Goal: Task Accomplishment & Management: Use online tool/utility

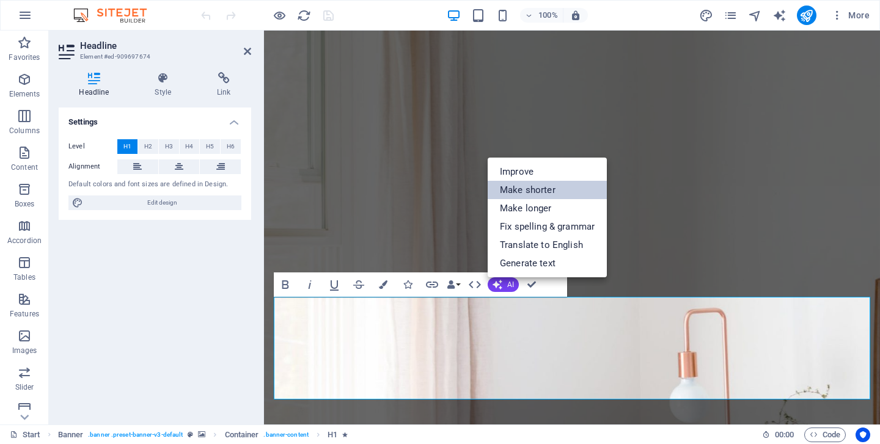
click at [534, 192] on link "Make shorter" at bounding box center [547, 190] width 119 height 18
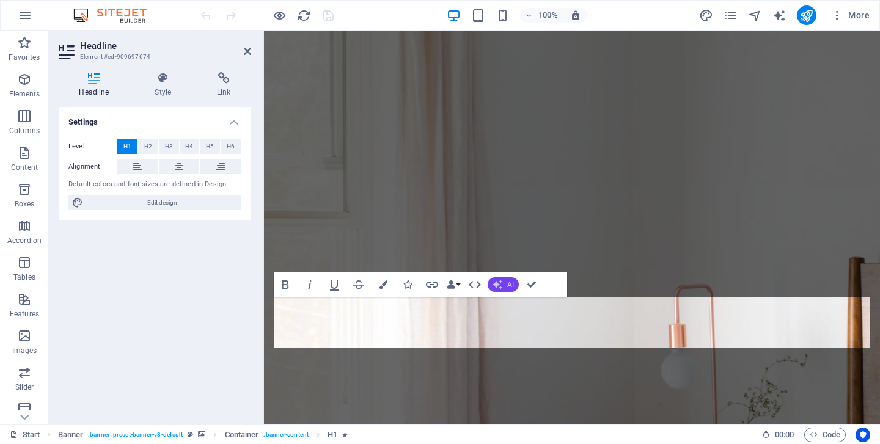
click at [508, 284] on span "AI" at bounding box center [510, 284] width 7 height 7
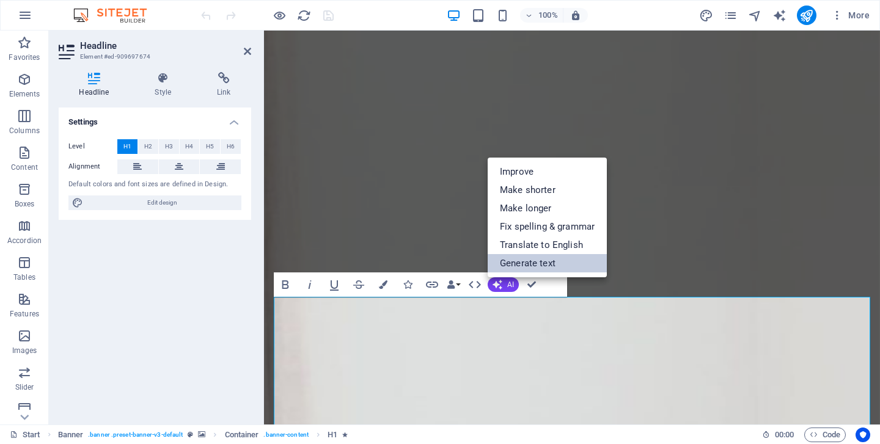
click at [524, 262] on link "Generate text" at bounding box center [547, 263] width 119 height 18
select select "English"
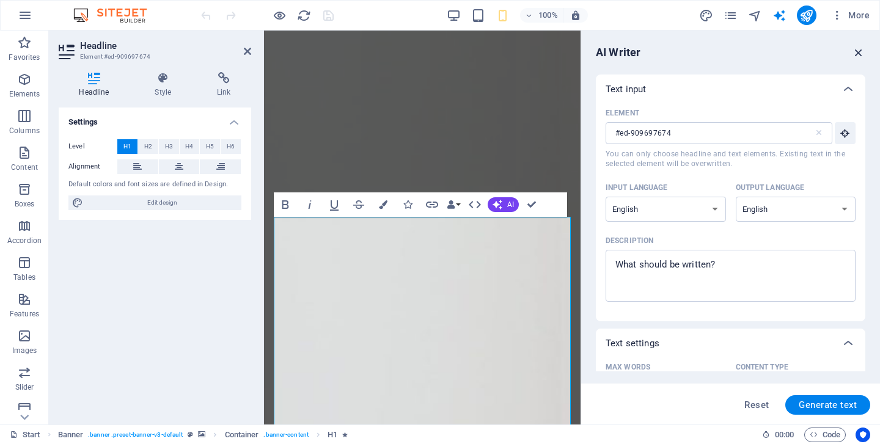
click at [857, 50] on icon "button" at bounding box center [858, 52] width 13 height 13
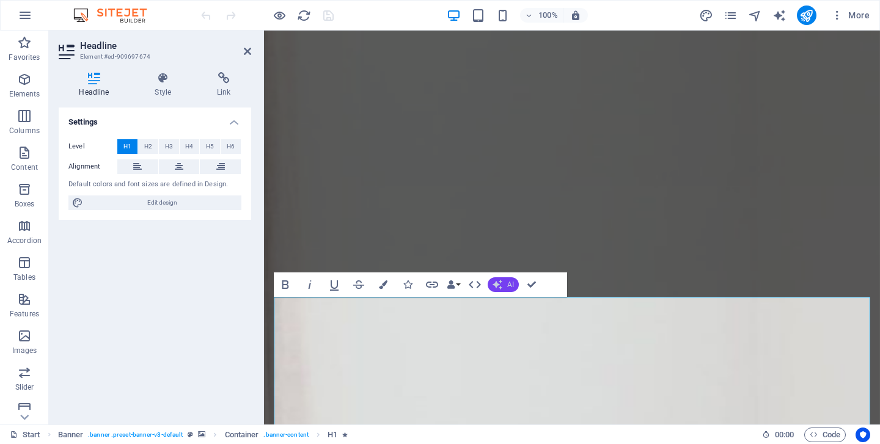
click at [497, 282] on icon "button" at bounding box center [497, 284] width 13 height 13
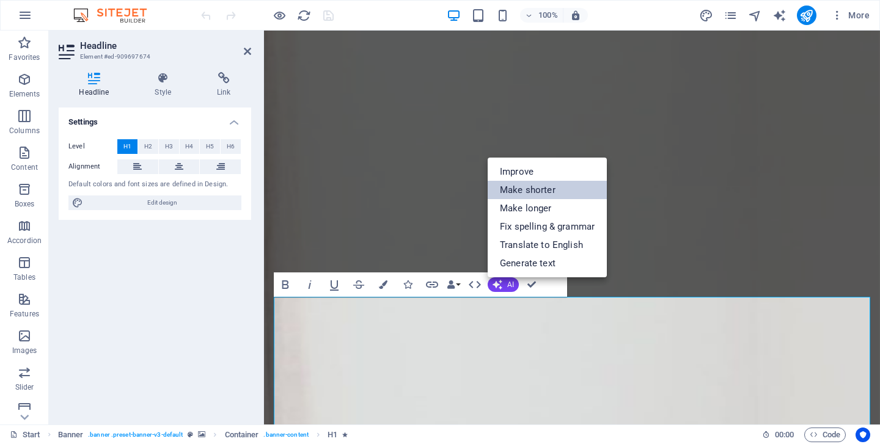
click at [560, 195] on link "Make shorter" at bounding box center [547, 190] width 119 height 18
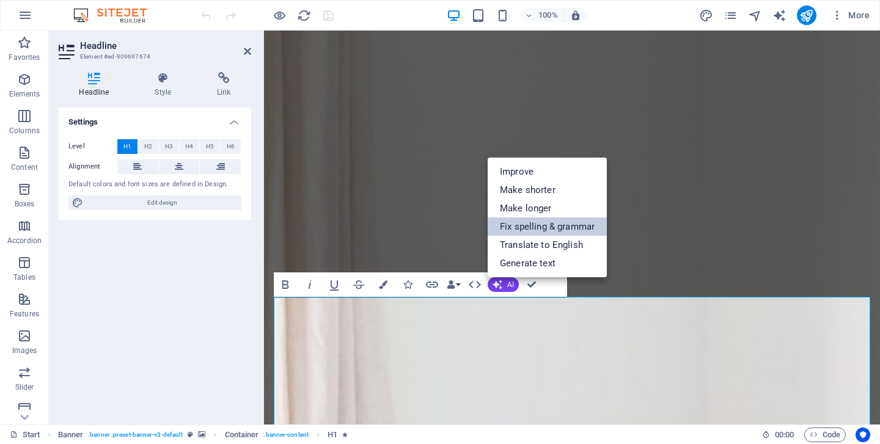
click at [554, 226] on link "Fix spelling & grammar" at bounding box center [547, 227] width 119 height 18
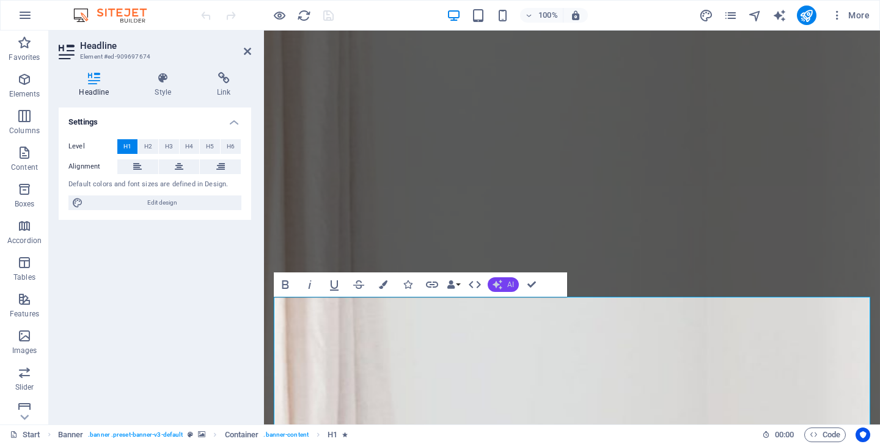
click at [508, 285] on span "AI" at bounding box center [510, 284] width 7 height 7
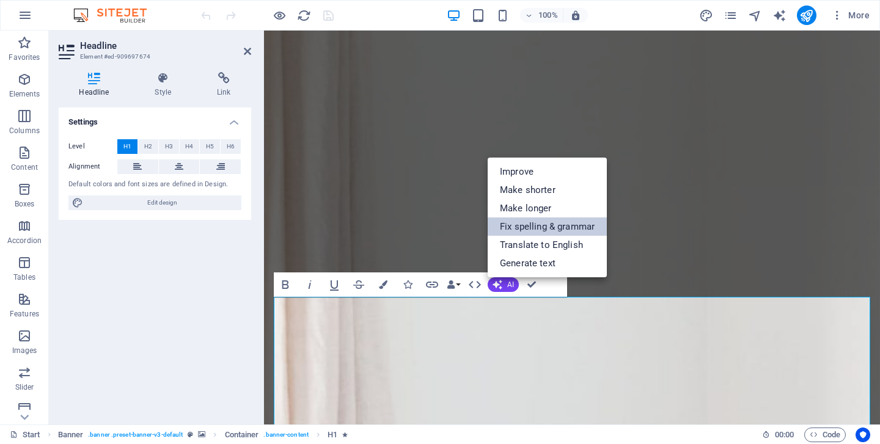
click at [513, 226] on link "Fix spelling & grammar" at bounding box center [547, 227] width 119 height 18
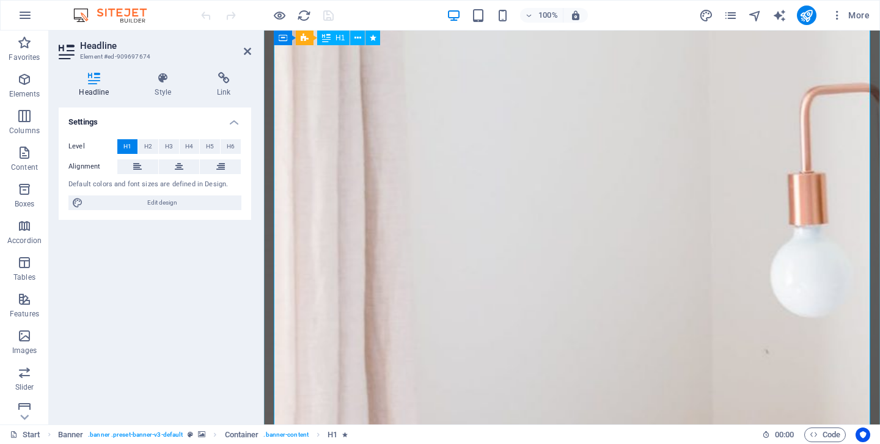
scroll to position [617, 0]
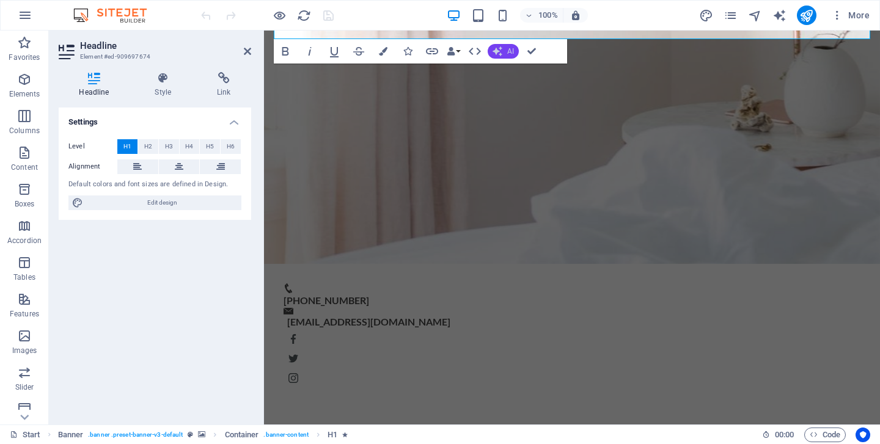
click at [502, 53] on icon "button" at bounding box center [497, 51] width 13 height 13
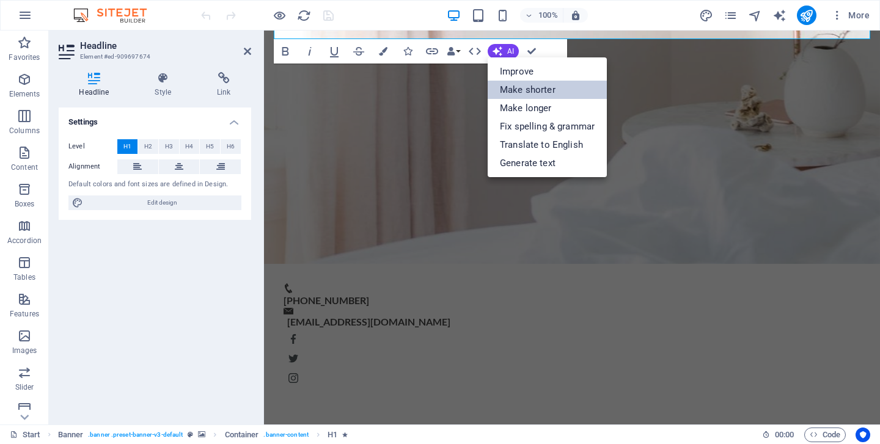
click at [531, 87] on link "Make shorter" at bounding box center [547, 90] width 119 height 18
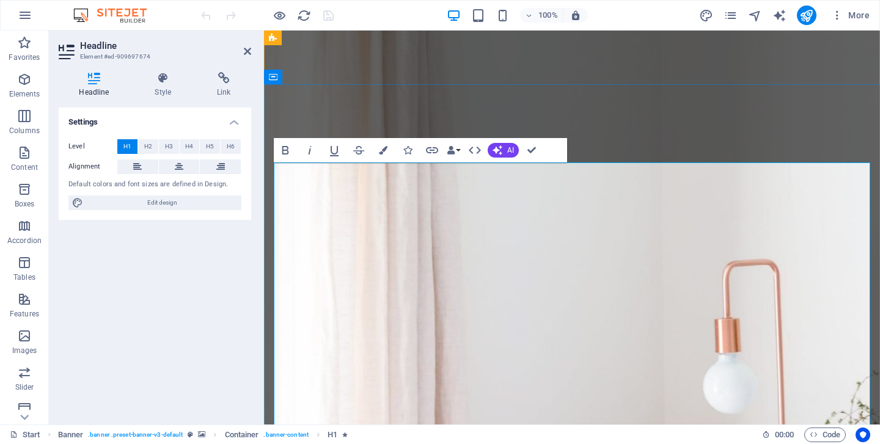
scroll to position [147, 0]
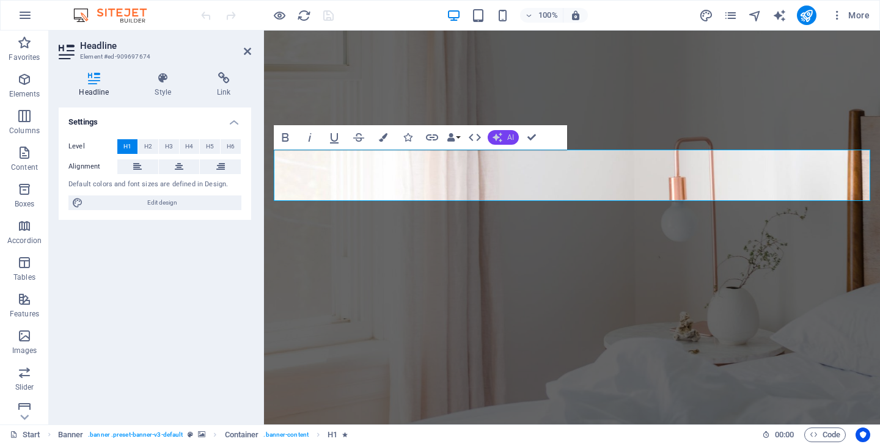
click at [508, 138] on span "AI" at bounding box center [510, 137] width 7 height 7
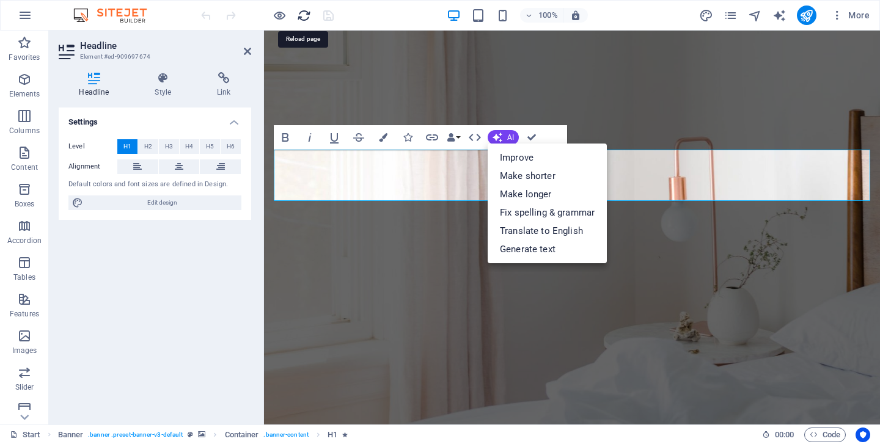
drag, startPoint x: 299, startPoint y: 12, endPoint x: 422, endPoint y: 132, distance: 172.0
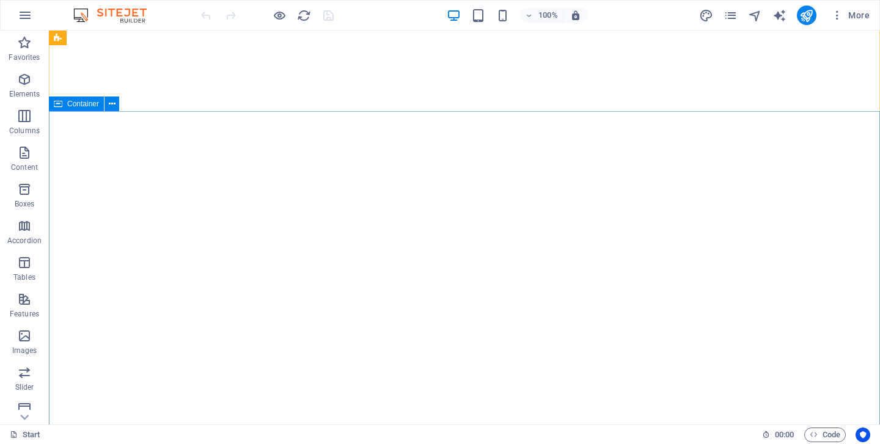
scroll to position [130, 0]
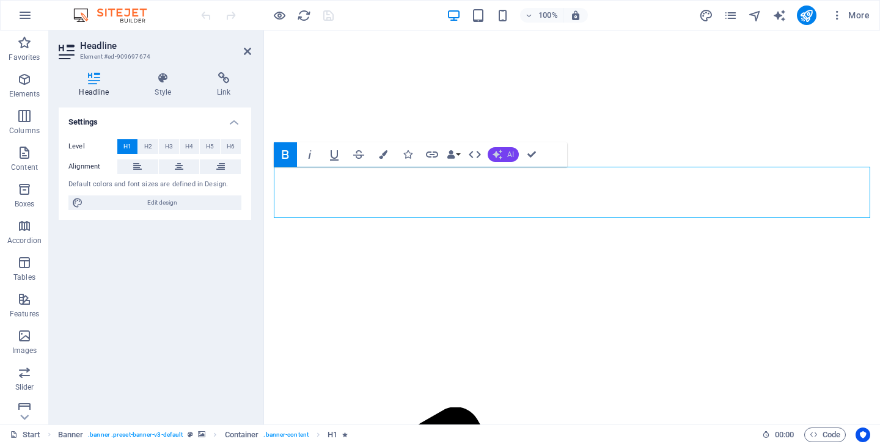
click at [508, 153] on span "AI" at bounding box center [510, 154] width 7 height 7
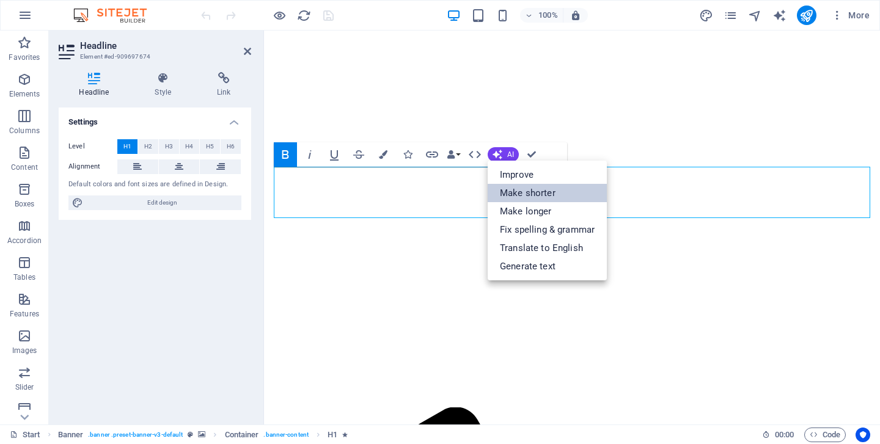
click at [541, 193] on link "Make shorter" at bounding box center [547, 193] width 119 height 18
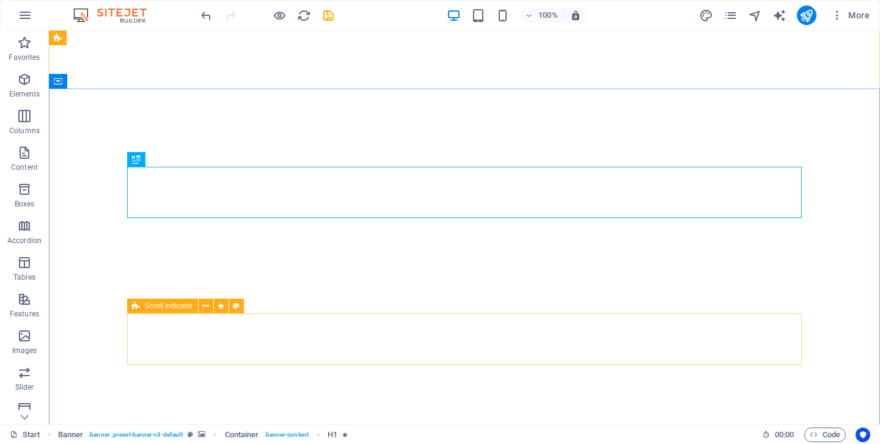
scroll to position [0, 0]
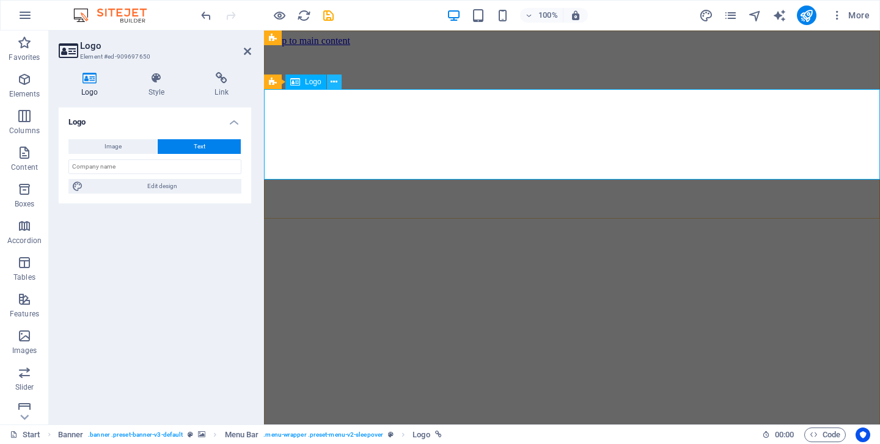
click at [333, 78] on icon at bounding box center [334, 82] width 7 height 13
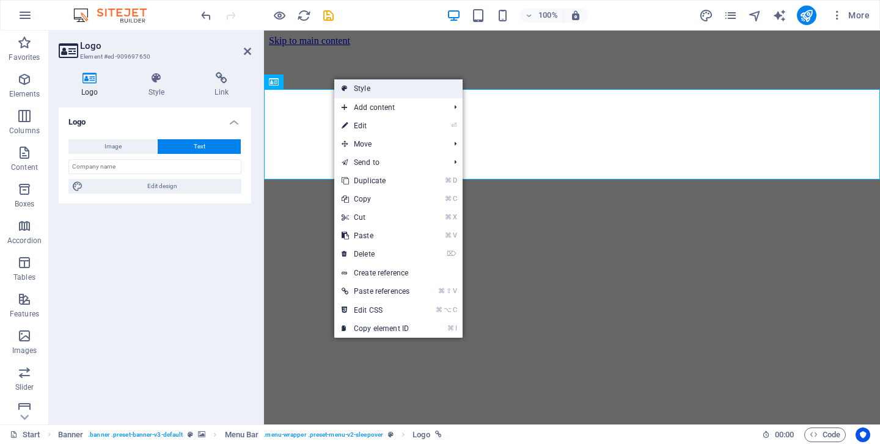
click at [398, 85] on link "Style" at bounding box center [398, 88] width 128 height 18
select select "rem"
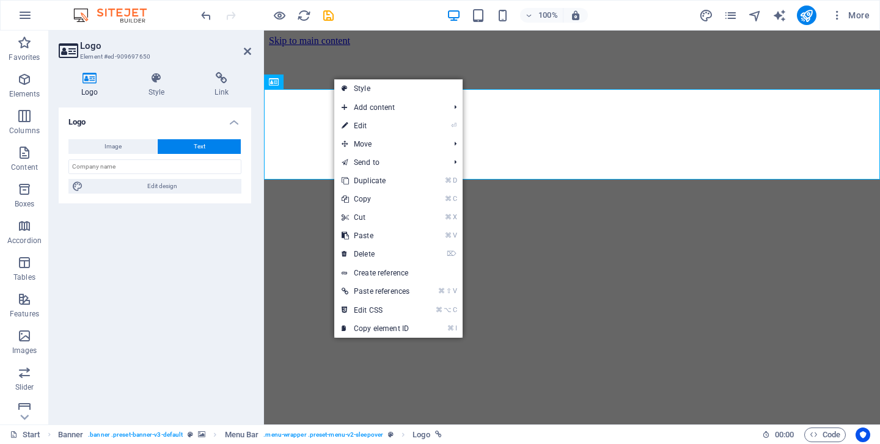
select select "rem"
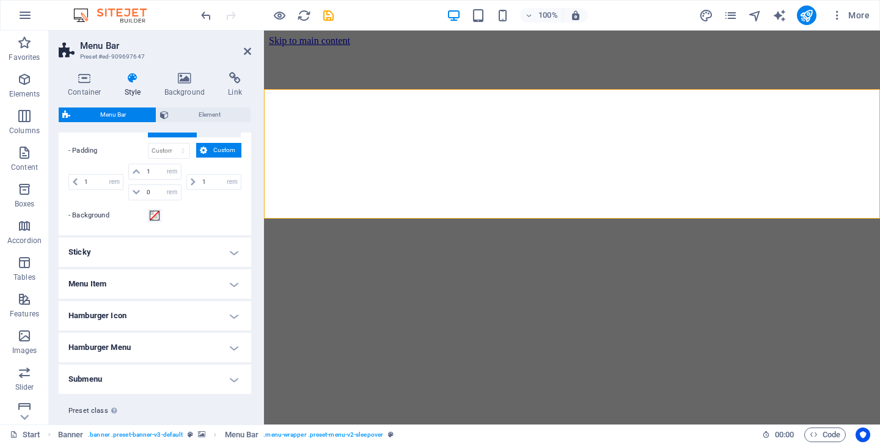
scroll to position [387, 0]
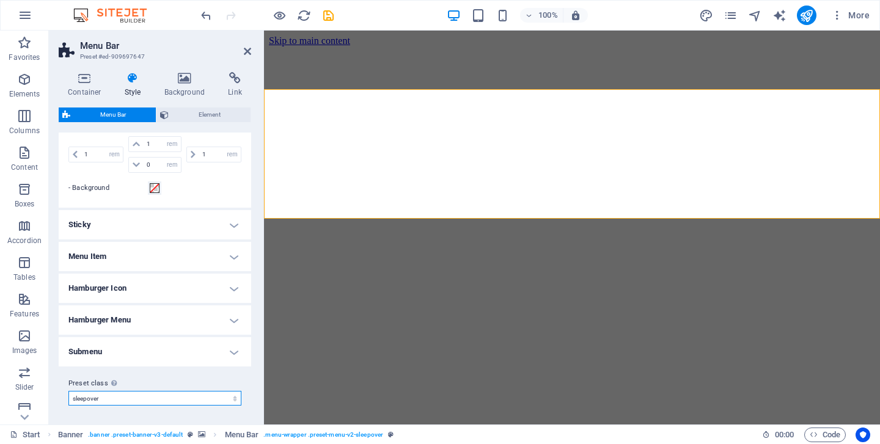
click at [186, 399] on select "sleepover Add preset class" at bounding box center [154, 398] width 173 height 15
click at [68, 391] on select "sleepover Add preset class" at bounding box center [154, 398] width 173 height 15
select select "preset-menu-v2-sleepover"
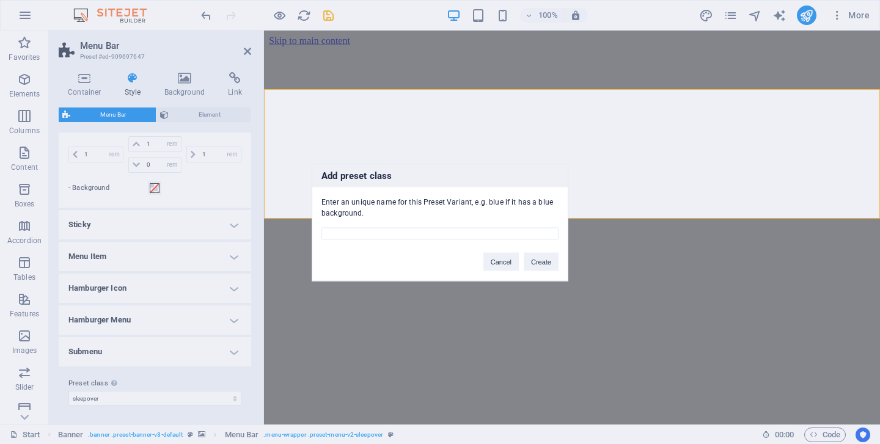
click at [174, 390] on div "Add preset class Enter an unique name for this Preset Variant, e.g. blue if it …" at bounding box center [440, 222] width 880 height 444
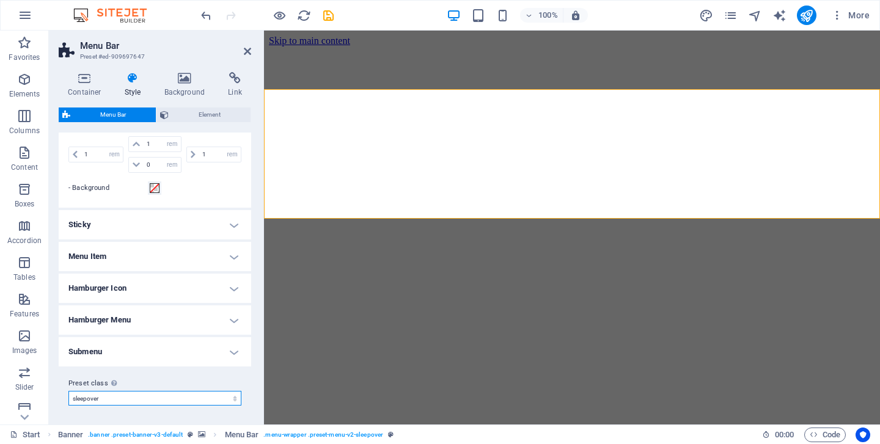
click at [182, 397] on select "sleepover Add preset class" at bounding box center [154, 398] width 173 height 15
click at [68, 391] on select "sleepover Add preset class" at bounding box center [154, 398] width 173 height 15
click at [186, 347] on h4 "Submenu" at bounding box center [155, 351] width 193 height 29
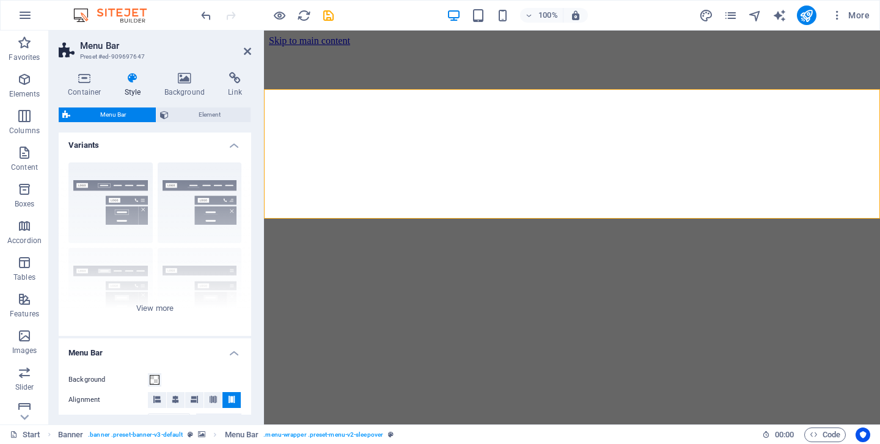
scroll to position [0, 0]
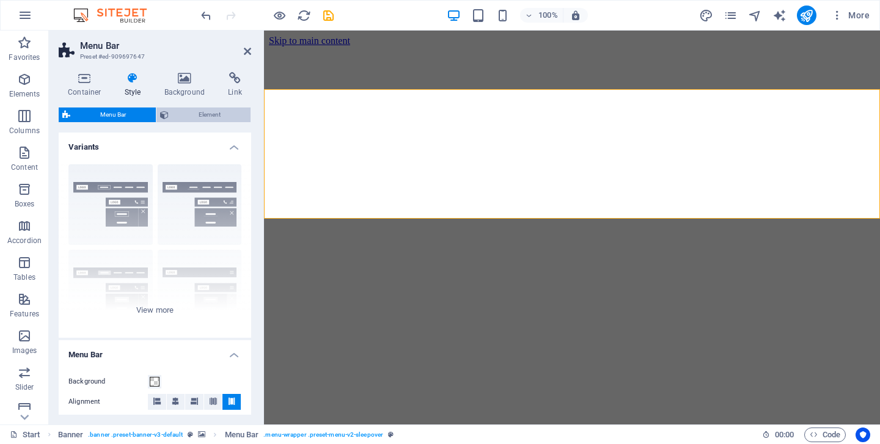
click at [211, 114] on span "Element" at bounding box center [209, 115] width 75 height 15
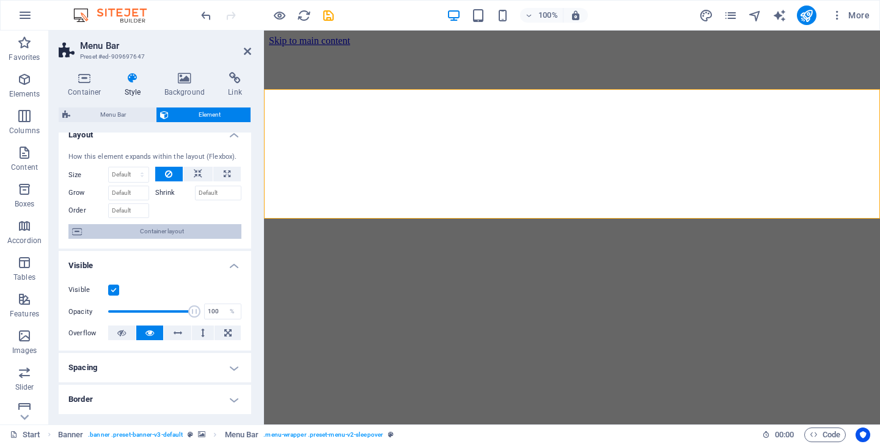
scroll to position [14, 0]
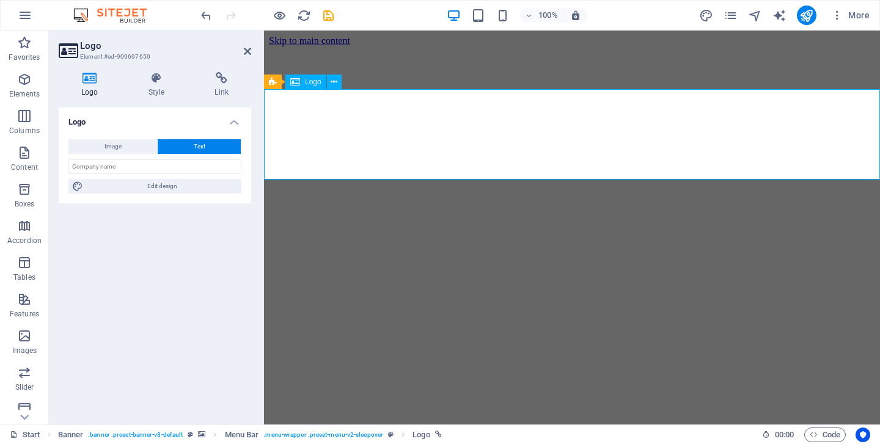
click at [160, 85] on h4 "Style" at bounding box center [159, 85] width 67 height 26
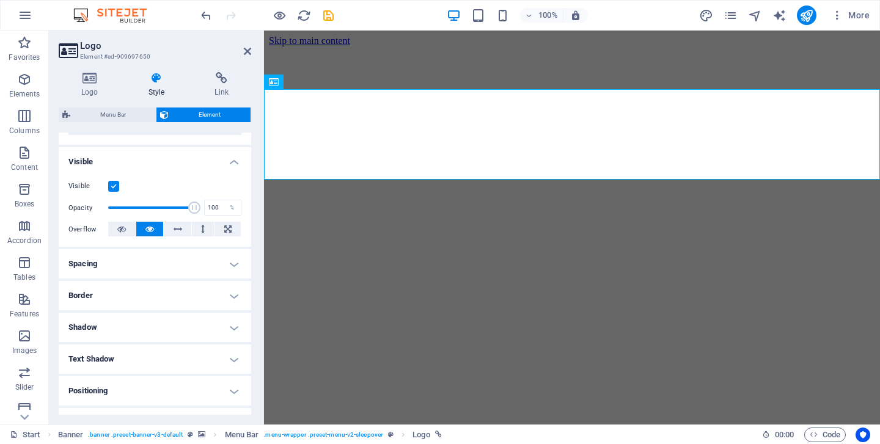
scroll to position [117, 0]
click at [188, 258] on h4 "Spacing" at bounding box center [155, 263] width 193 height 29
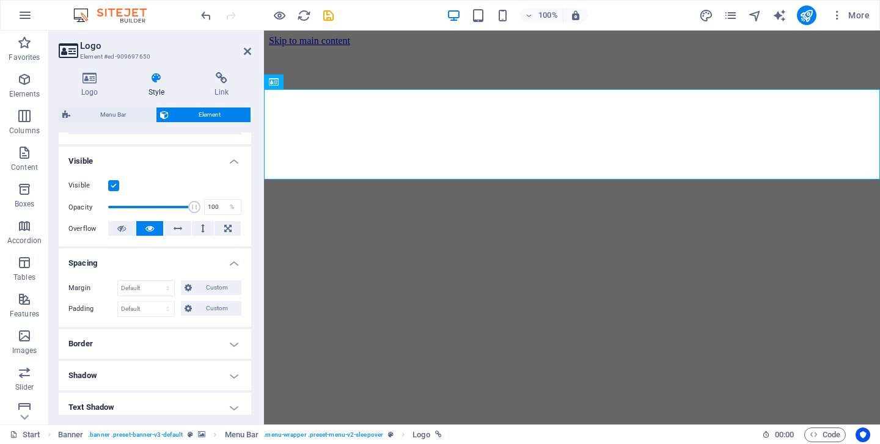
click at [171, 341] on h4 "Border" at bounding box center [155, 343] width 193 height 29
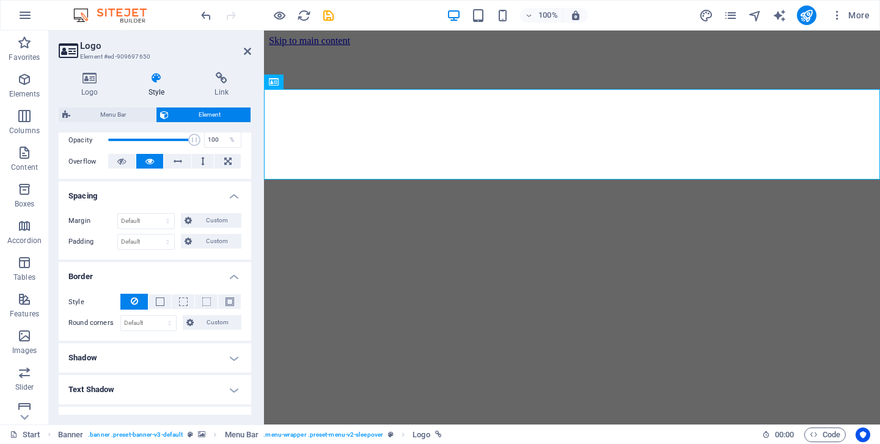
scroll to position [188, 0]
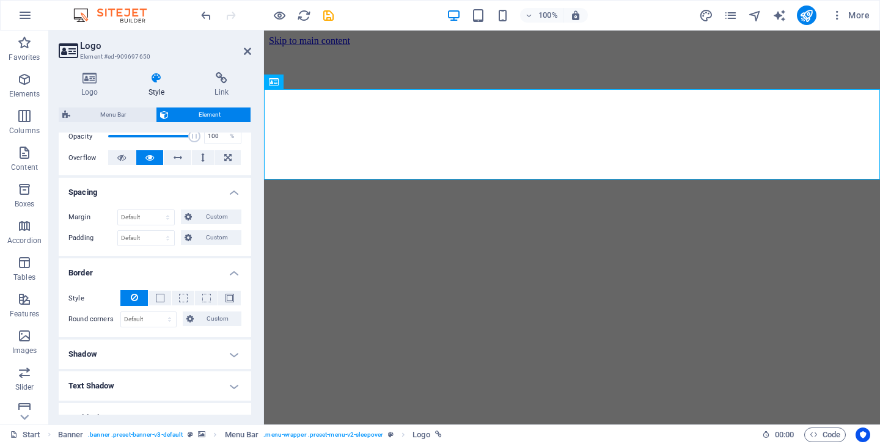
click at [178, 347] on h4 "Shadow" at bounding box center [155, 354] width 193 height 29
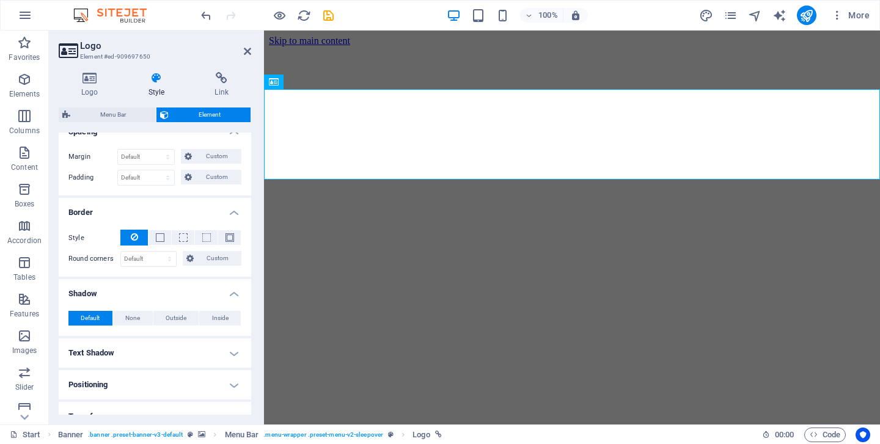
scroll to position [252, 0]
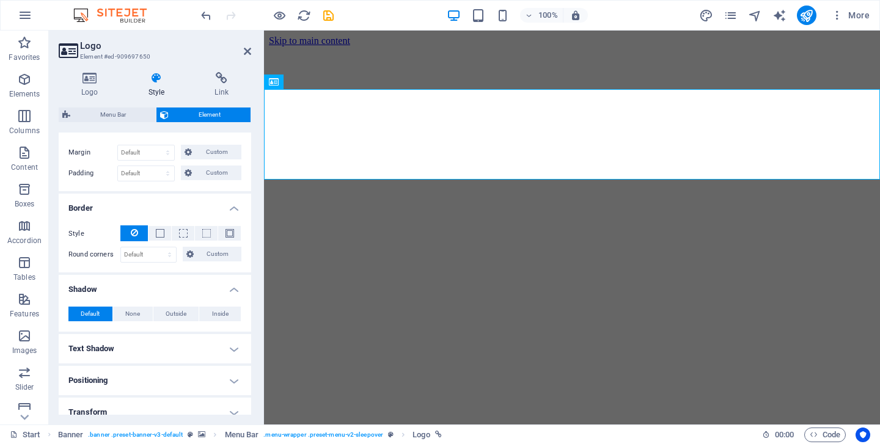
click at [178, 347] on h4 "Text Shadow" at bounding box center [155, 348] width 193 height 29
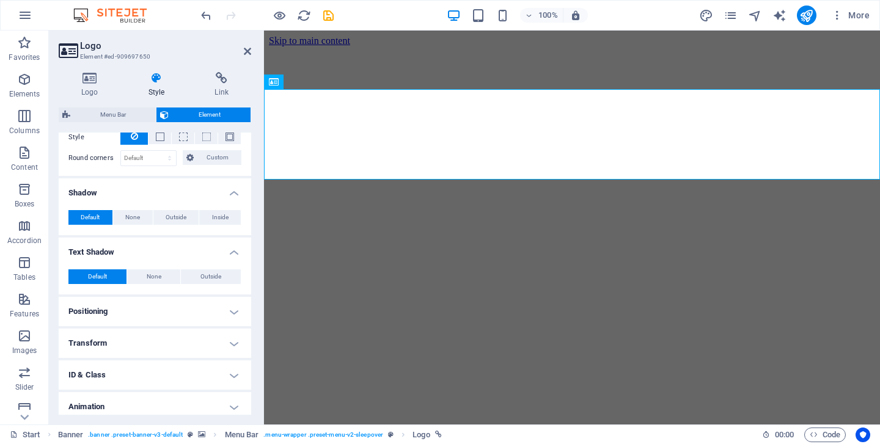
scroll to position [352, 0]
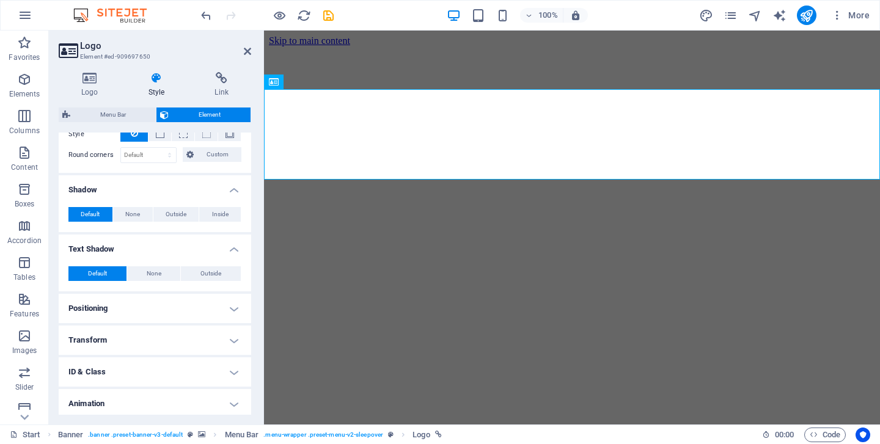
click at [182, 314] on h4 "Positioning" at bounding box center [155, 308] width 193 height 29
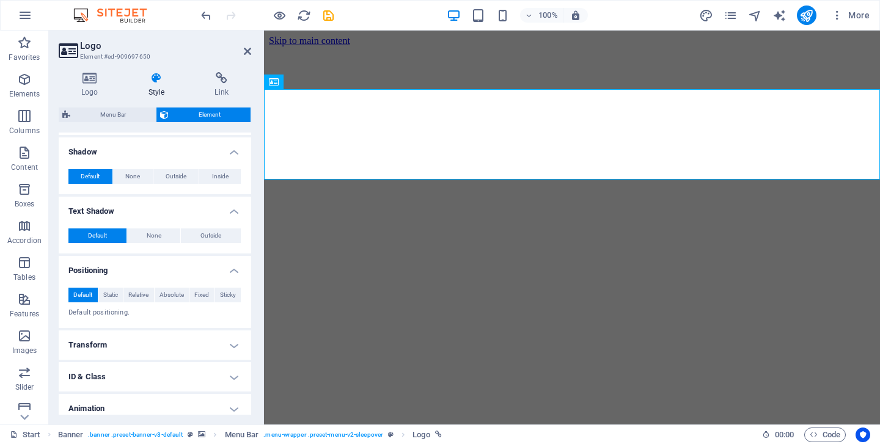
click at [187, 347] on h4 "Transform" at bounding box center [155, 345] width 193 height 29
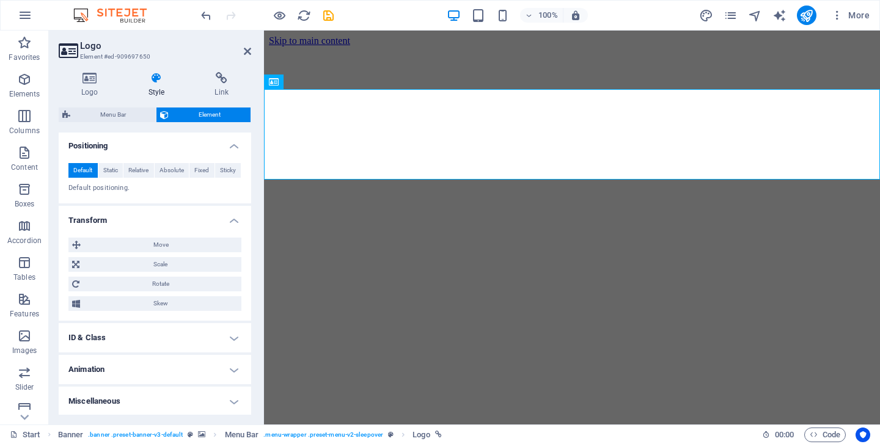
scroll to position [515, 0]
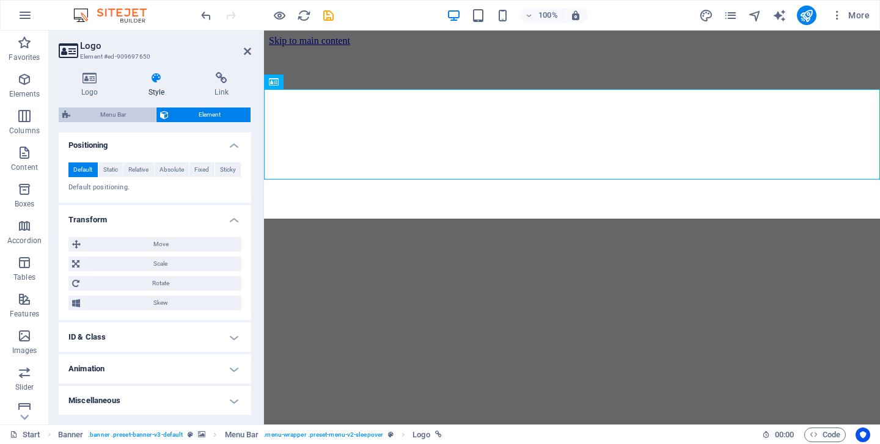
click at [119, 114] on span "Menu Bar" at bounding box center [113, 115] width 78 height 15
select select "rem"
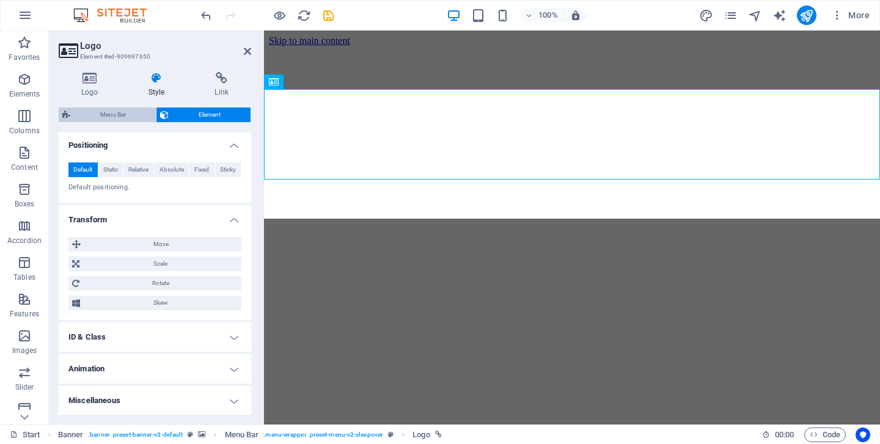
select select "rem"
select select "px"
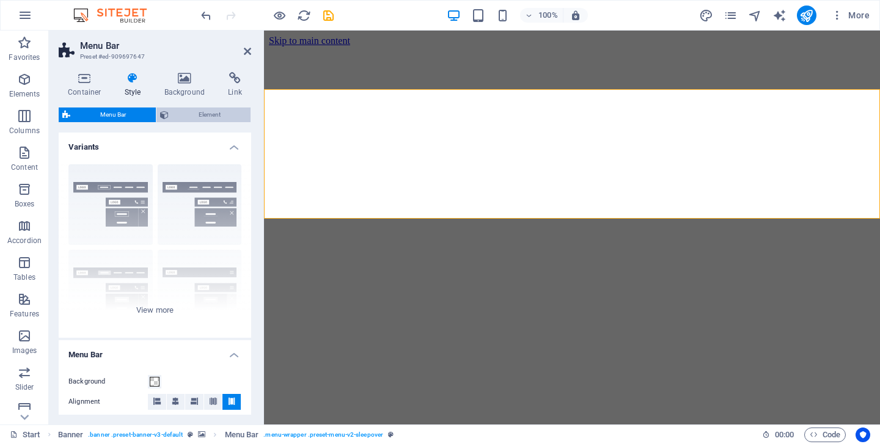
click at [207, 112] on span "Element" at bounding box center [209, 115] width 75 height 15
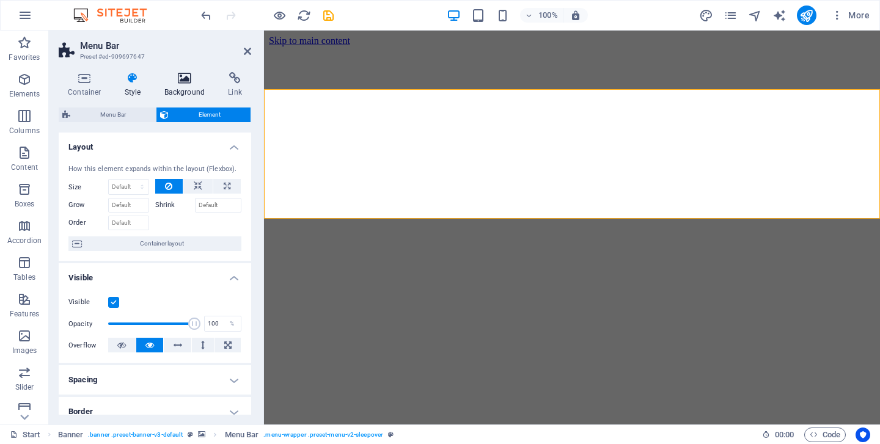
click at [190, 87] on h4 "Background" at bounding box center [187, 85] width 64 height 26
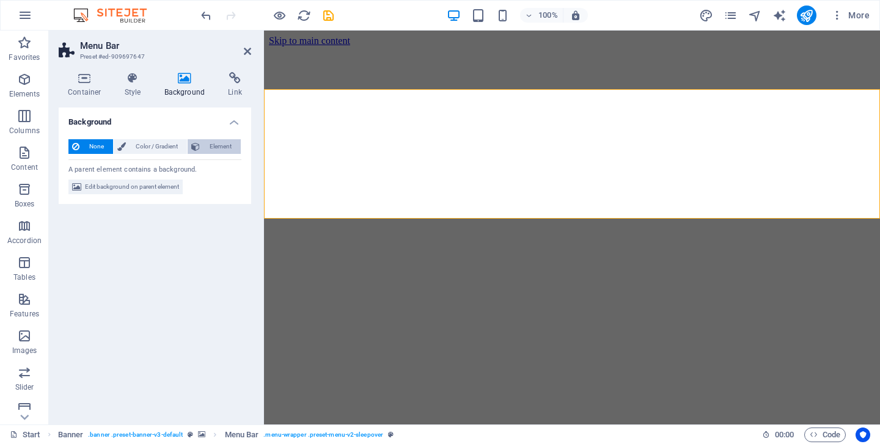
click at [227, 141] on span "Element" at bounding box center [221, 146] width 34 height 15
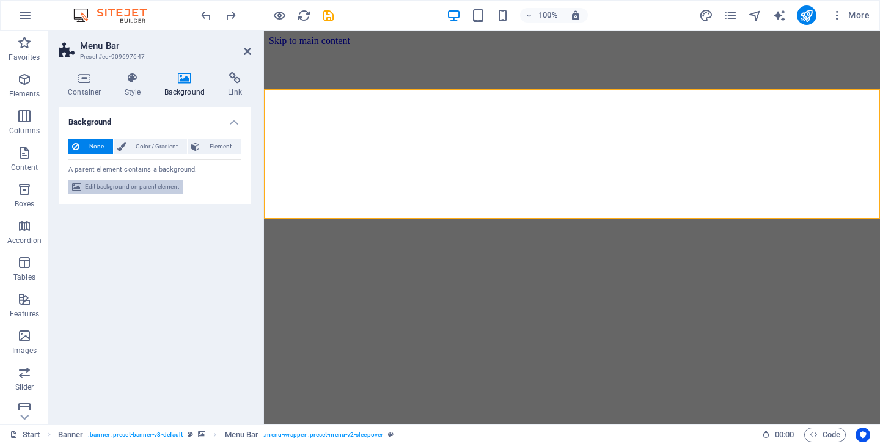
click at [134, 183] on span "Edit background on parent element" at bounding box center [132, 187] width 94 height 15
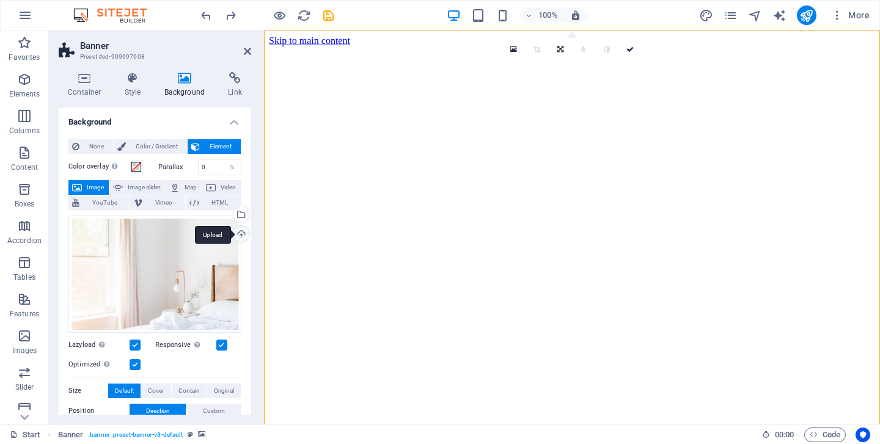
click at [239, 233] on div "Upload" at bounding box center [240, 235] width 18 height 18
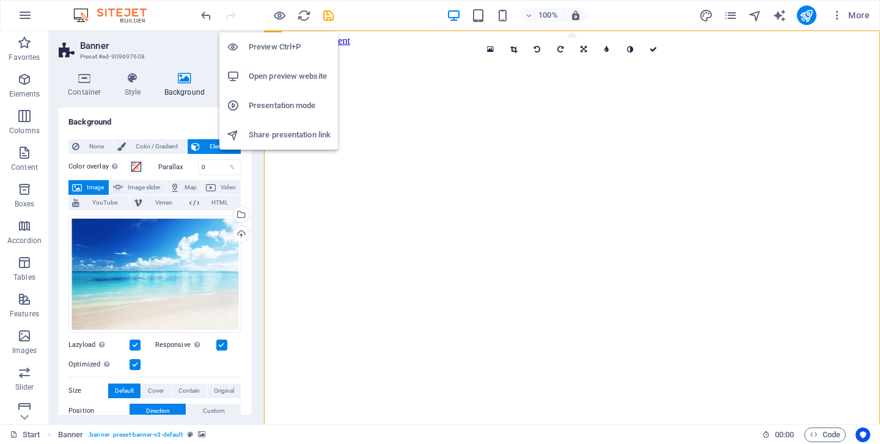
click at [284, 80] on h6 "Open preview website" at bounding box center [290, 76] width 82 height 15
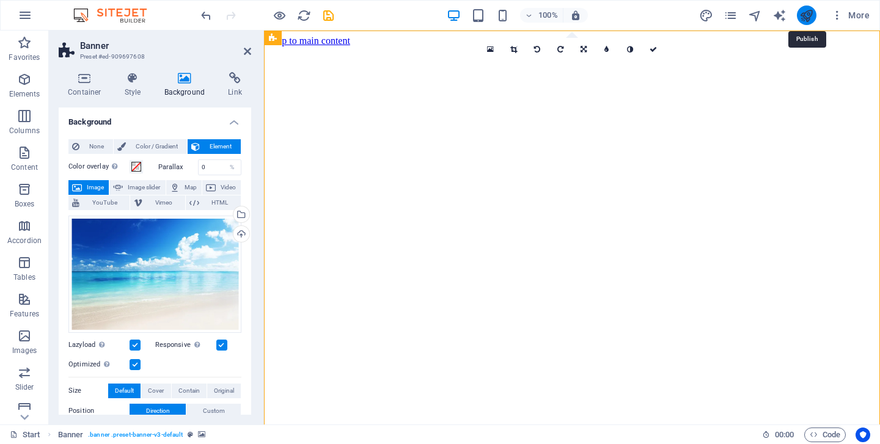
click at [809, 19] on icon "publish" at bounding box center [806, 16] width 14 height 14
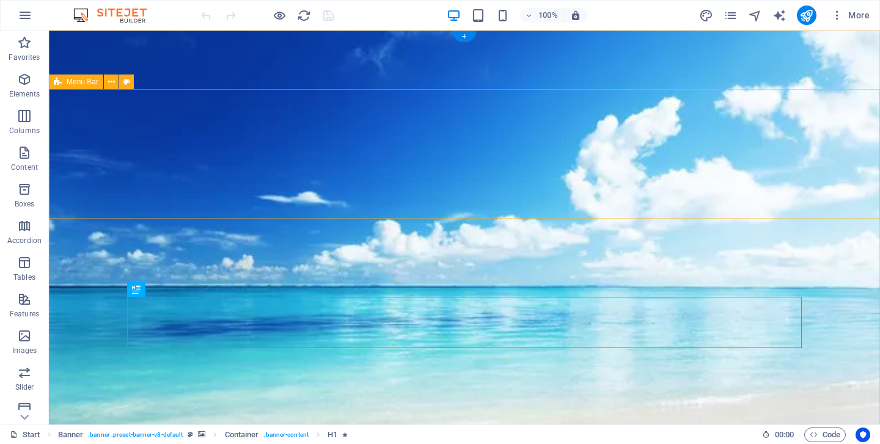
drag, startPoint x: 73, startPoint y: 146, endPoint x: 87, endPoint y: 37, distance: 110.3
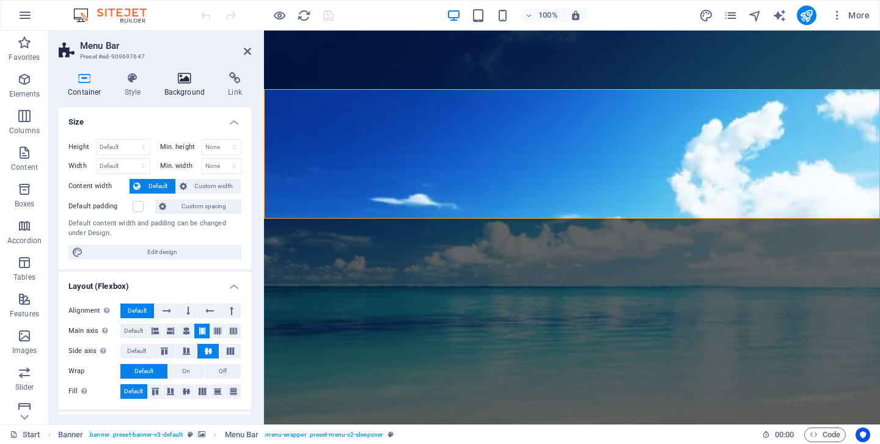
click at [193, 86] on h4 "Background" at bounding box center [187, 85] width 64 height 26
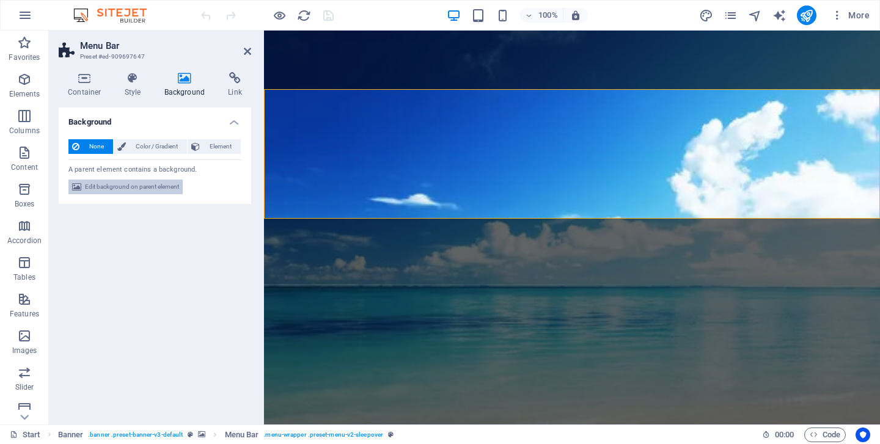
click at [150, 183] on span "Edit background on parent element" at bounding box center [132, 187] width 94 height 15
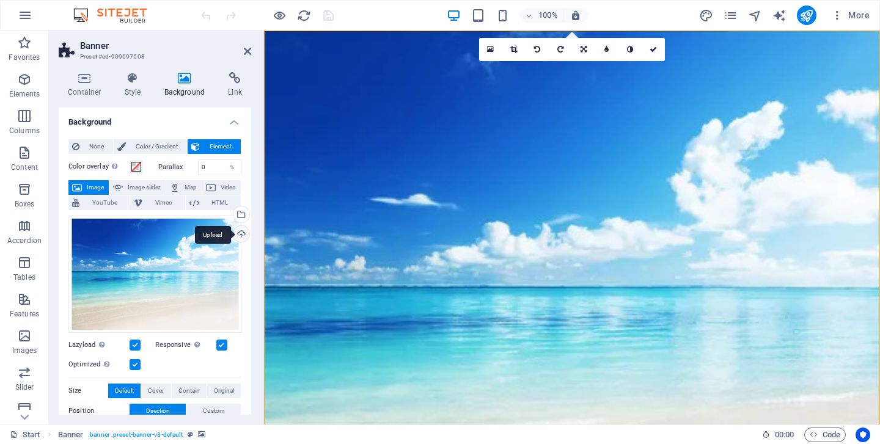
click at [238, 231] on div "Upload" at bounding box center [240, 235] width 18 height 18
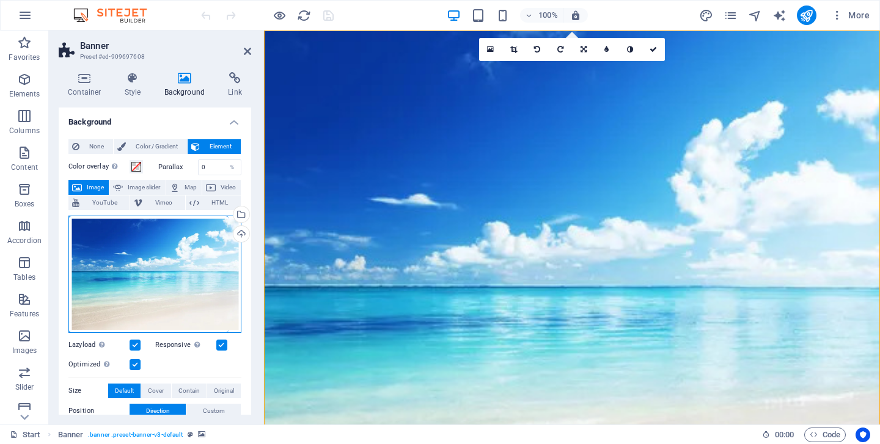
click at [163, 272] on div "Drag files here, click to choose files or select files from Files or our free s…" at bounding box center [154, 274] width 173 height 117
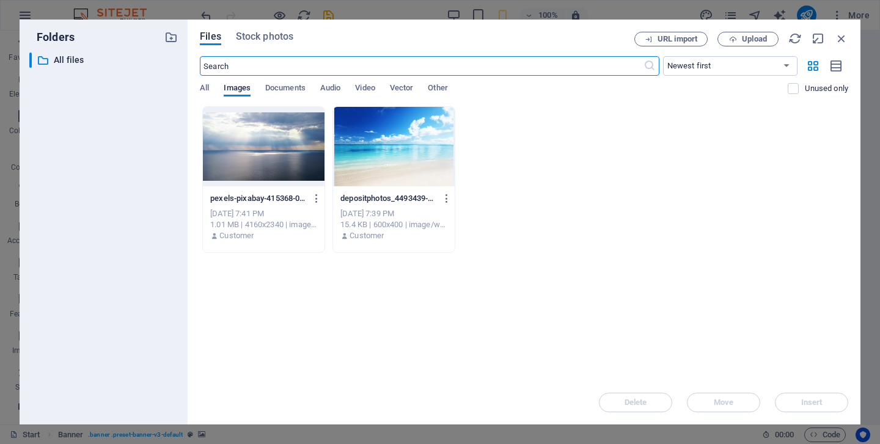
click at [267, 153] on div at bounding box center [264, 146] width 122 height 79
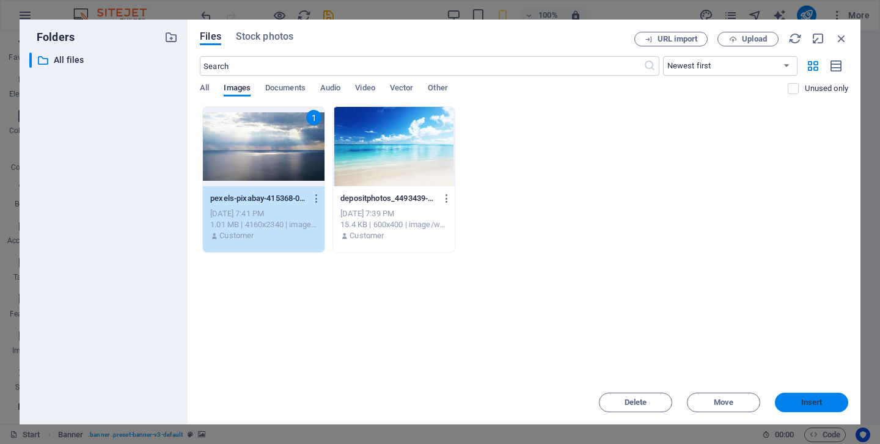
click at [807, 406] on span "Insert" at bounding box center [811, 402] width 21 height 7
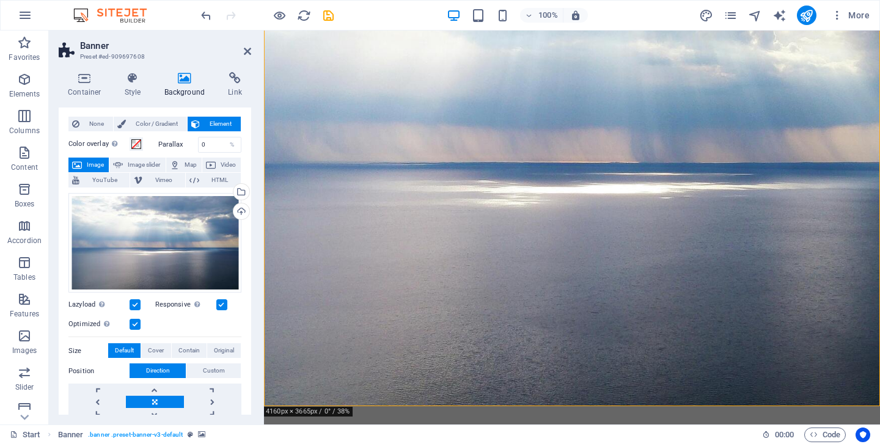
scroll to position [33, 0]
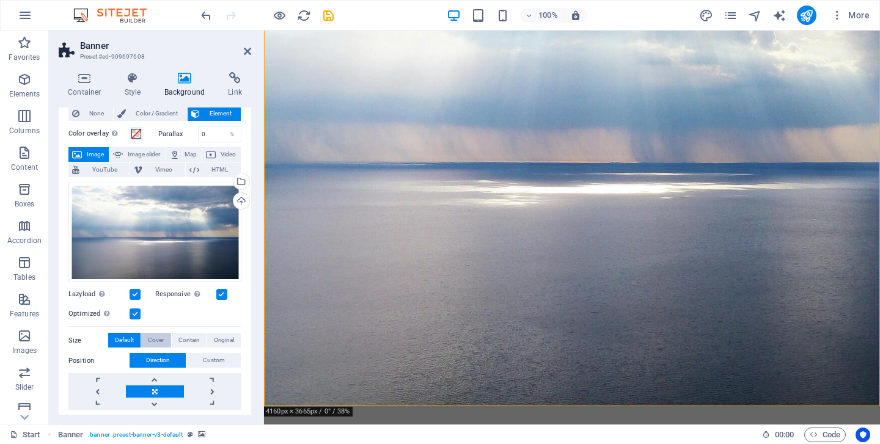
click at [160, 339] on span "Cover" at bounding box center [156, 340] width 16 height 15
click at [182, 339] on span "Contain" at bounding box center [188, 340] width 21 height 15
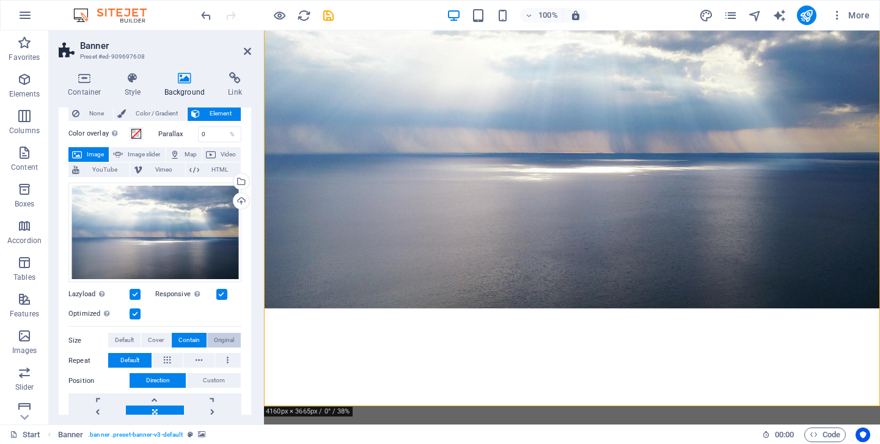
click at [218, 340] on span "Original" at bounding box center [224, 340] width 20 height 15
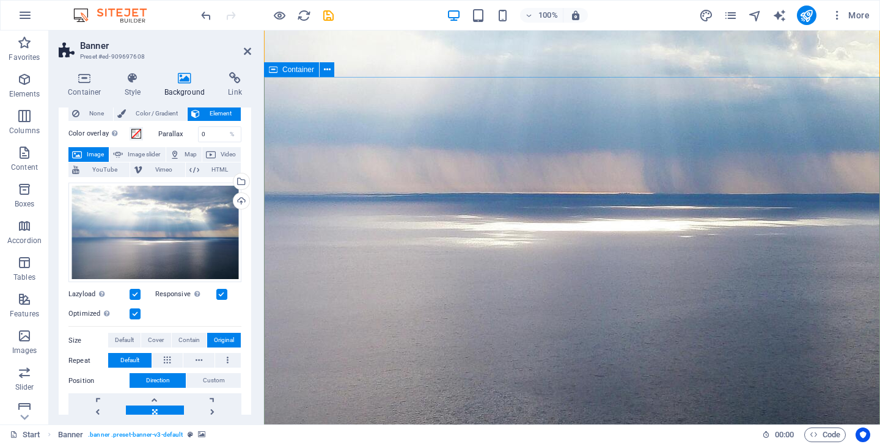
scroll to position [142, 0]
click at [124, 337] on span "Default" at bounding box center [124, 340] width 19 height 15
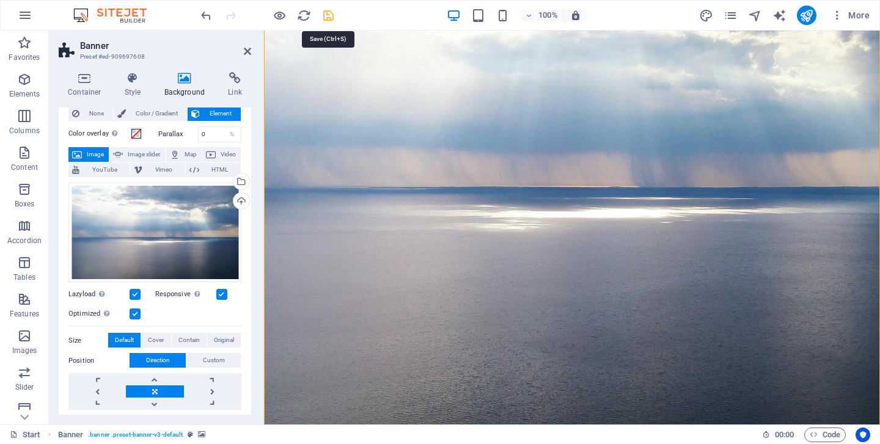
click at [329, 12] on icon "save" at bounding box center [328, 16] width 14 height 14
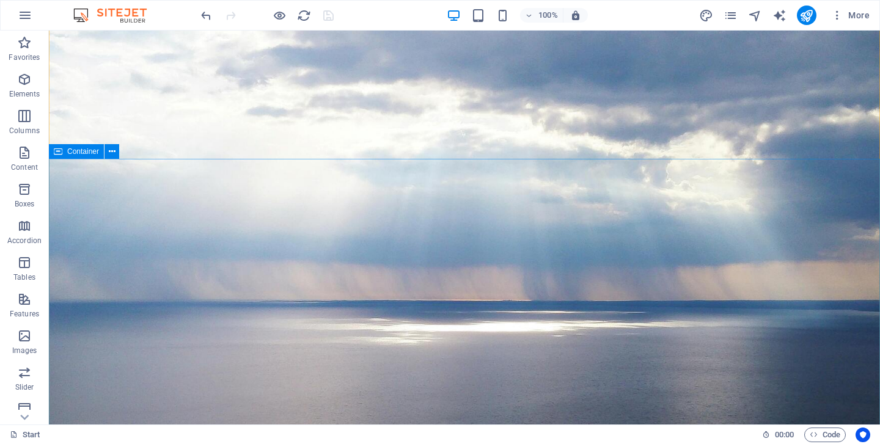
scroll to position [0, 0]
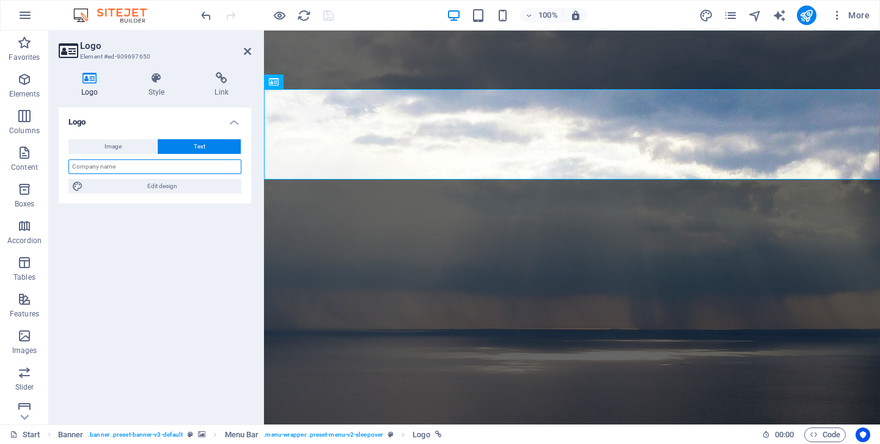
click at [150, 168] on input "text" at bounding box center [154, 167] width 173 height 15
type input "α"
type input "Aegina Horizon"
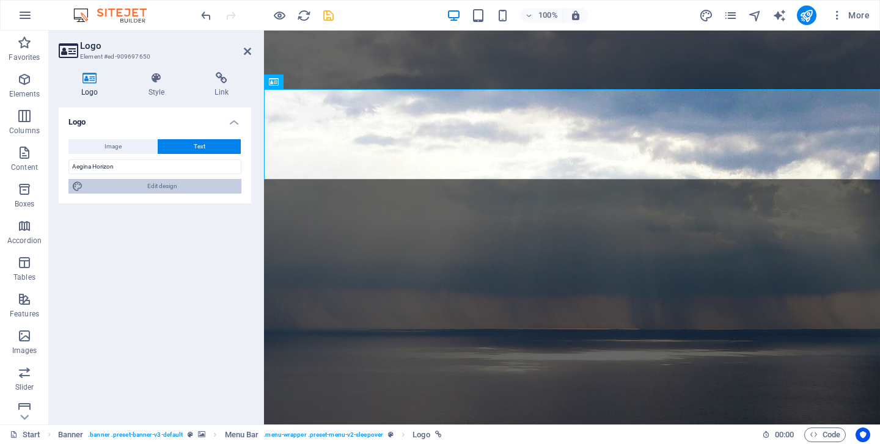
click at [157, 189] on span "Edit design" at bounding box center [162, 186] width 151 height 15
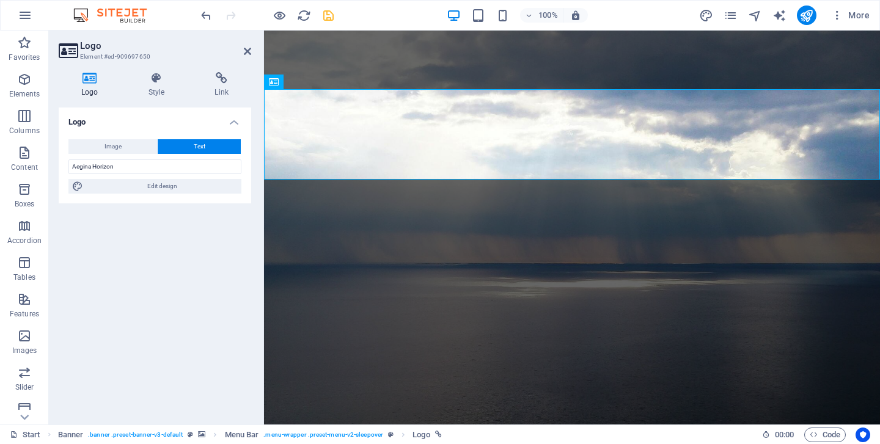
select select "rem"
select select "700"
select select "px"
select select "rem"
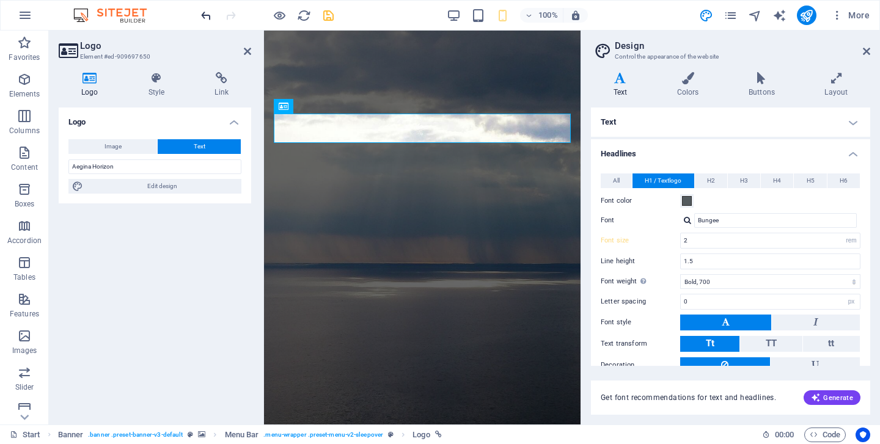
click at [864, 53] on icon at bounding box center [866, 51] width 7 height 10
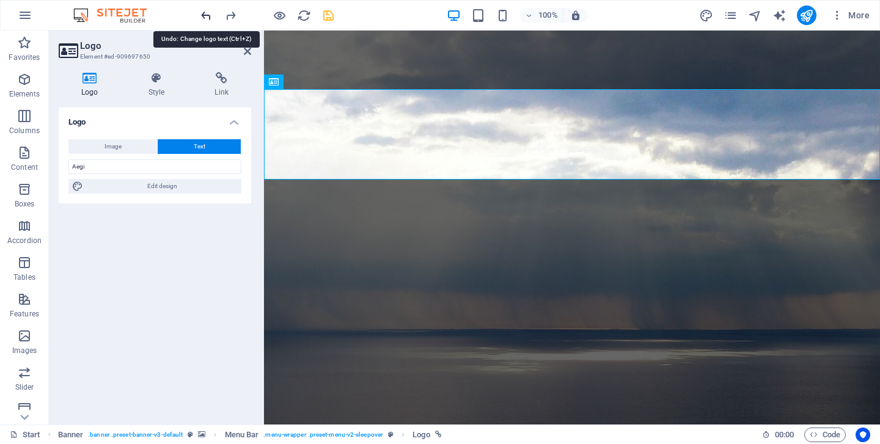
type input "A"
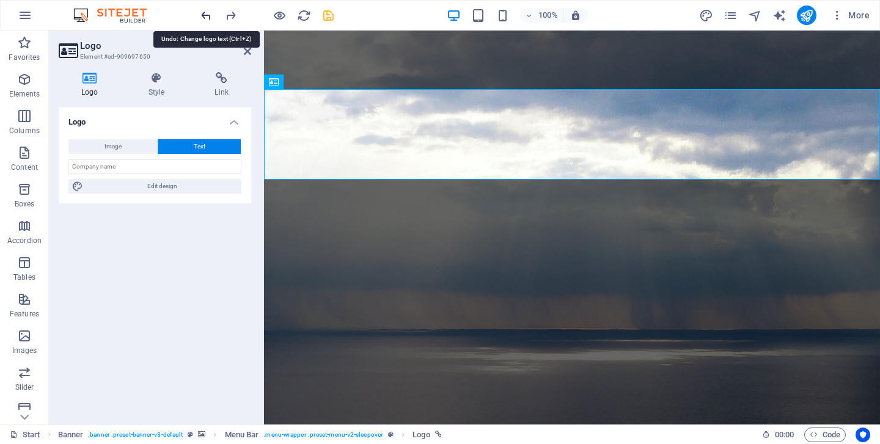
type input "α"
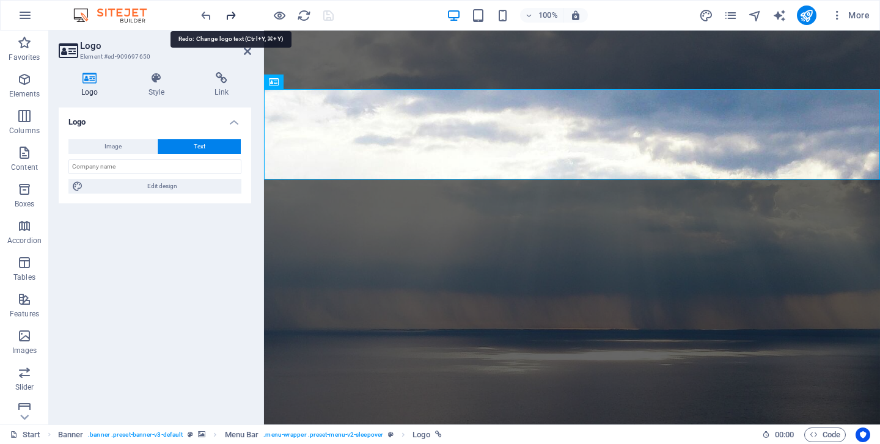
type input "α"
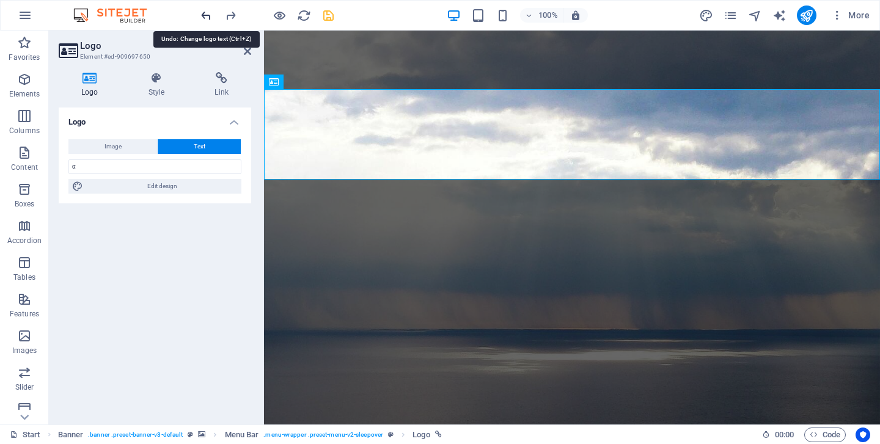
click at [92, 82] on icon at bounding box center [90, 78] width 62 height 12
click at [112, 145] on span "Image" at bounding box center [113, 146] width 17 height 15
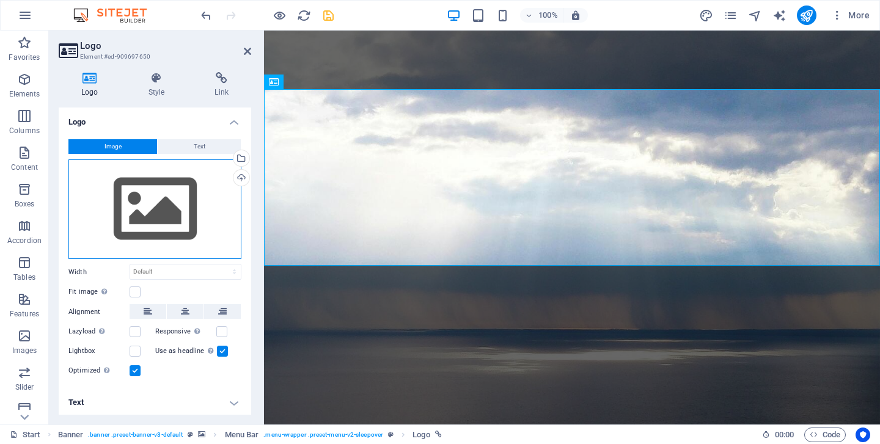
click at [167, 204] on div "Drag files here, click to choose files or select files from Files or our free s…" at bounding box center [154, 210] width 173 height 100
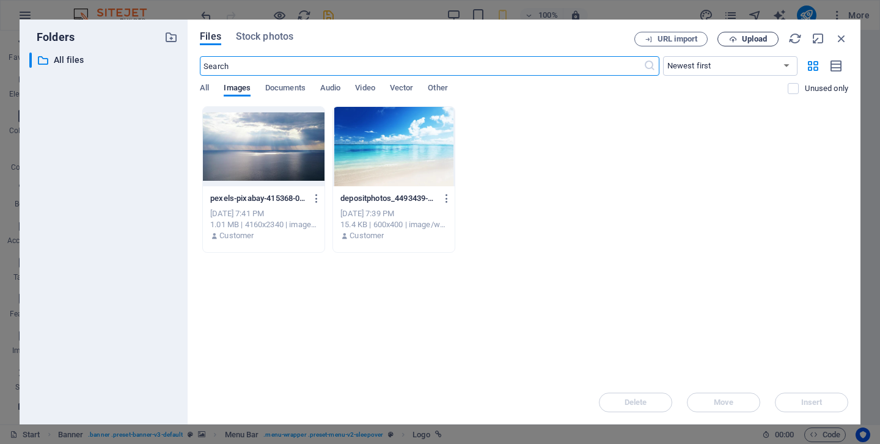
click at [757, 38] on span "Upload" at bounding box center [754, 38] width 25 height 7
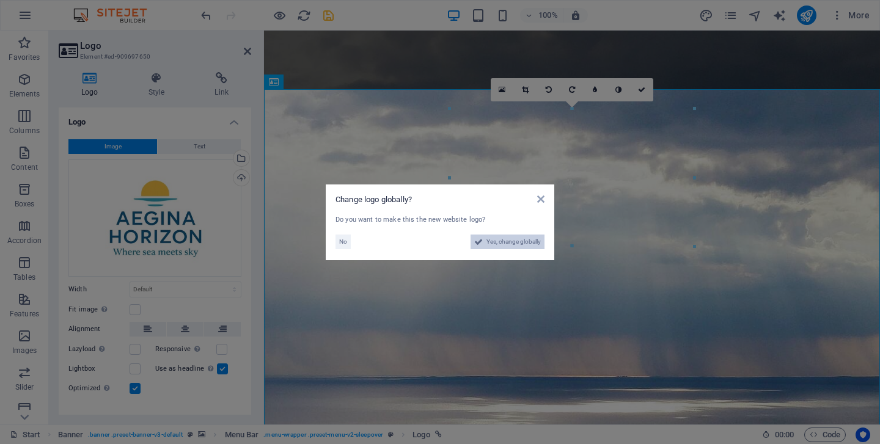
click at [510, 240] on span "Yes, change globally" at bounding box center [513, 242] width 54 height 15
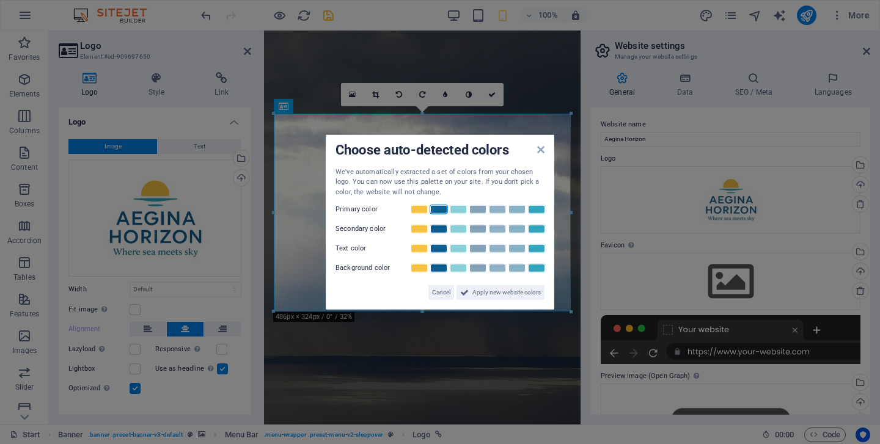
click at [436, 209] on link at bounding box center [439, 210] width 18 height 10
click at [420, 214] on link at bounding box center [419, 210] width 18 height 10
click at [441, 297] on span "Cancel" at bounding box center [441, 292] width 18 height 15
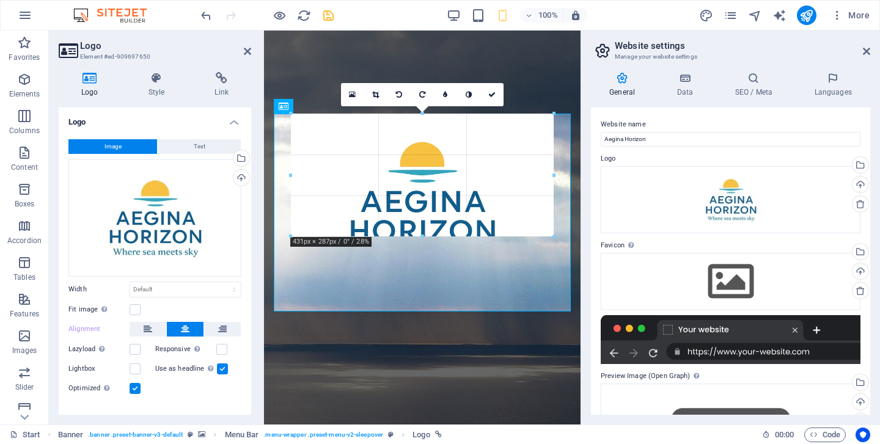
drag, startPoint x: 572, startPoint y: 315, endPoint x: 195, endPoint y: 208, distance: 392.0
type input "427"
select select "px"
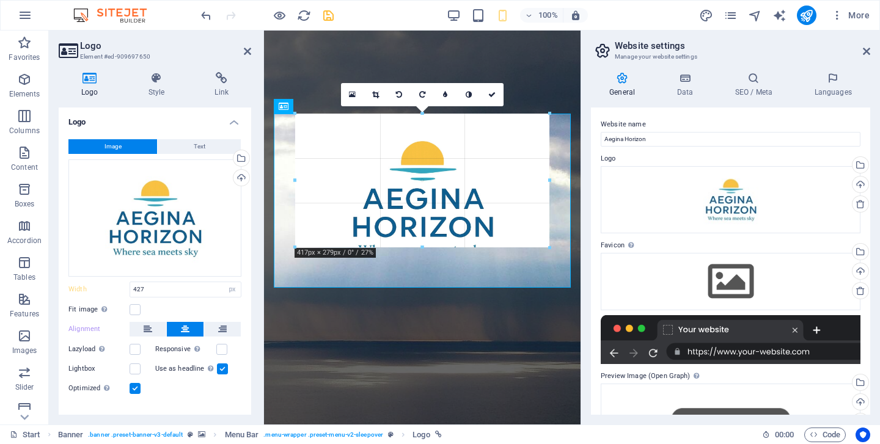
drag, startPoint x: 552, startPoint y: 289, endPoint x: 489, endPoint y: 199, distance: 109.7
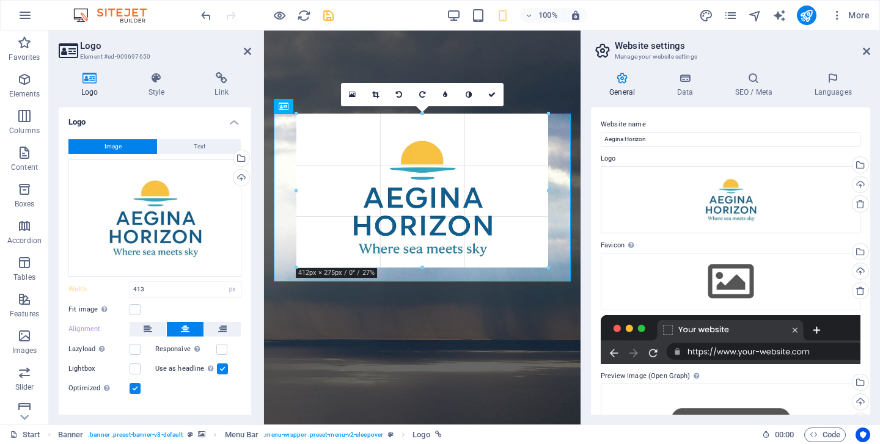
drag, startPoint x: 548, startPoint y: 283, endPoint x: 512, endPoint y: 221, distance: 72.0
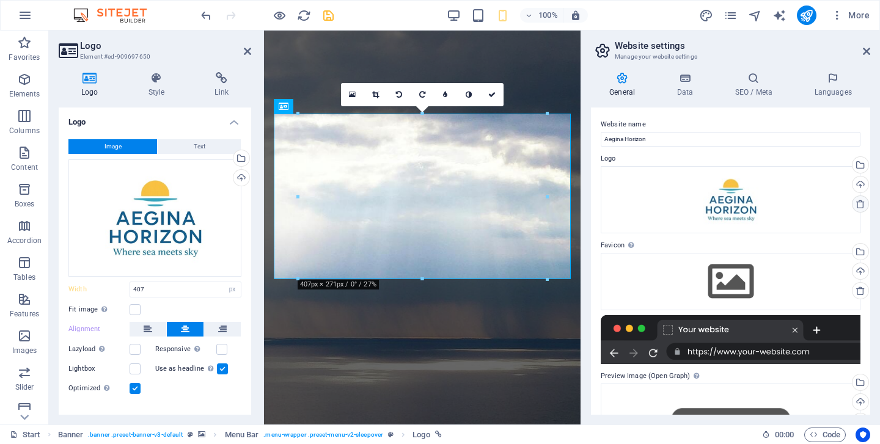
click at [860, 205] on icon at bounding box center [861, 204] width 10 height 10
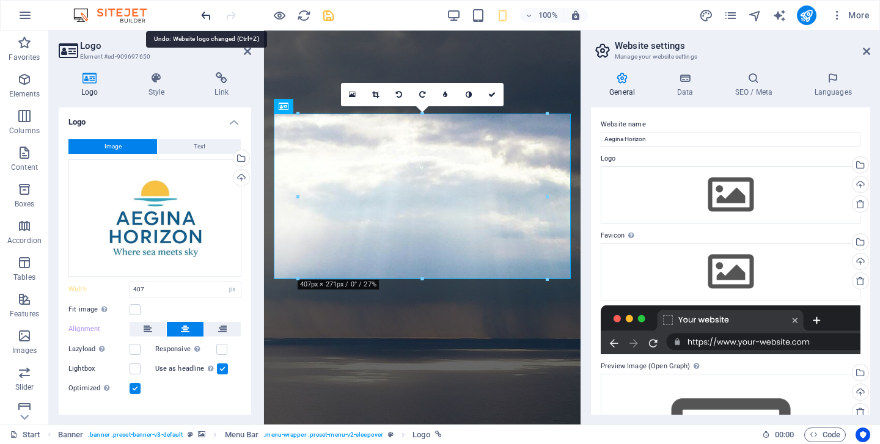
type input "427"
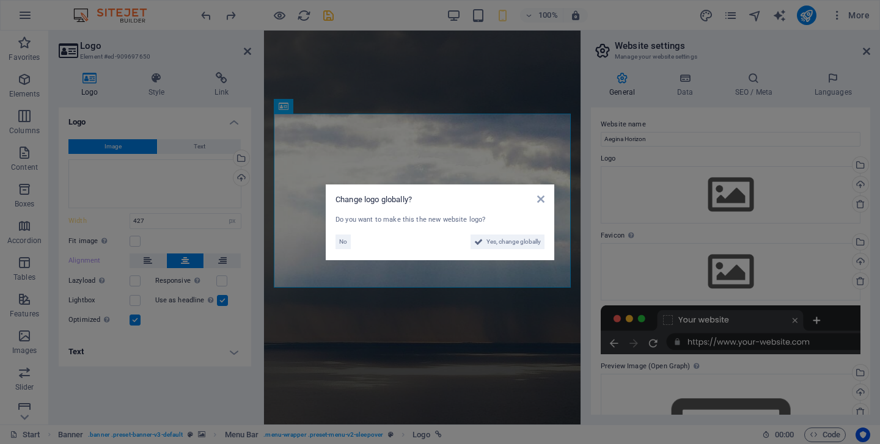
click at [209, 17] on aside "Change logo globally? Do you want to make this the new website logo? No Yes, ch…" at bounding box center [440, 222] width 880 height 444
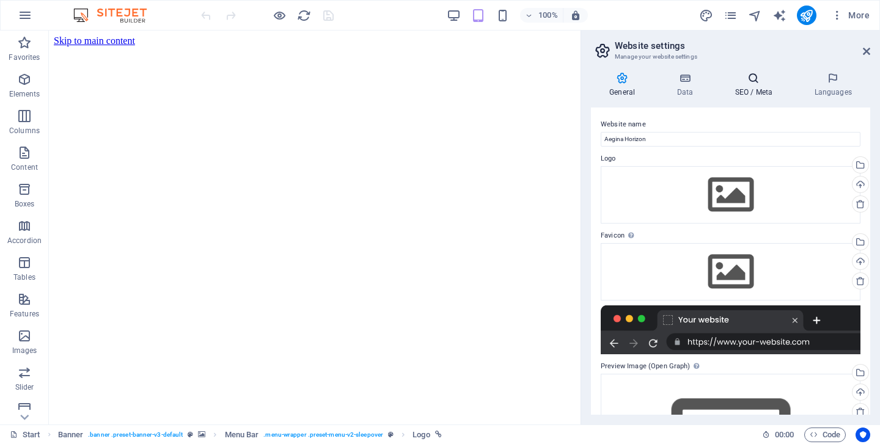
click at [751, 83] on icon at bounding box center [753, 78] width 75 height 12
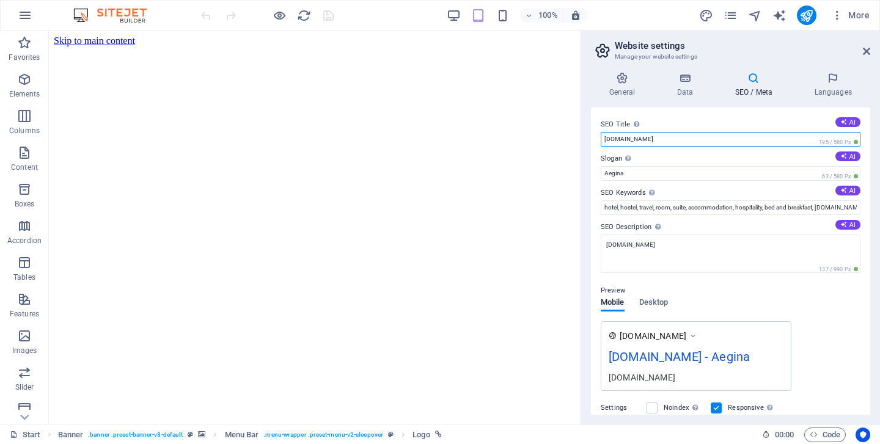
click at [686, 136] on input "aeginahorizon.com.gr" at bounding box center [731, 139] width 260 height 15
type input "a"
type input "Aegina Horizon"
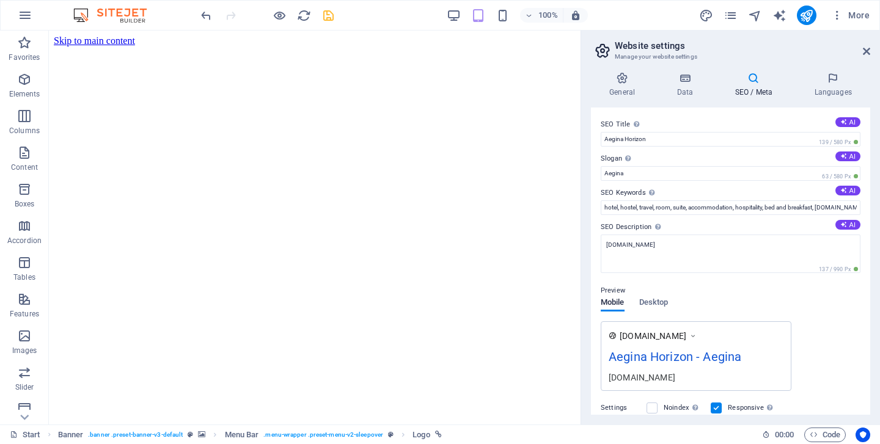
click at [790, 53] on h3 "Manage your website settings" at bounding box center [730, 56] width 231 height 11
click at [687, 85] on h4 "Data" at bounding box center [687, 85] width 58 height 26
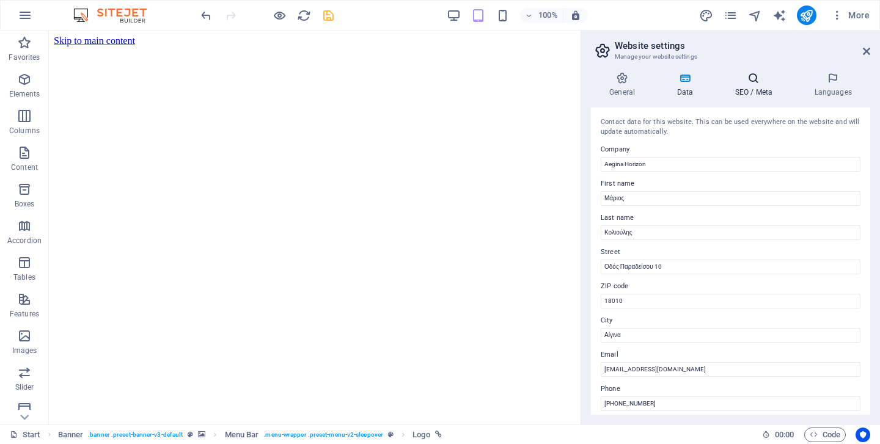
click at [752, 81] on icon at bounding box center [753, 78] width 75 height 12
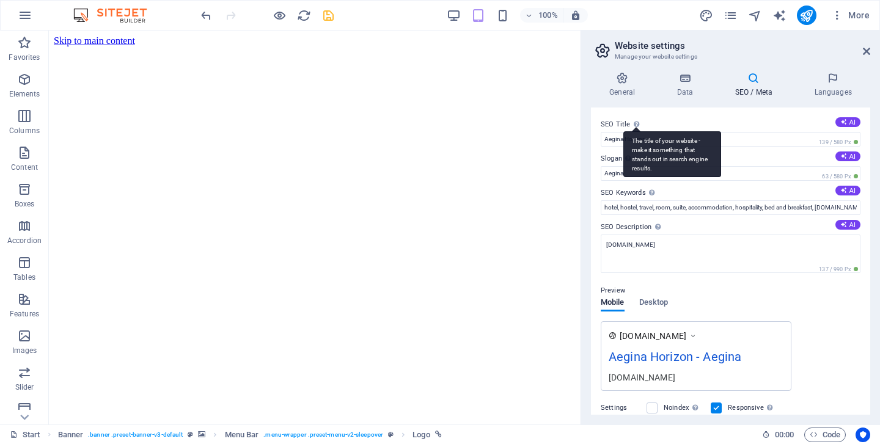
click at [648, 145] on div "The title of your website - make it something that stands out in search engine …" at bounding box center [672, 154] width 98 height 46
click at [648, 145] on input "Aegina Horizon" at bounding box center [731, 139] width 260 height 15
click at [648, 145] on div "The title of your website - make it something that stands out in search engine …" at bounding box center [672, 154] width 98 height 46
click at [648, 145] on input "Aegina Horizon" at bounding box center [731, 139] width 260 height 15
click at [648, 145] on div "The title of your website - make it something that stands out in search engine …" at bounding box center [672, 154] width 98 height 46
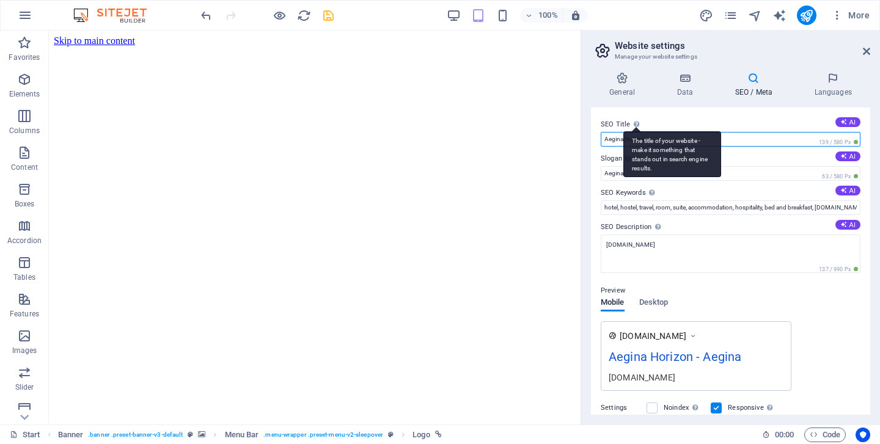
click at [648, 145] on input "Aegina Horizon" at bounding box center [731, 139] width 260 height 15
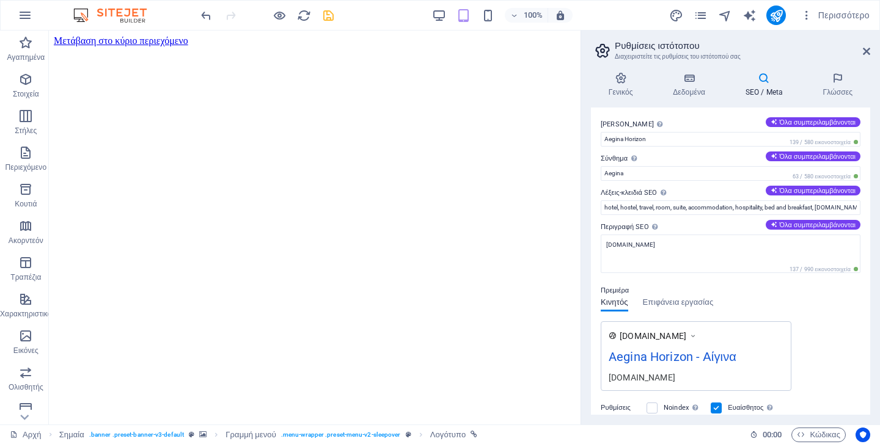
click at [680, 120] on label "Τίτλος SEO Ο τίτλος του ιστότοπού σας - φροντίστε να ξεχωρίζει στα αποτελέσματα…" at bounding box center [731, 124] width 260 height 15
click at [680, 132] on input "Aegina Horizon" at bounding box center [731, 139] width 260 height 15
click at [690, 85] on h4 "Δεδομένα" at bounding box center [691, 85] width 73 height 26
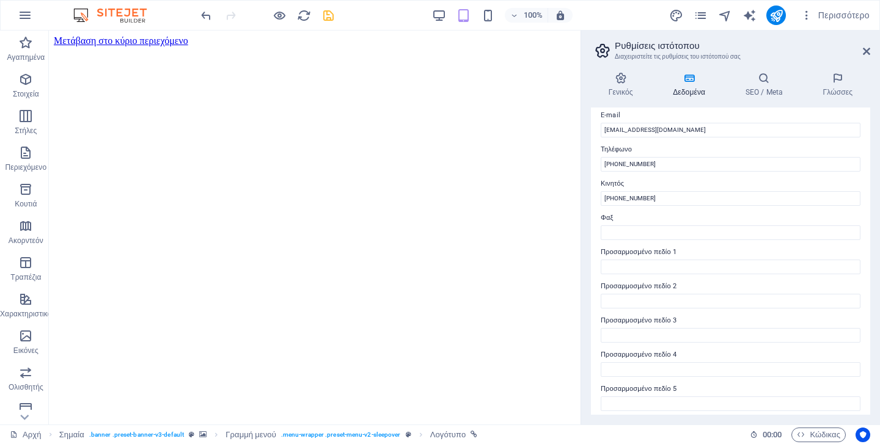
scroll to position [279, 0]
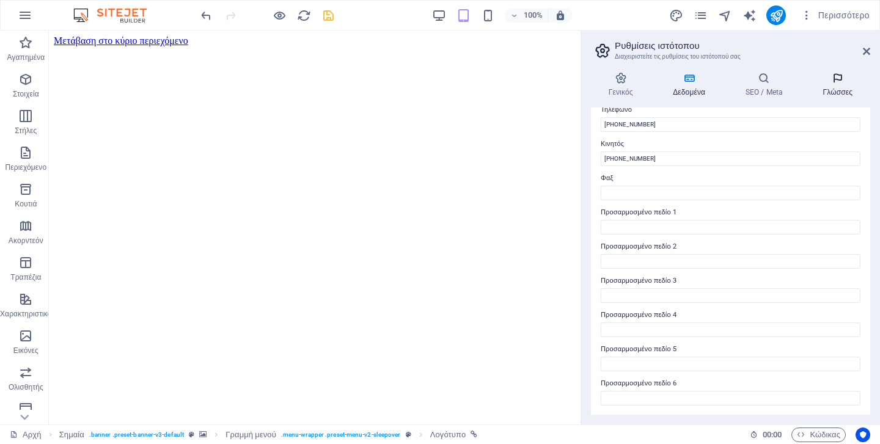
click at [838, 79] on icon at bounding box center [838, 78] width 65 height 12
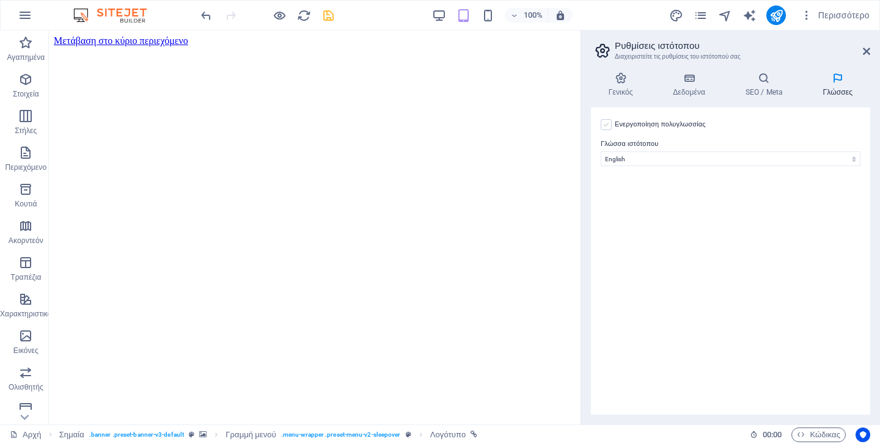
click at [604, 123] on label at bounding box center [606, 124] width 11 height 11
click at [0, 0] on input "Ενεργοποίηση πολυγλωσσίας Για να απενεργοποιήσετε την πολυγλωσσία, διαγράψτε όλ…" at bounding box center [0, 0] width 0 height 0
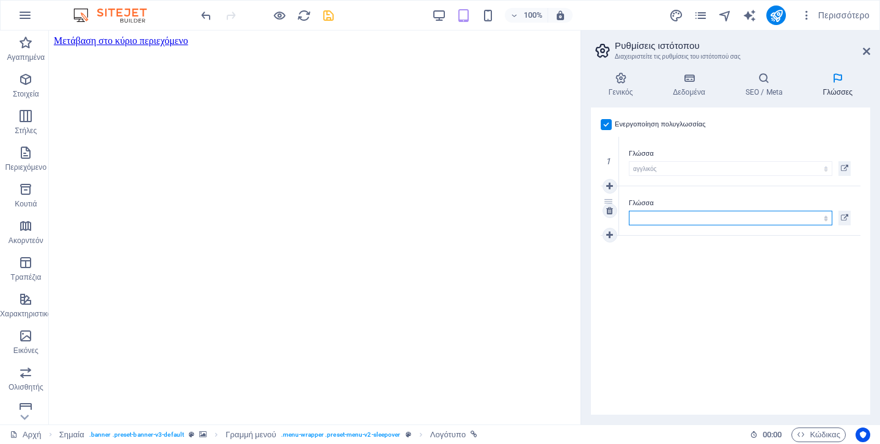
click at [698, 214] on select "Αμπχαζίας Μακρυά αφρικανός Θα Αλβανός Αμχαρικά αραβικός Αραγονέζικα αρμενικός Α…" at bounding box center [731, 218] width 204 height 15
select select "56"
click at [629, 211] on select "Αμπχαζίας Μακρυά αφρικανός Θα Αλβανός Αμχαρικά αραβικός Αραγονέζικα αρμενικός Α…" at bounding box center [731, 218] width 204 height 15
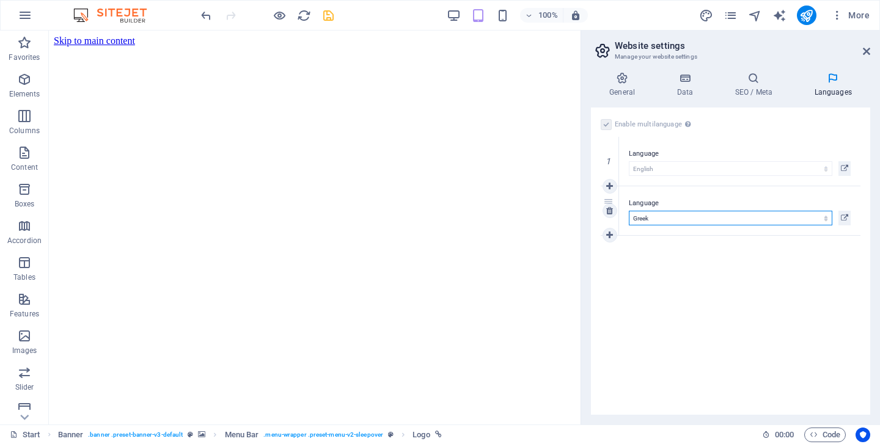
click at [722, 219] on select "Abkhazian Afar Afrikaans Akan Albanian Amharic Arabic Aragonese Armenian Assame…" at bounding box center [731, 218] width 204 height 15
click at [611, 186] on icon at bounding box center [609, 186] width 7 height 9
select select
select select "56"
click at [610, 259] on icon at bounding box center [609, 260] width 7 height 9
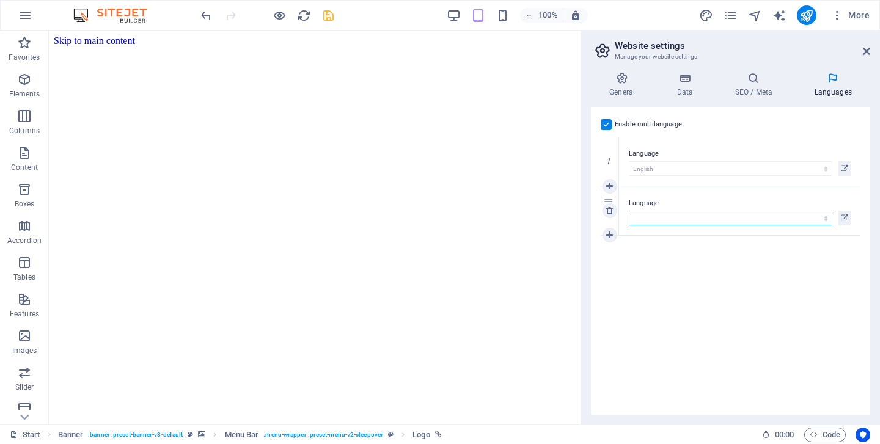
click at [660, 216] on select "Abkhazian Afar Afrikaans Akan Albanian Amharic Arabic Aragonese Armenian Assame…" at bounding box center [731, 218] width 204 height 15
select select "56"
click at [629, 211] on select "Abkhazian Afar Afrikaans Akan Albanian Amharic Arabic Aragonese Armenian Assame…" at bounding box center [731, 218] width 204 height 15
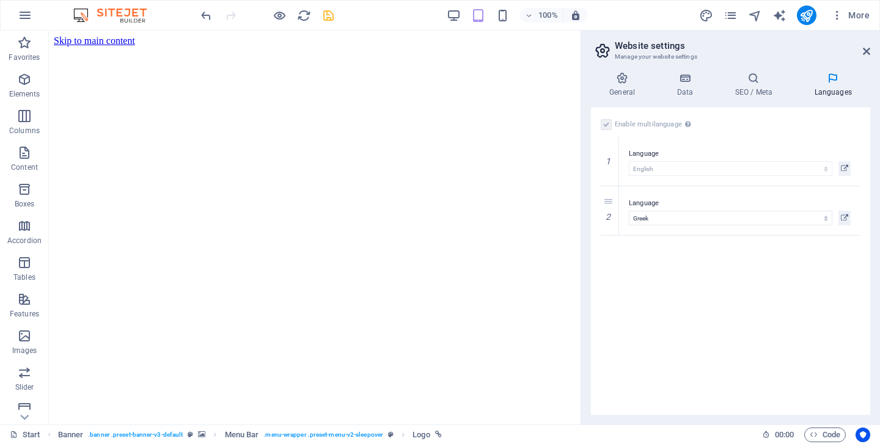
click at [699, 306] on div "Enable multilanguage To disable multilanguage delete all languages until only o…" at bounding box center [730, 261] width 279 height 307
click at [329, 15] on icon "save" at bounding box center [328, 16] width 14 height 14
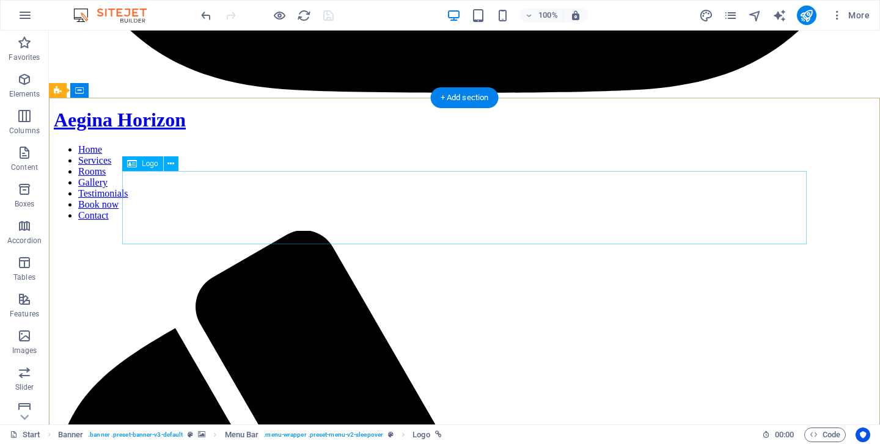
scroll to position [5325, 0]
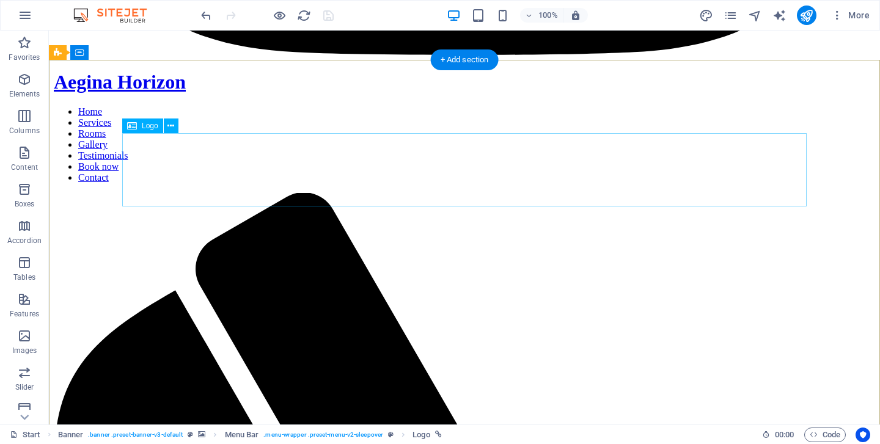
select select "px"
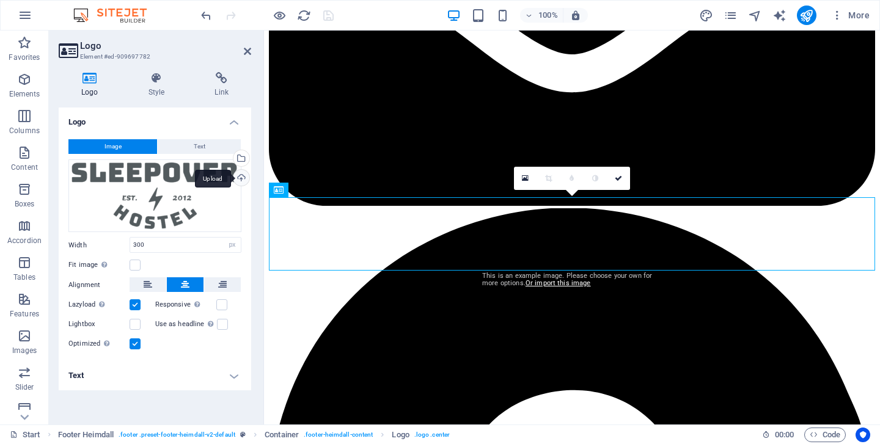
click at [242, 177] on div "Upload" at bounding box center [240, 179] width 18 height 18
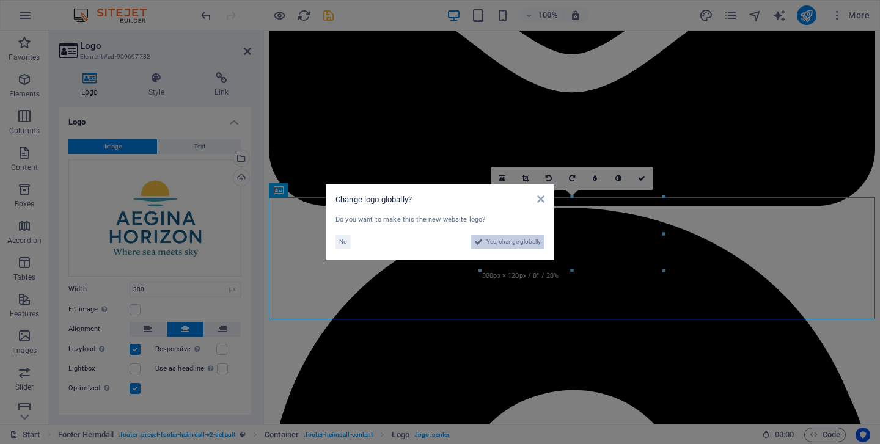
click at [514, 240] on span "Yes, change globally" at bounding box center [513, 242] width 54 height 15
select select "41"
select select "56"
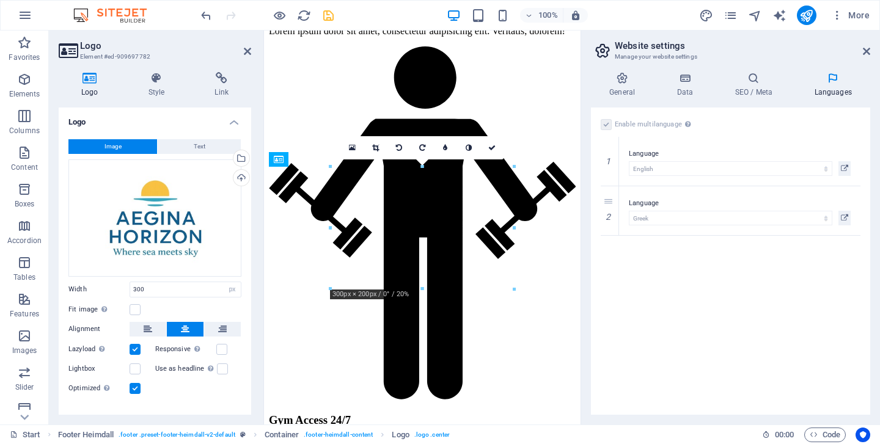
scroll to position [8217, 0]
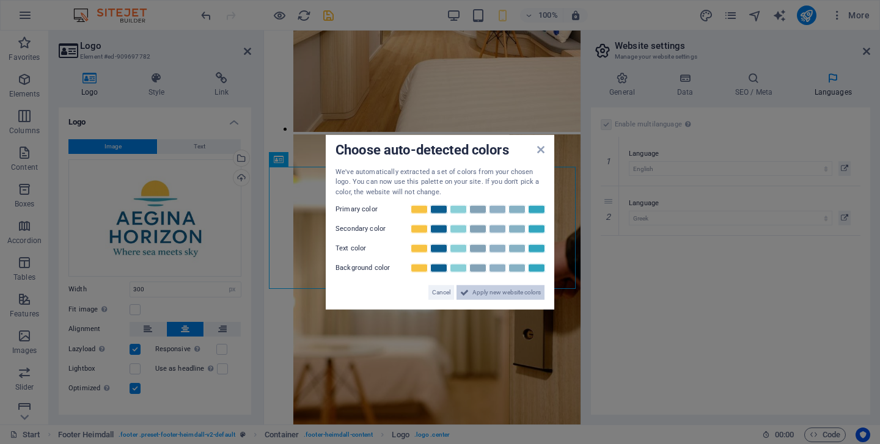
click at [511, 292] on span "Apply new website colors" at bounding box center [506, 292] width 68 height 15
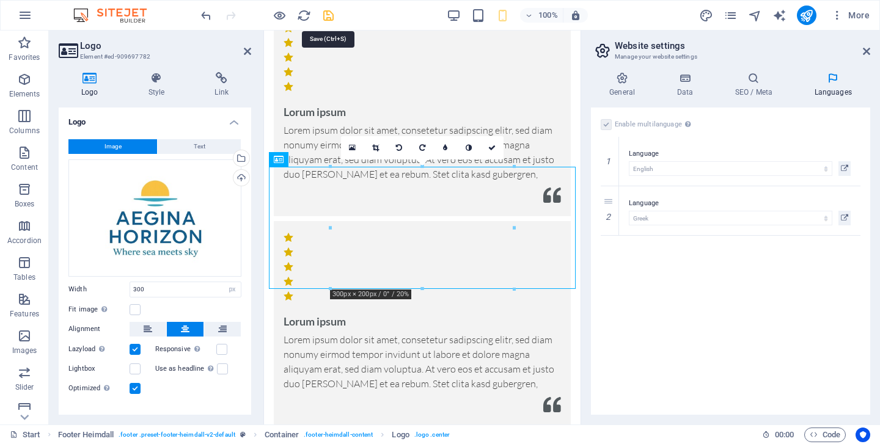
click at [326, 12] on icon "save" at bounding box center [328, 16] width 14 height 14
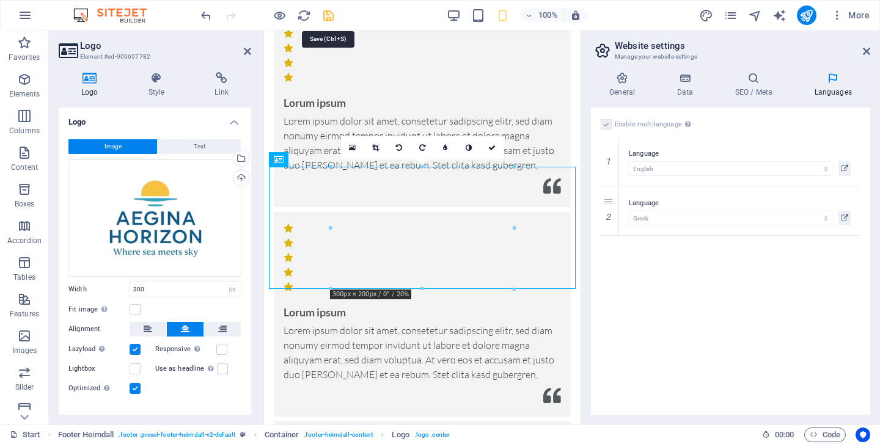
scroll to position [5296, 0]
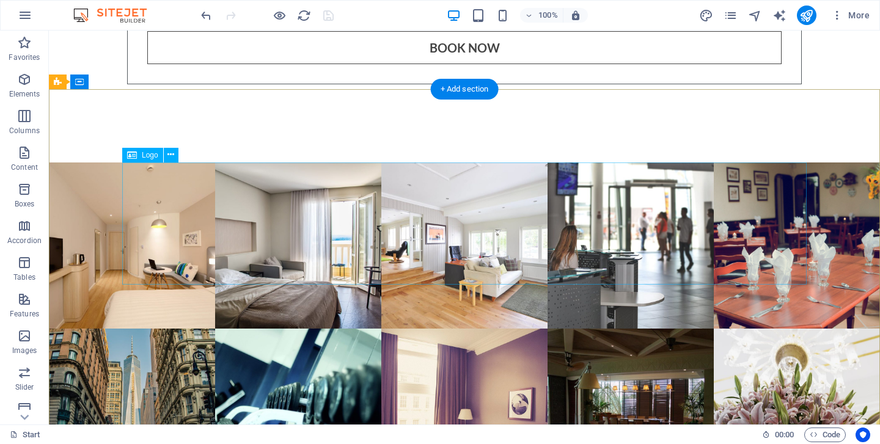
select select "px"
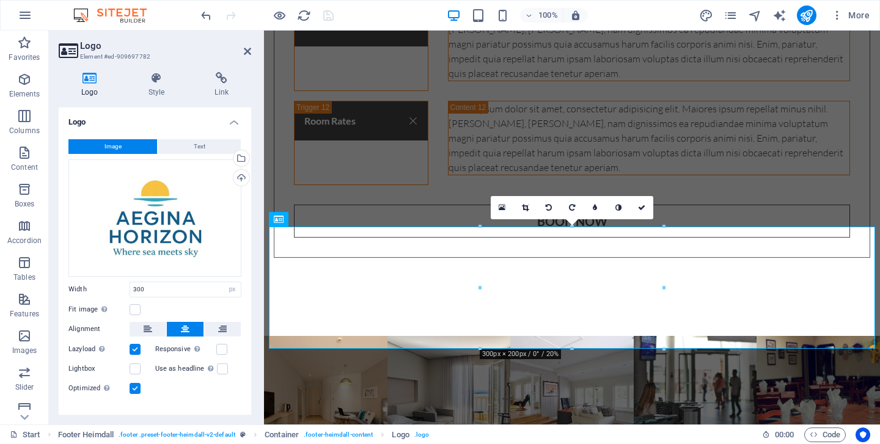
scroll to position [18, 0]
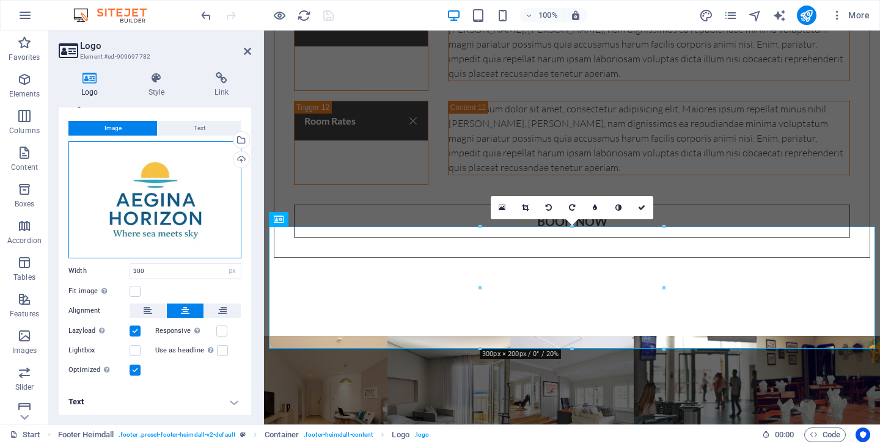
click at [194, 215] on div "Drag files here, click to choose files or select files from Files or our free s…" at bounding box center [154, 199] width 173 height 117
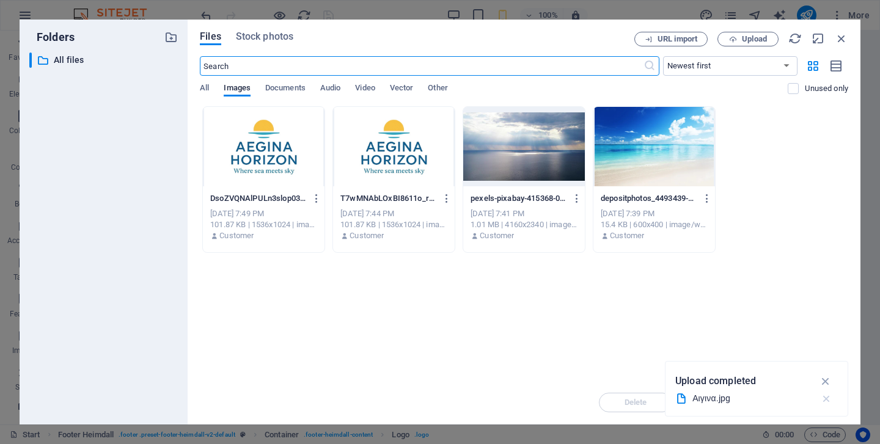
click at [829, 401] on icon "button" at bounding box center [826, 399] width 13 height 12
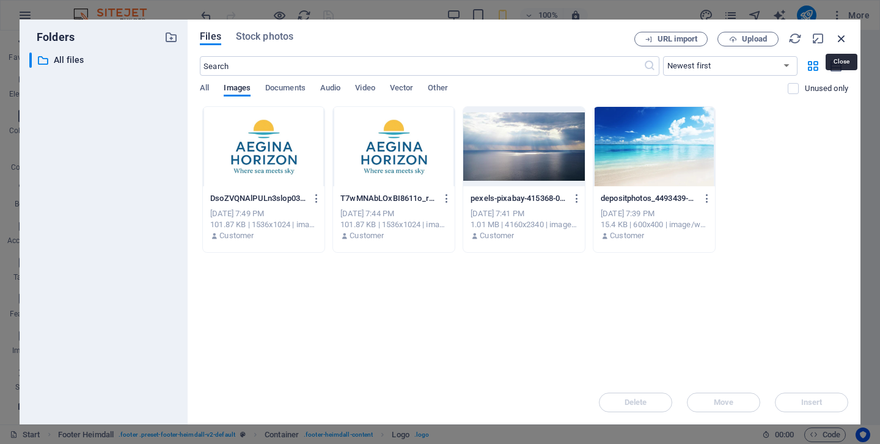
click at [836, 40] on icon "button" at bounding box center [841, 38] width 13 height 13
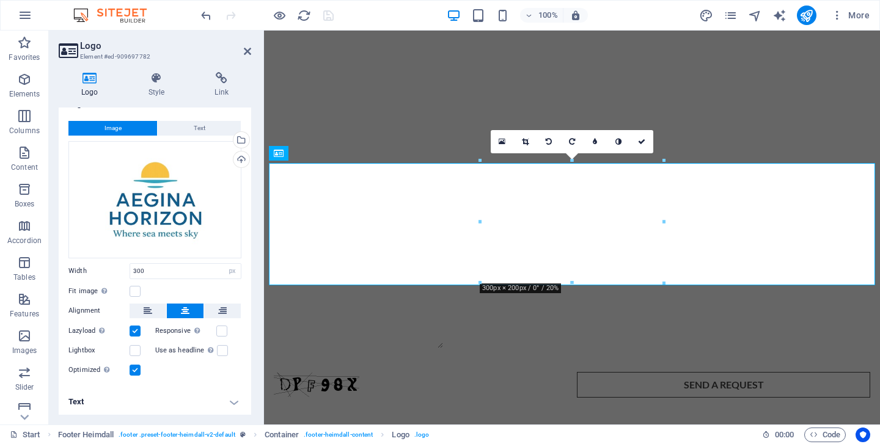
scroll to position [5362, 0]
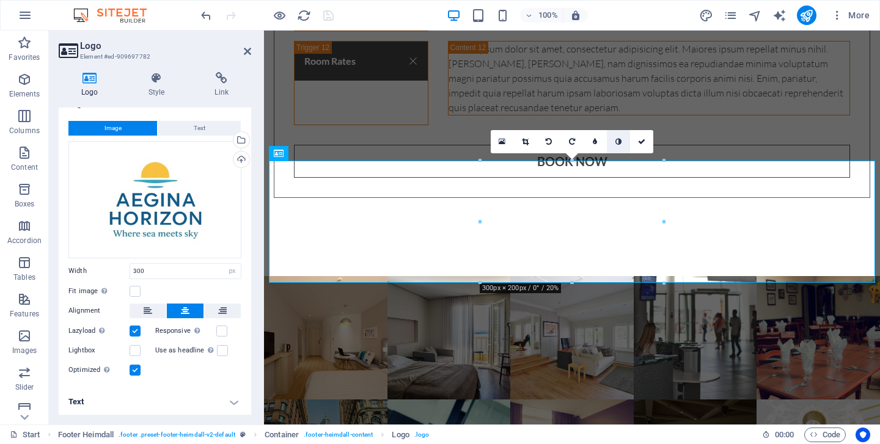
click at [620, 141] on icon at bounding box center [618, 141] width 6 height 7
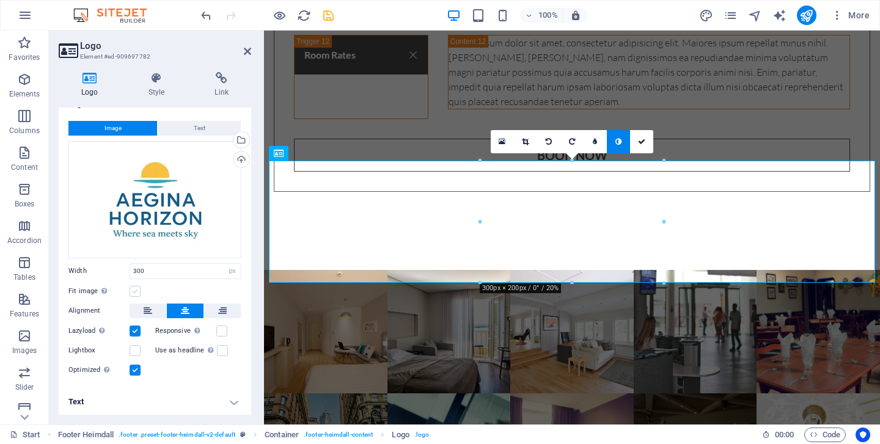
click at [137, 288] on label at bounding box center [135, 291] width 11 height 11
click at [0, 0] on input "Fit image Automatically fit image to a fixed width and height" at bounding box center [0, 0] width 0 height 0
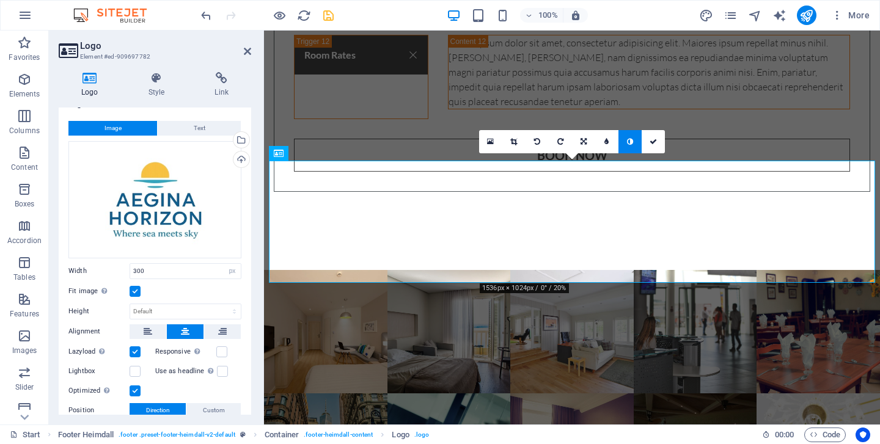
click at [137, 288] on label at bounding box center [135, 291] width 11 height 11
click at [0, 0] on input "Fit image Automatically fit image to a fixed width and height" at bounding box center [0, 0] width 0 height 0
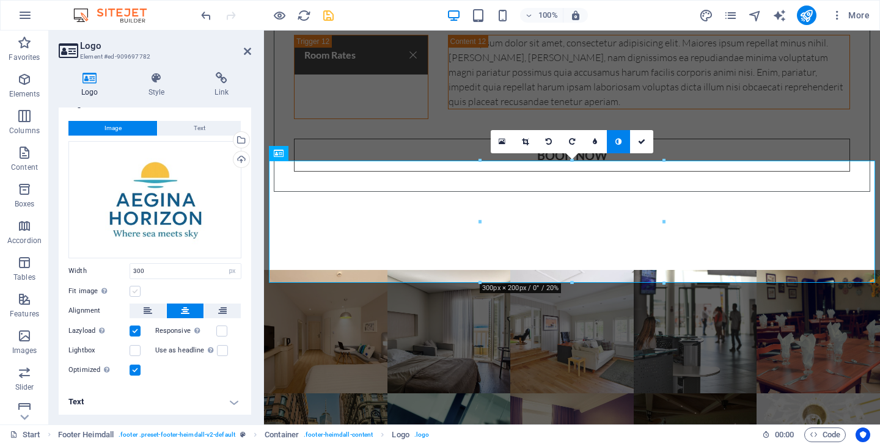
click at [137, 288] on label at bounding box center [135, 291] width 11 height 11
click at [0, 0] on input "Fit image Automatically fit image to a fixed width and height" at bounding box center [0, 0] width 0 height 0
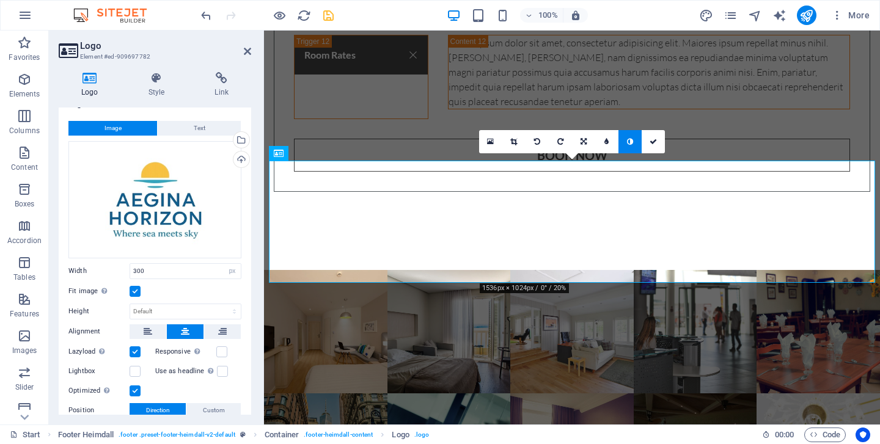
click at [137, 288] on label at bounding box center [135, 291] width 11 height 11
click at [0, 0] on input "Fit image Automatically fit image to a fixed width and height" at bounding box center [0, 0] width 0 height 0
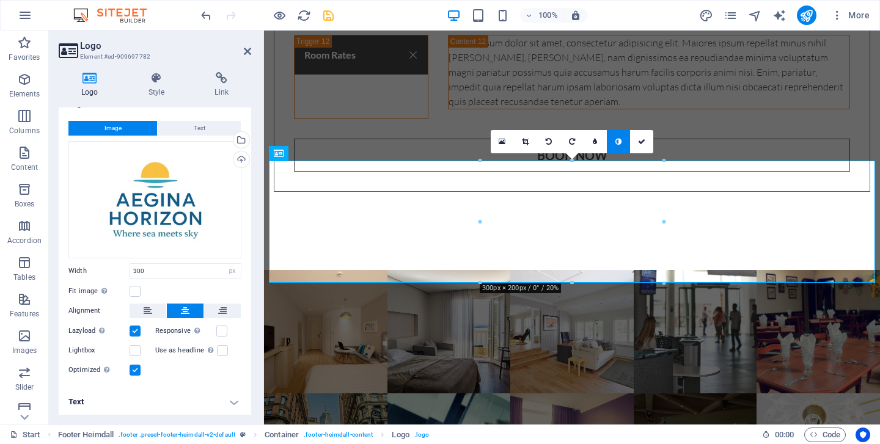
click at [619, 145] on link at bounding box center [618, 141] width 23 height 23
click at [593, 143] on icon at bounding box center [595, 141] width 4 height 7
click at [586, 142] on icon at bounding box center [586, 141] width 4 height 7
click at [227, 394] on h4 "Text" at bounding box center [155, 401] width 193 height 29
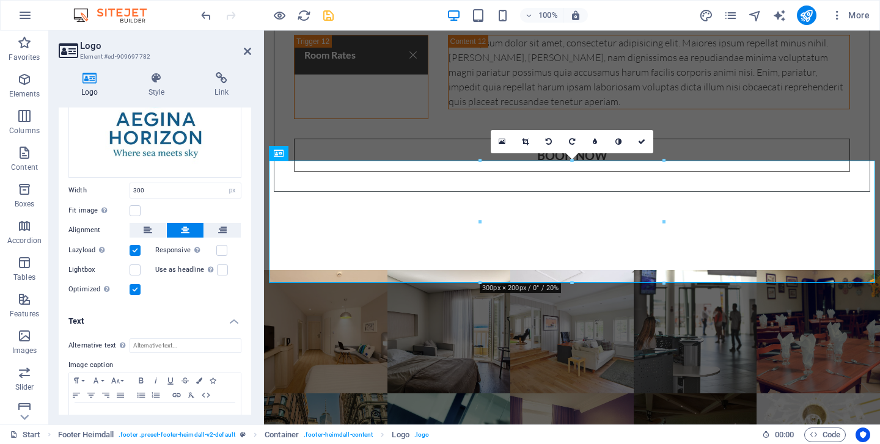
scroll to position [133, 0]
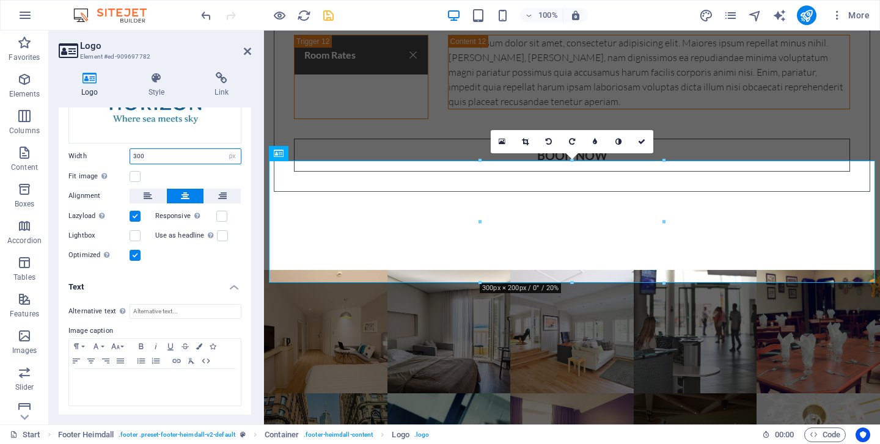
click at [215, 157] on input "300" at bounding box center [185, 156] width 111 height 15
type input "3"
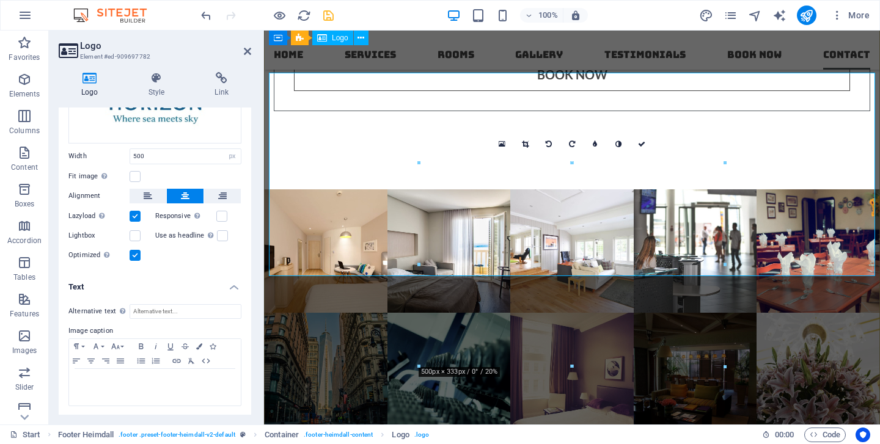
scroll to position [5351, 0]
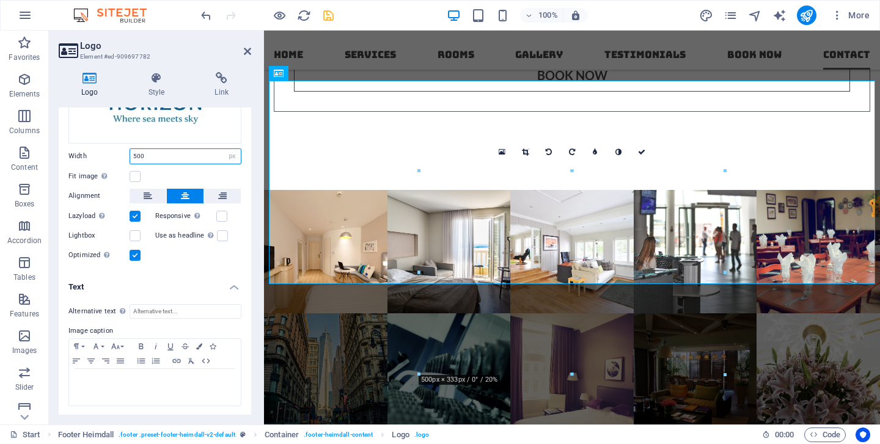
click at [159, 153] on input "500" at bounding box center [185, 156] width 111 height 15
type input "5"
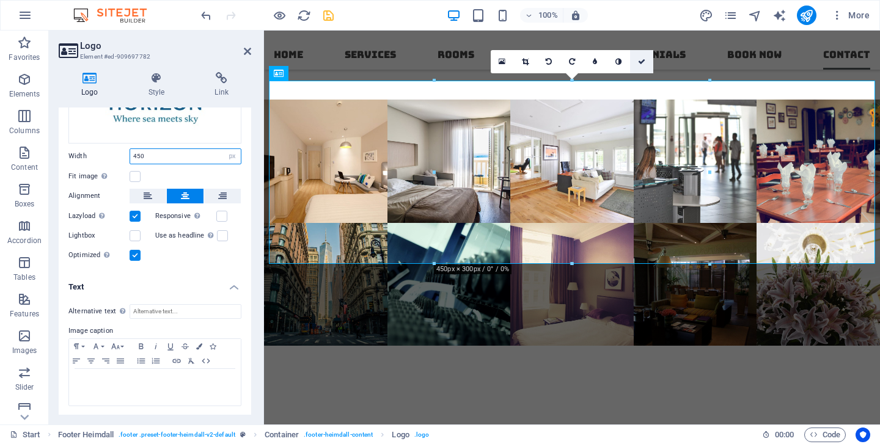
type input "450"
click at [642, 62] on icon at bounding box center [641, 61] width 7 height 7
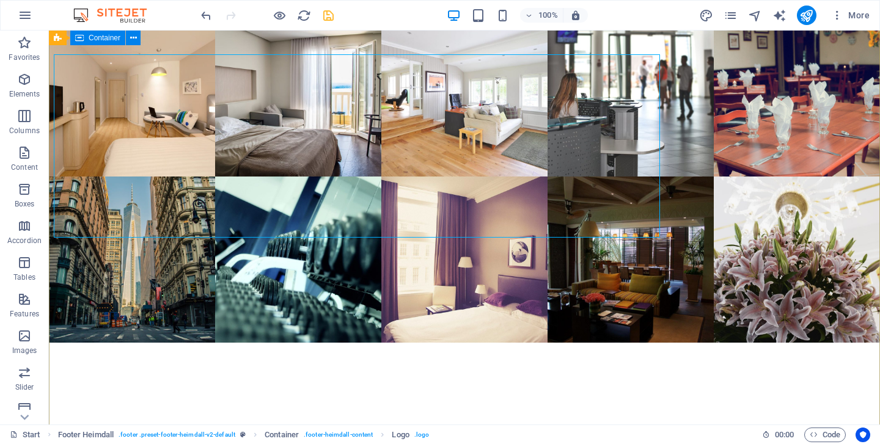
scroll to position [5378, 0]
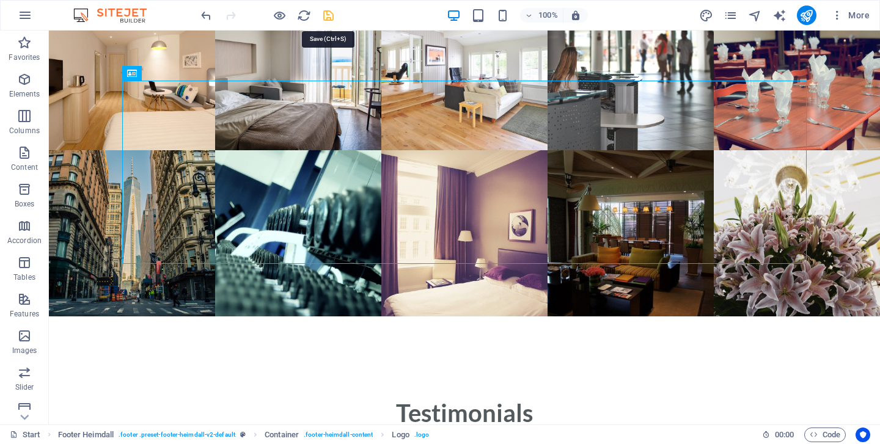
click at [325, 17] on icon "save" at bounding box center [328, 16] width 14 height 14
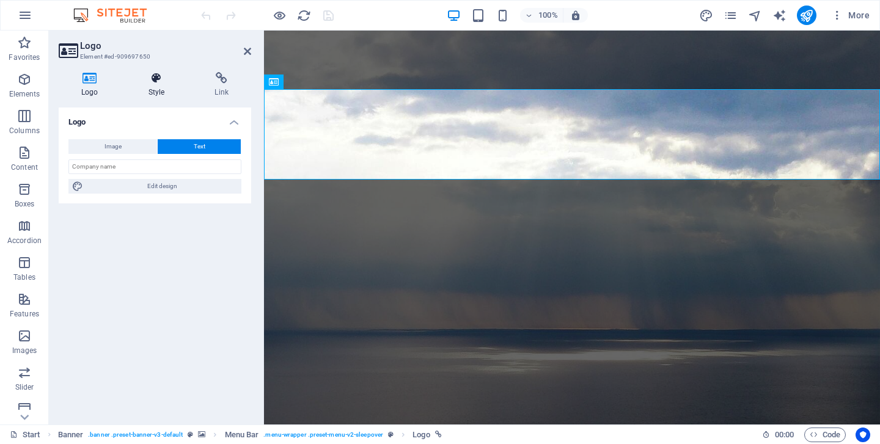
click at [161, 88] on h4 "Style" at bounding box center [159, 85] width 67 height 26
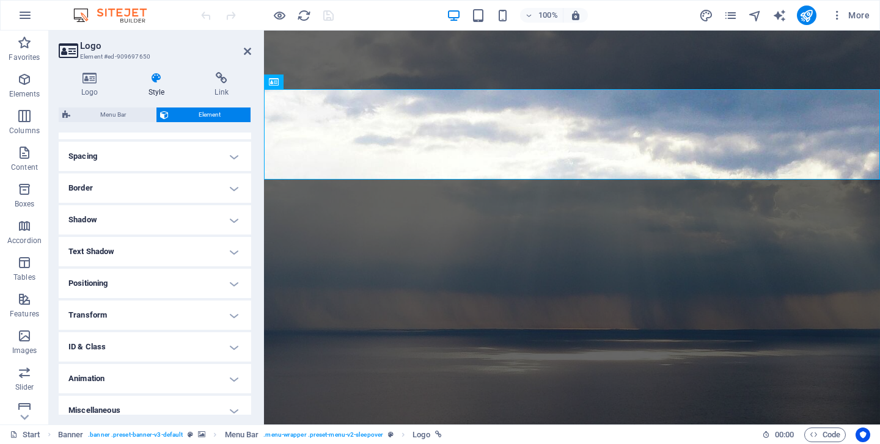
scroll to position [226, 0]
click at [167, 246] on h4 "Text Shadow" at bounding box center [155, 249] width 193 height 29
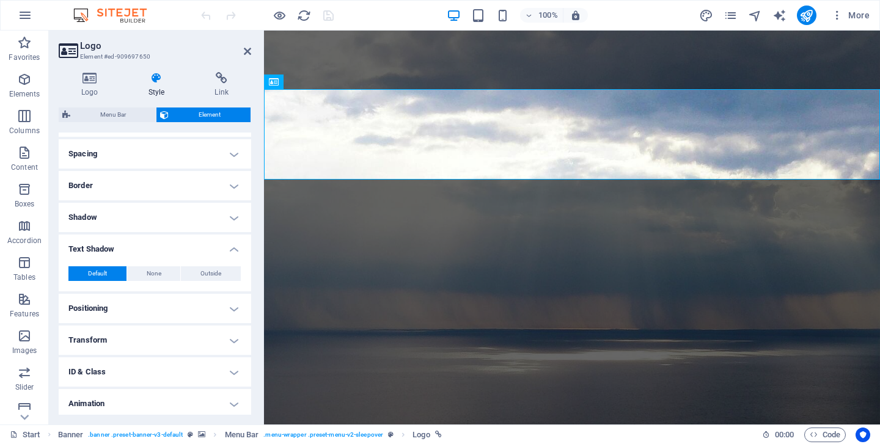
scroll to position [262, 0]
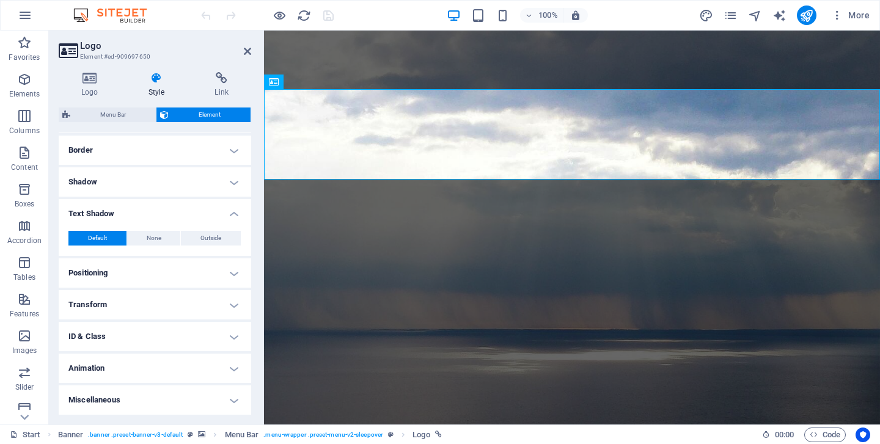
click at [175, 271] on h4 "Positioning" at bounding box center [155, 273] width 193 height 29
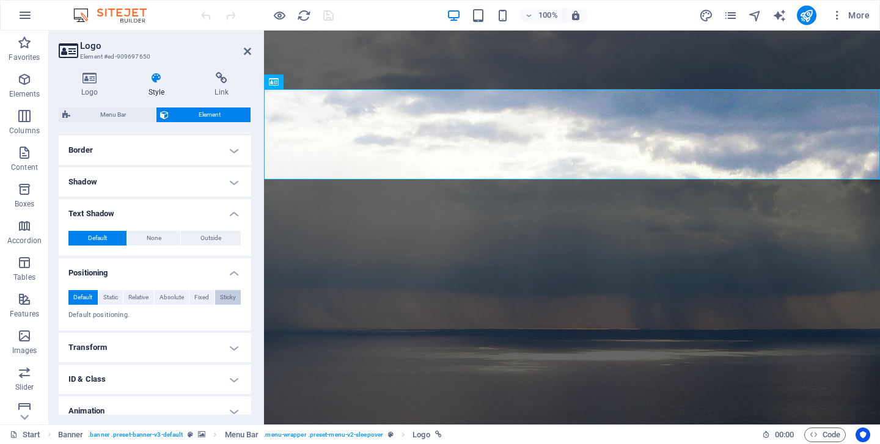
click at [225, 296] on span "Sticky" at bounding box center [228, 297] width 16 height 15
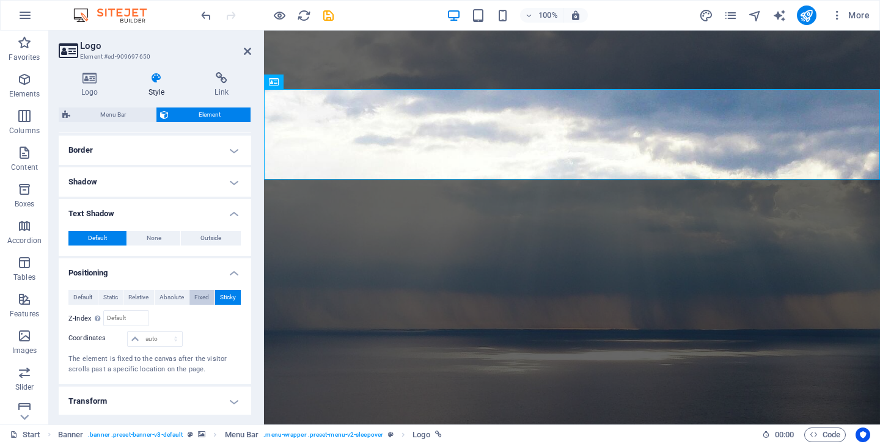
click at [189, 299] on button "Fixed" at bounding box center [201, 297] width 25 height 15
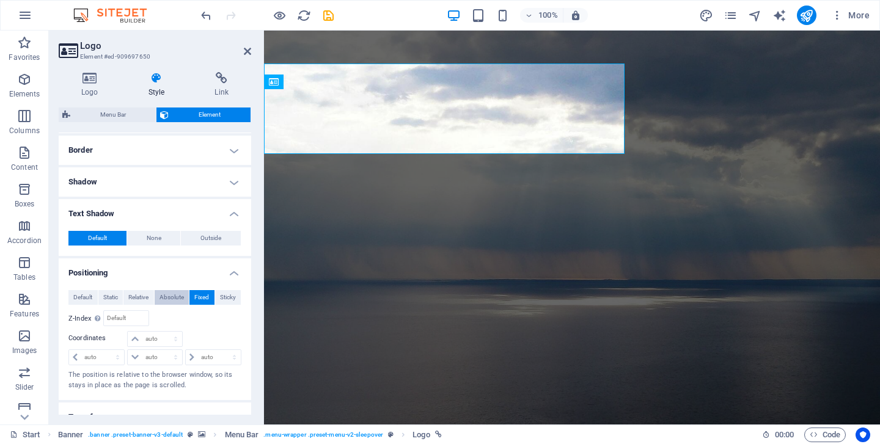
click at [170, 296] on span "Absolute" at bounding box center [172, 297] width 24 height 15
click at [138, 295] on span "Relative" at bounding box center [138, 297] width 20 height 15
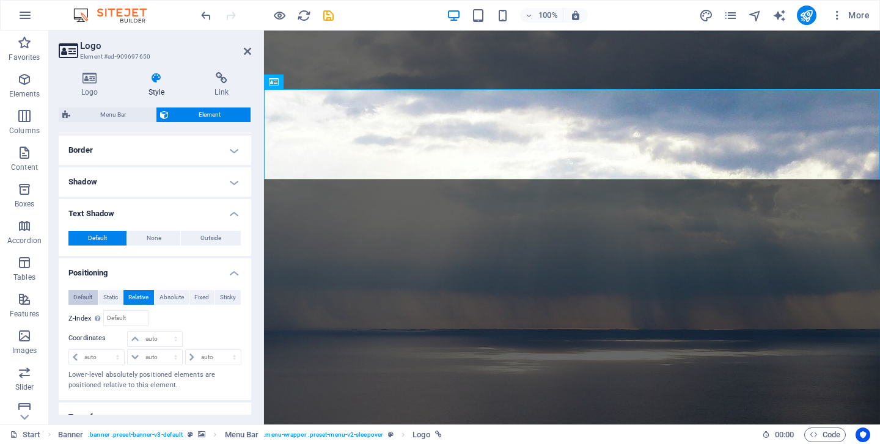
click at [85, 297] on span "Default" at bounding box center [82, 297] width 19 height 15
click at [122, 346] on h4 "Transform" at bounding box center [155, 347] width 193 height 29
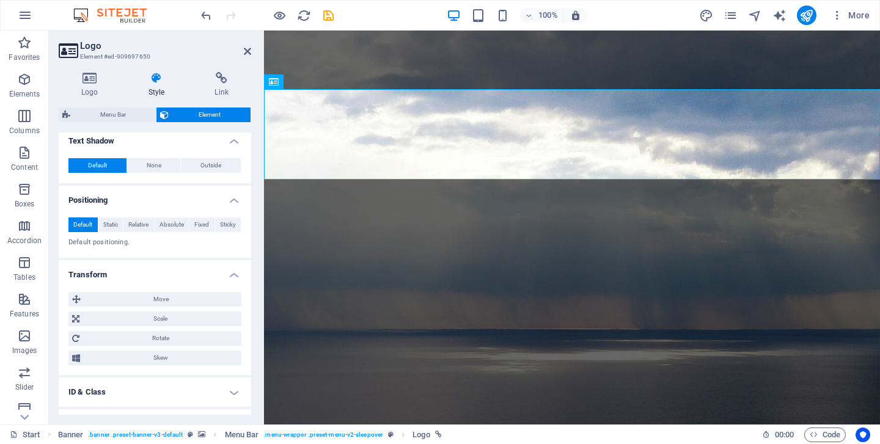
scroll to position [389, 0]
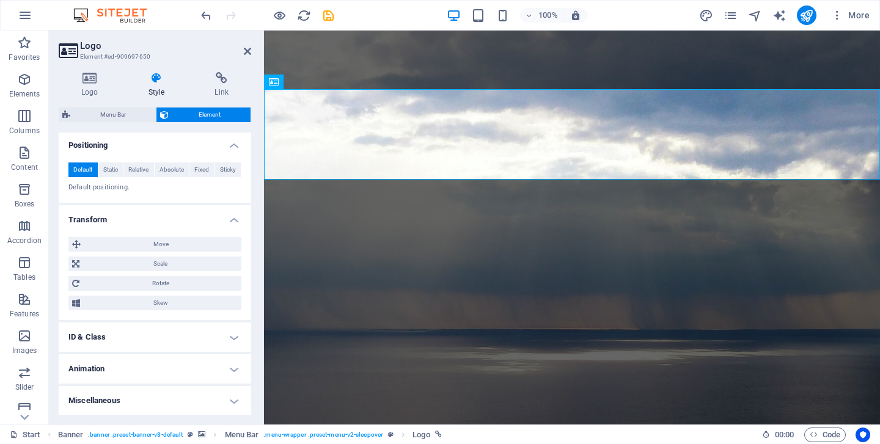
click at [177, 333] on h4 "ID & Class" at bounding box center [155, 337] width 193 height 29
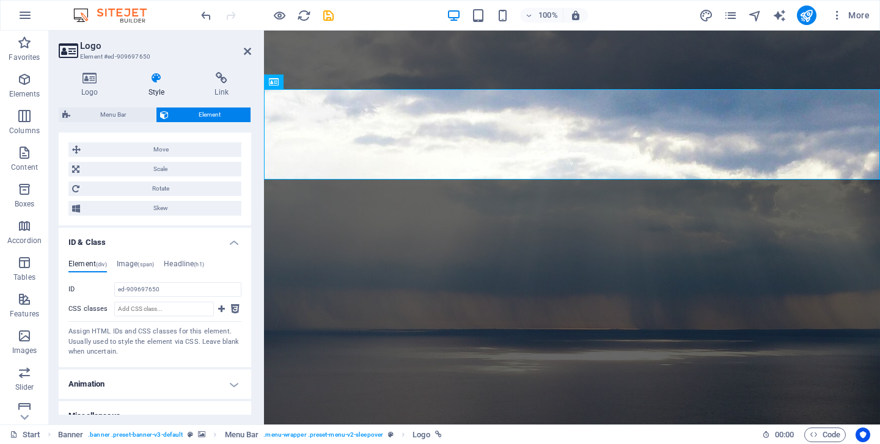
scroll to position [499, 0]
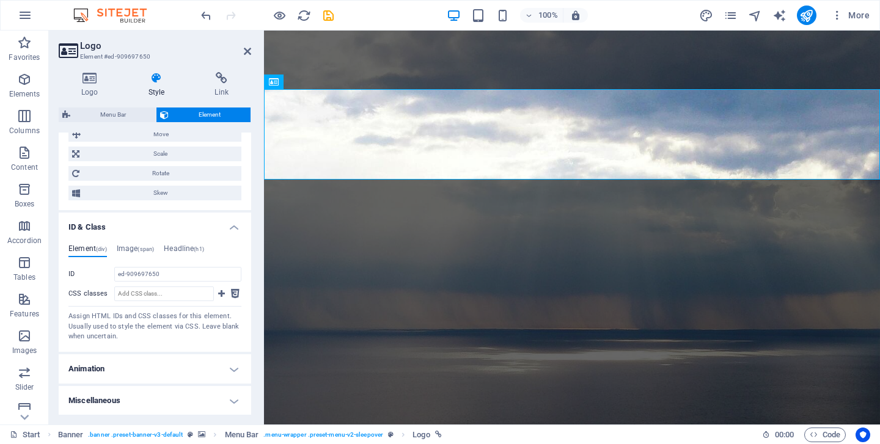
click at [180, 363] on h4 "Animation" at bounding box center [155, 368] width 193 height 29
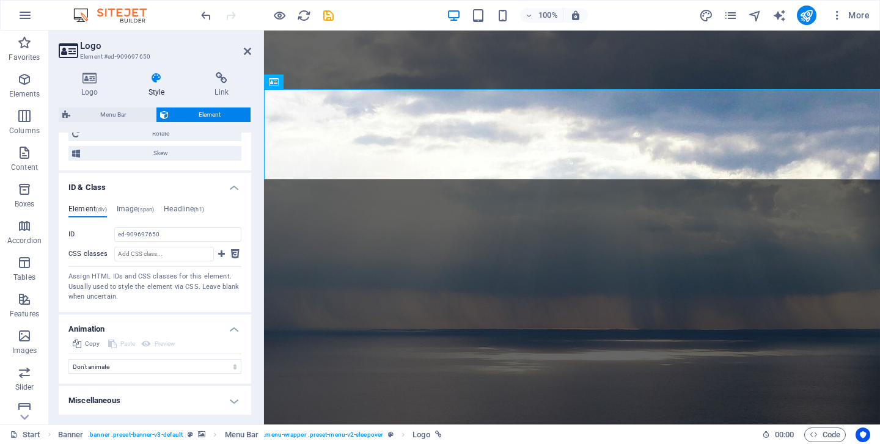
click at [199, 405] on h4 "Miscellaneous" at bounding box center [155, 400] width 193 height 29
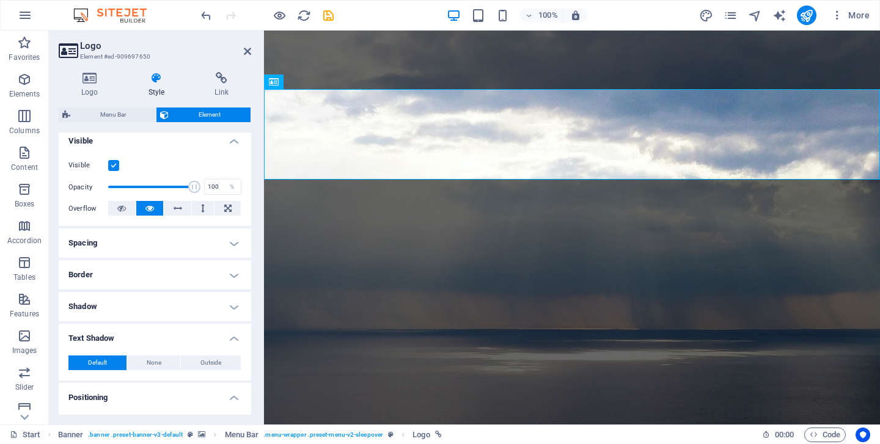
scroll to position [0, 0]
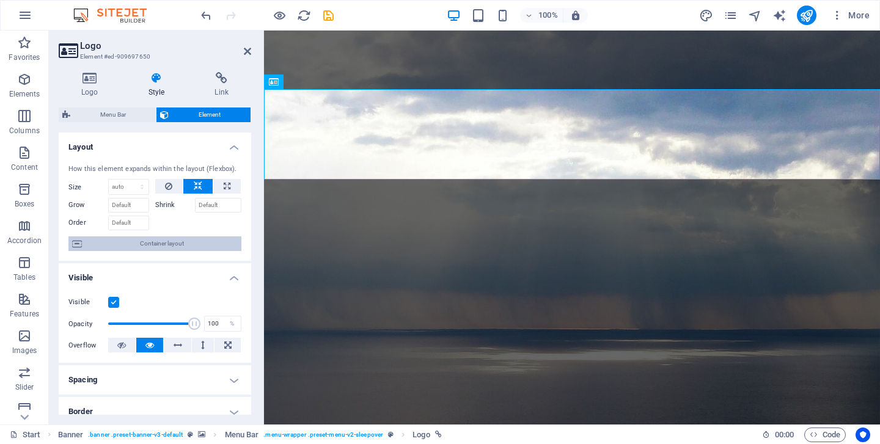
click at [161, 246] on span "Container layout" at bounding box center [162, 244] width 152 height 15
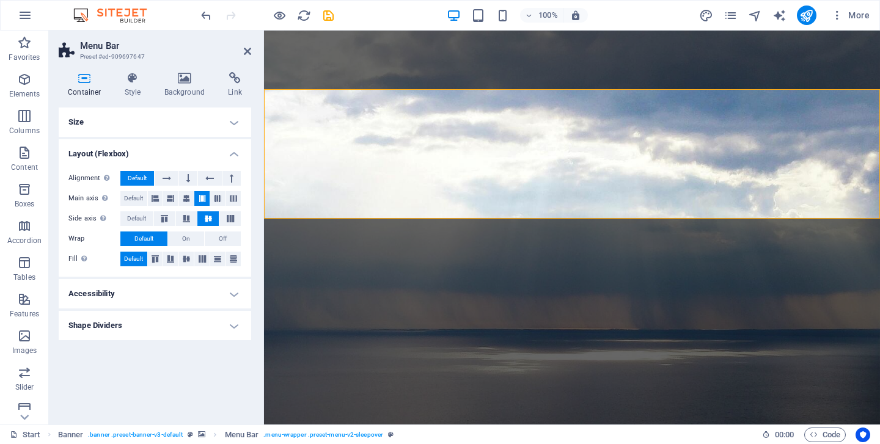
click at [202, 326] on h4 "Shape Dividers" at bounding box center [155, 325] width 193 height 29
click at [205, 348] on select "None Triangle Square Diagonal Polygon 1 Polygon 2 Zigzag Multiple Zigzags Waves…" at bounding box center [186, 350] width 112 height 15
click at [130, 343] on select "None Triangle Square Diagonal Polygon 1 Polygon 2 Zigzag Multiple Zigzags Waves…" at bounding box center [186, 350] width 112 height 15
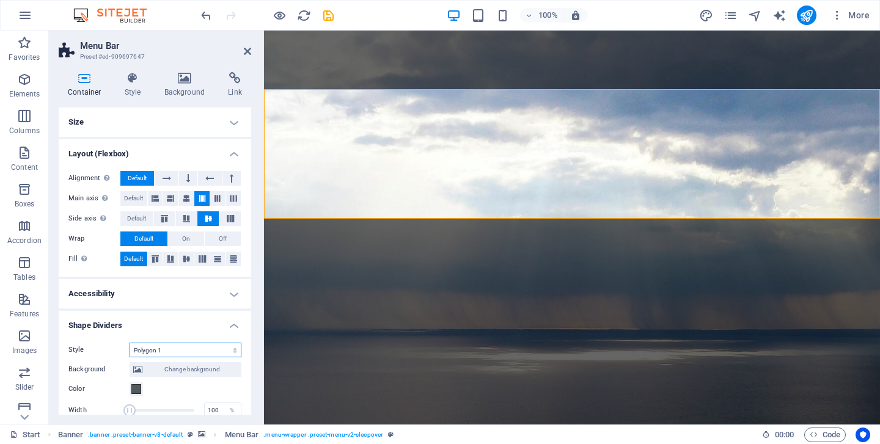
click at [188, 351] on select "None Triangle Square Diagonal Polygon 1 Polygon 2 Zigzag Multiple Zigzags Waves…" at bounding box center [186, 350] width 112 height 15
click at [130, 343] on select "None Triangle Square Diagonal Polygon 1 Polygon 2 Zigzag Multiple Zigzags Waves…" at bounding box center [186, 350] width 112 height 15
click at [186, 354] on select "None Triangle Square Diagonal Polygon 1 Polygon 2 Zigzag Multiple Zigzags Waves…" at bounding box center [186, 350] width 112 height 15
click at [130, 343] on select "None Triangle Square Diagonal Polygon 1 Polygon 2 Zigzag Multiple Zigzags Waves…" at bounding box center [186, 350] width 112 height 15
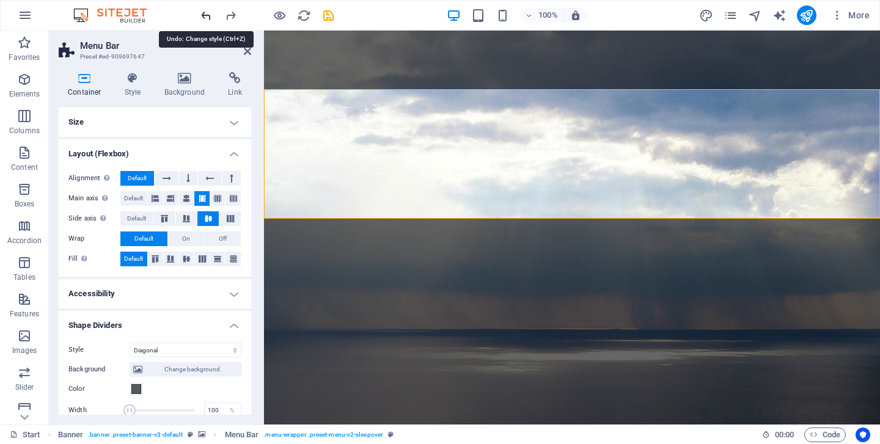
select select "none"
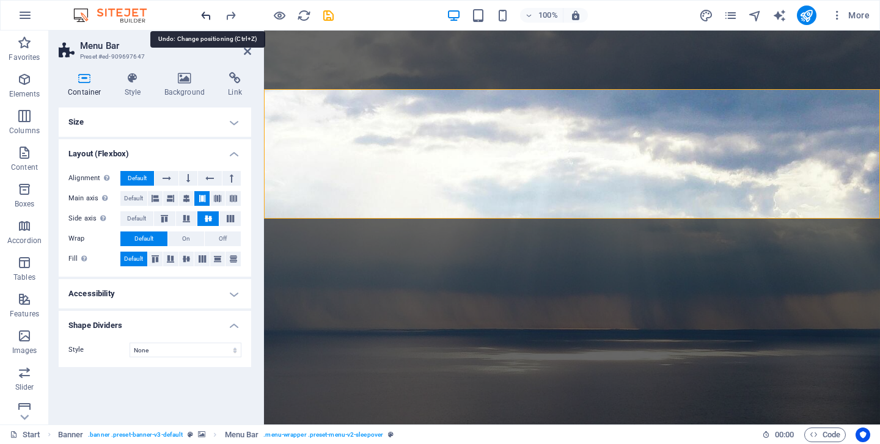
click at [166, 292] on h4 "Accessibility" at bounding box center [155, 293] width 193 height 29
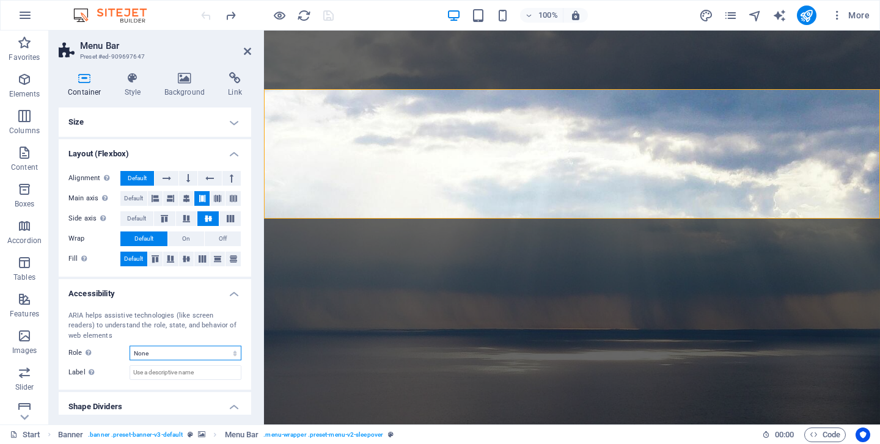
click at [216, 353] on select "None Alert Article Banner Comment Complementary Dialog Footer Header Marquee Pr…" at bounding box center [186, 353] width 112 height 15
click at [158, 119] on h4 "Size" at bounding box center [155, 122] width 193 height 29
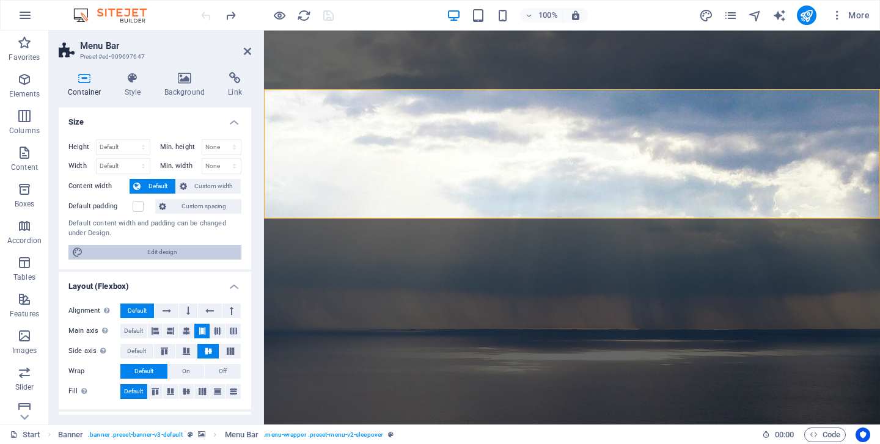
click at [168, 250] on span "Edit design" at bounding box center [162, 252] width 151 height 15
select select "rem"
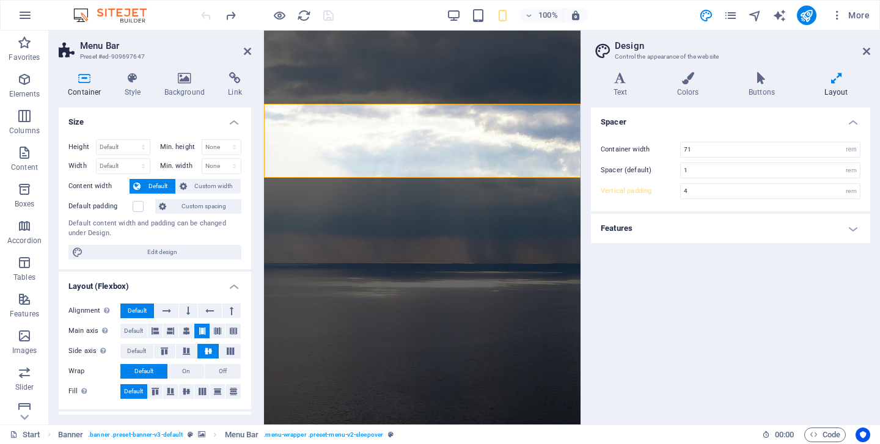
click at [742, 227] on h4 "Features" at bounding box center [730, 228] width 279 height 29
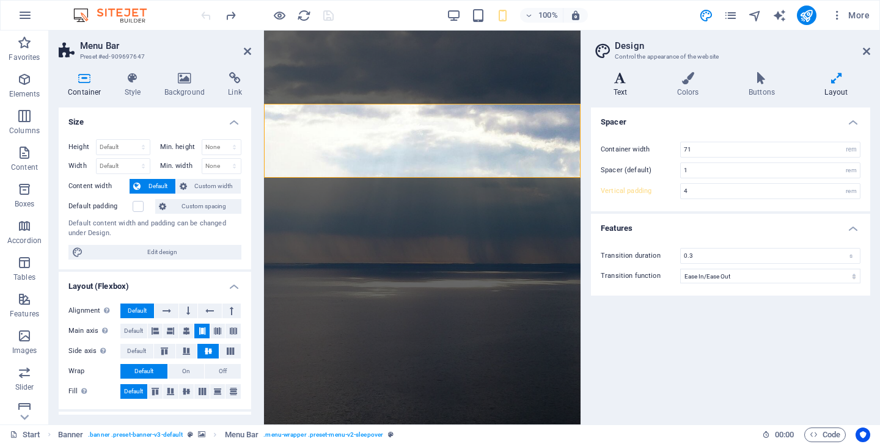
click at [622, 83] on icon at bounding box center [620, 78] width 59 height 12
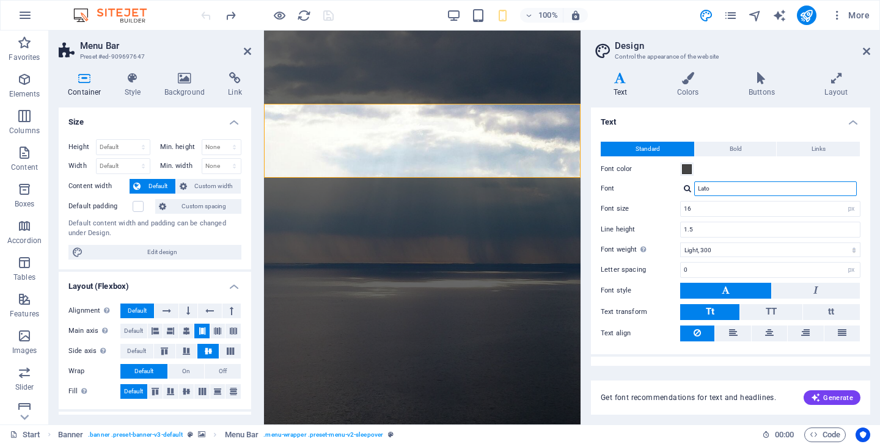
click at [736, 190] on input "Lato" at bounding box center [775, 189] width 163 height 15
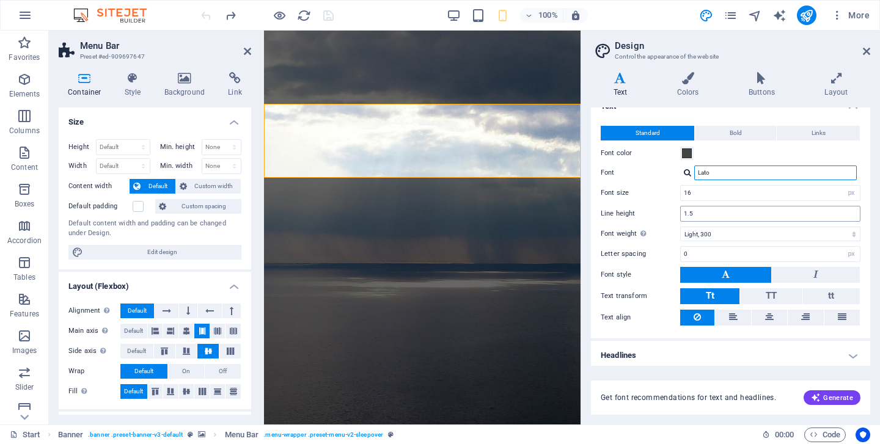
scroll to position [19, 0]
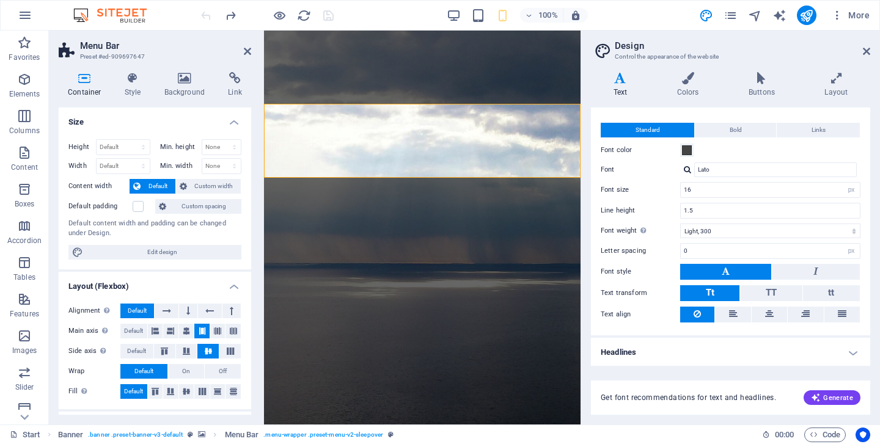
click at [824, 342] on h4 "Headlines" at bounding box center [730, 352] width 279 height 29
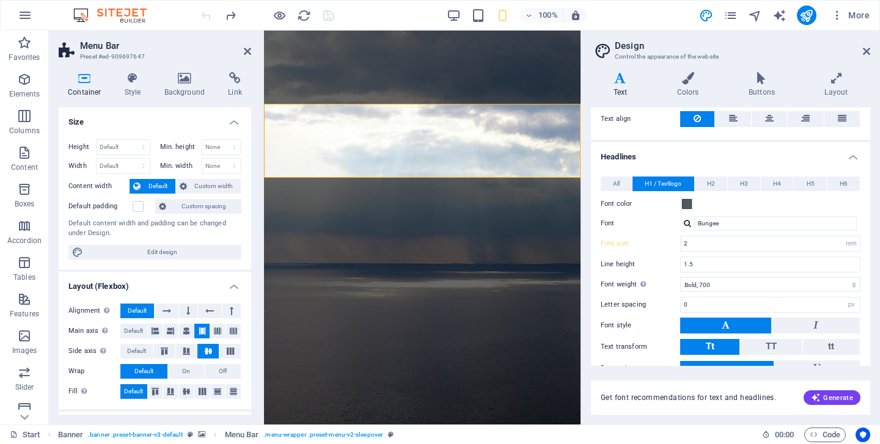
scroll to position [224, 0]
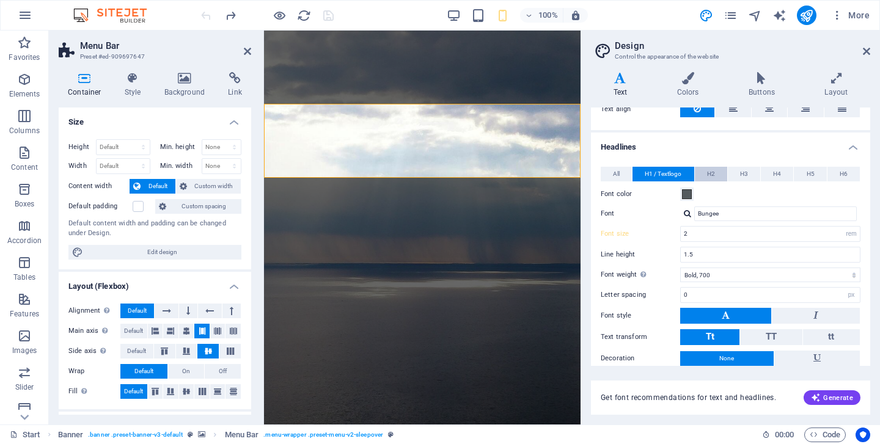
click at [711, 169] on span "H2" at bounding box center [711, 174] width 8 height 15
click at [746, 177] on span "H3" at bounding box center [744, 174] width 8 height 15
click at [779, 174] on span "H4" at bounding box center [777, 174] width 8 height 15
click at [660, 170] on span "H1 / Textlogo" at bounding box center [663, 174] width 37 height 15
click at [745, 210] on input "Bungee" at bounding box center [775, 214] width 163 height 15
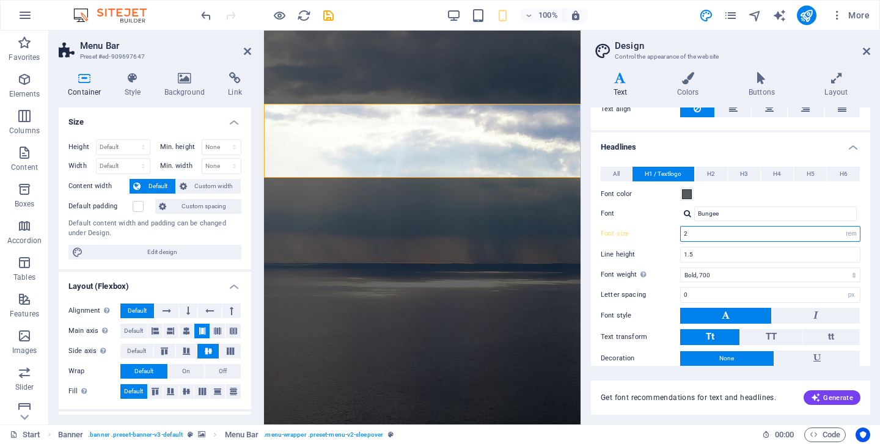
click at [751, 236] on input "2" at bounding box center [770, 234] width 179 height 15
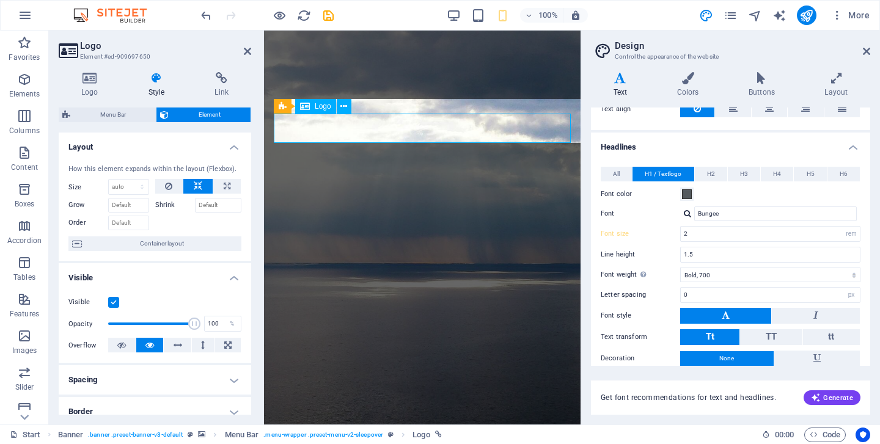
type input "100"
select select "%"
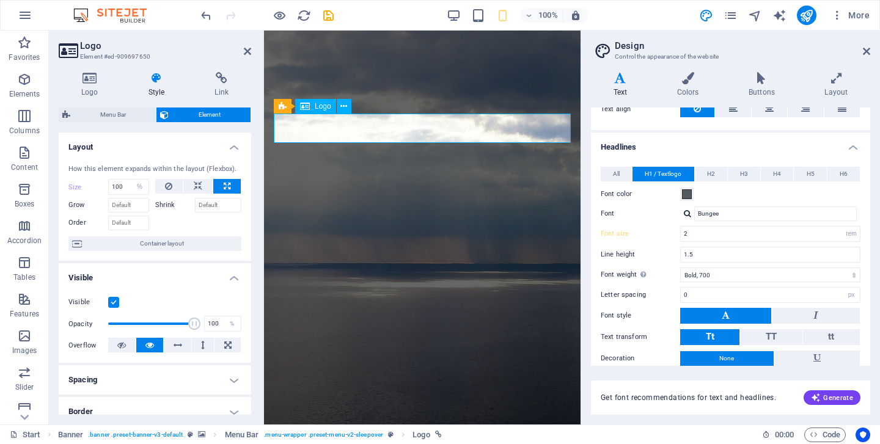
click at [114, 299] on label at bounding box center [113, 302] width 11 height 11
click at [0, 0] on input "Visible" at bounding box center [0, 0] width 0 height 0
click at [114, 299] on label at bounding box center [113, 302] width 11 height 11
click at [0, 0] on input "Visible" at bounding box center [0, 0] width 0 height 0
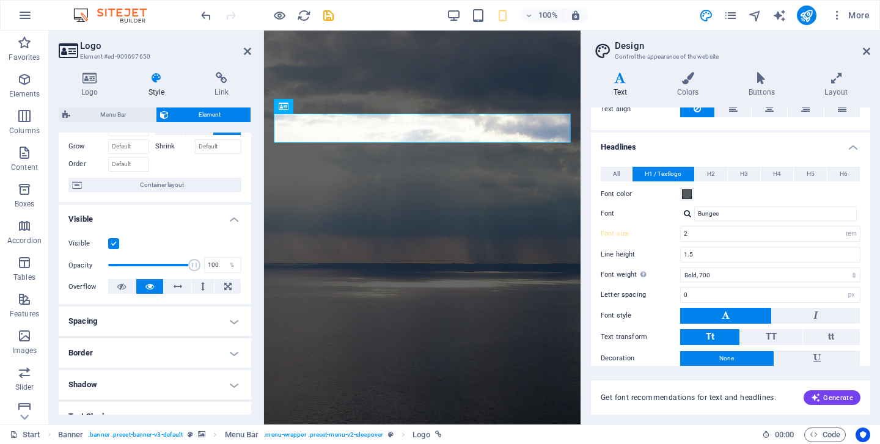
scroll to position [62, 0]
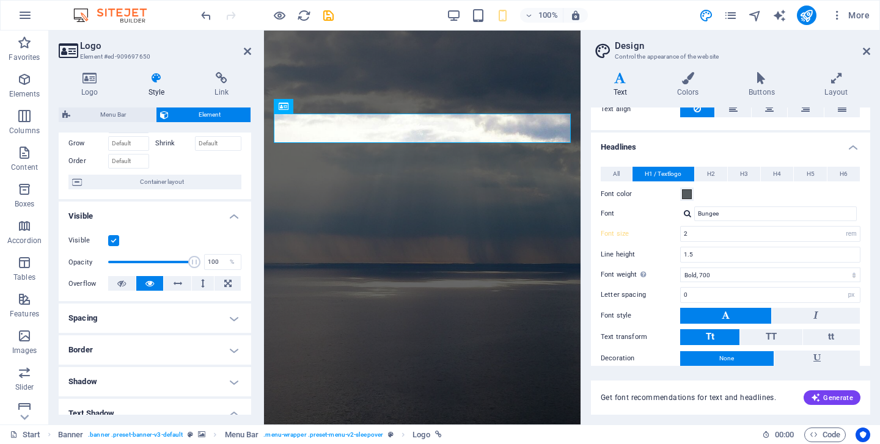
click at [211, 318] on h4 "Spacing" at bounding box center [155, 318] width 193 height 29
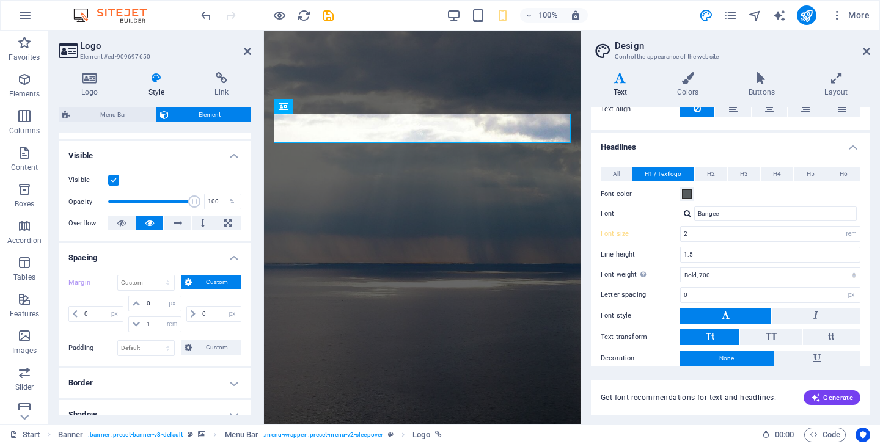
scroll to position [126, 0]
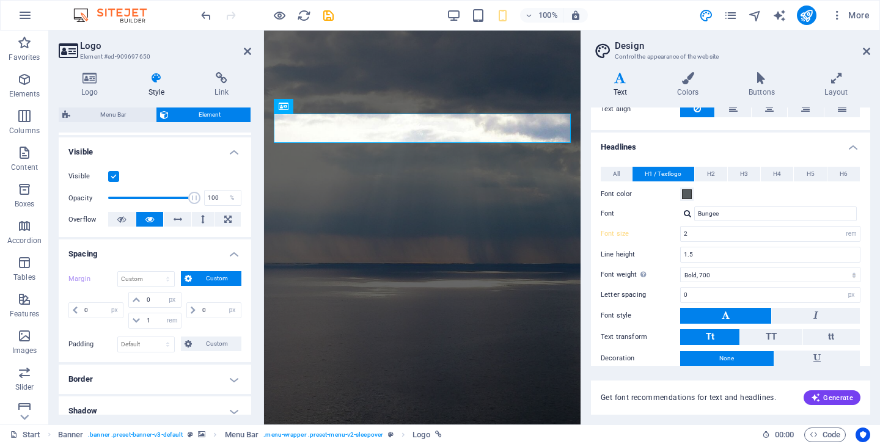
click at [196, 382] on h4 "Border" at bounding box center [155, 379] width 193 height 29
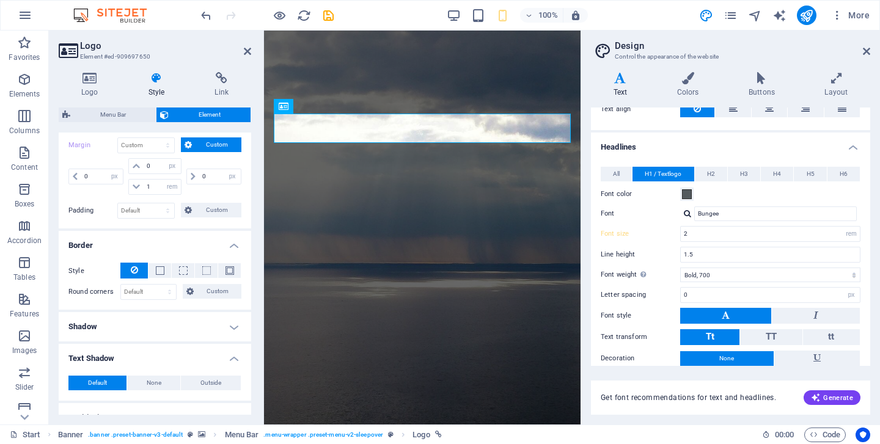
scroll to position [262, 0]
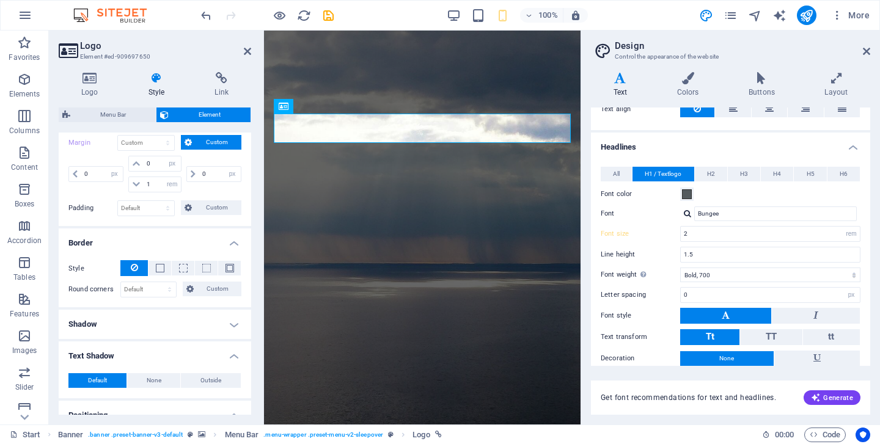
click at [196, 326] on h4 "Shadow" at bounding box center [155, 324] width 193 height 29
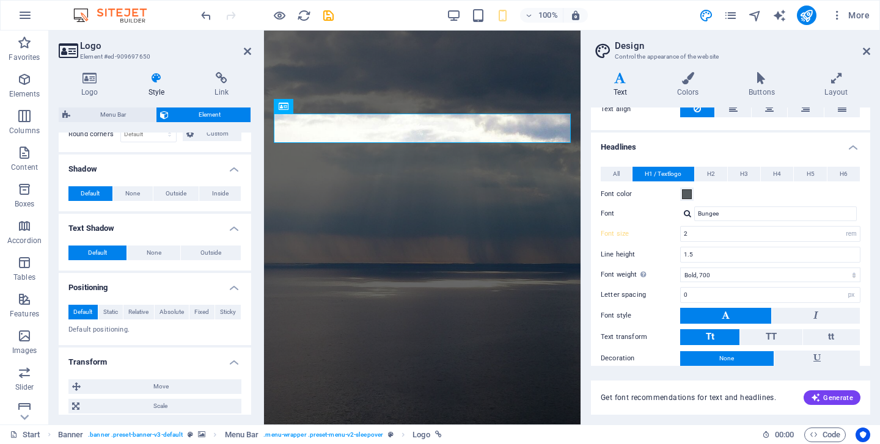
scroll to position [420, 0]
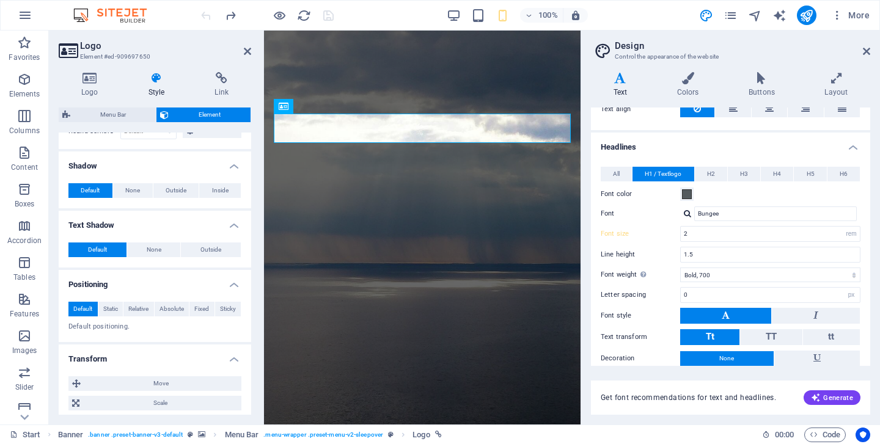
click at [868, 50] on icon at bounding box center [866, 51] width 7 height 10
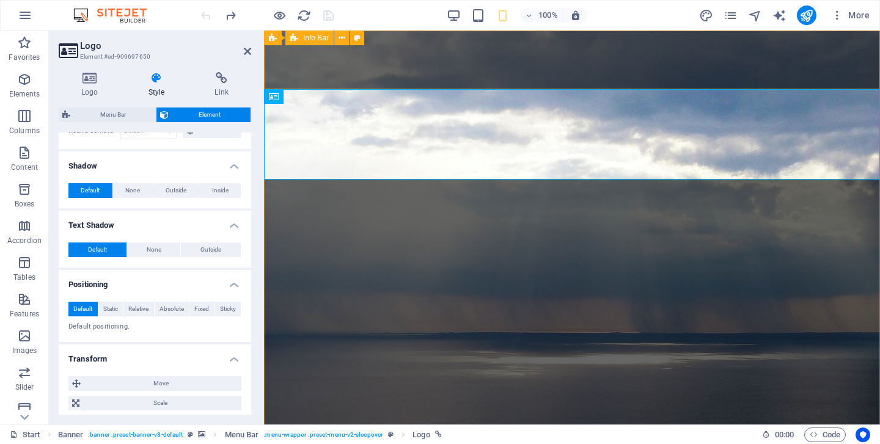
select select "DISABLED_OPTION_VALUE"
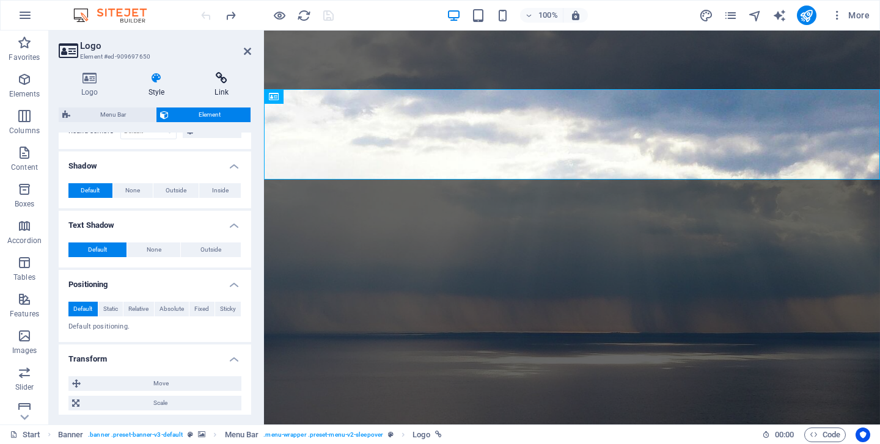
click at [219, 81] on icon at bounding box center [221, 78] width 59 height 12
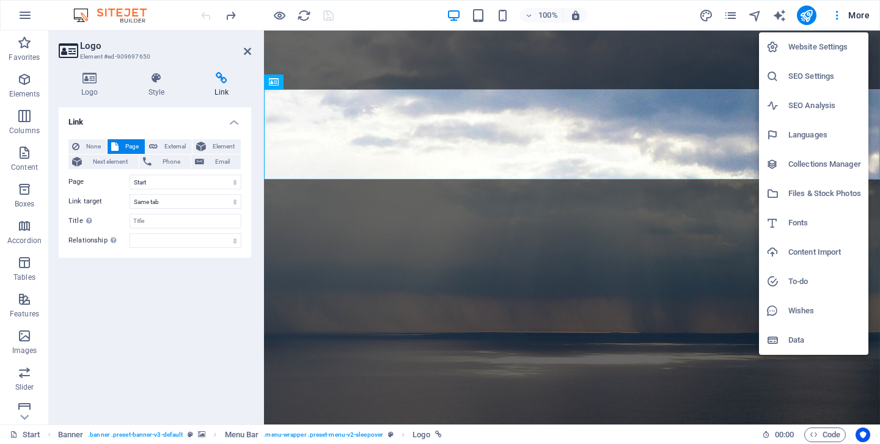
click at [817, 51] on h6 "Website Settings" at bounding box center [824, 47] width 73 height 15
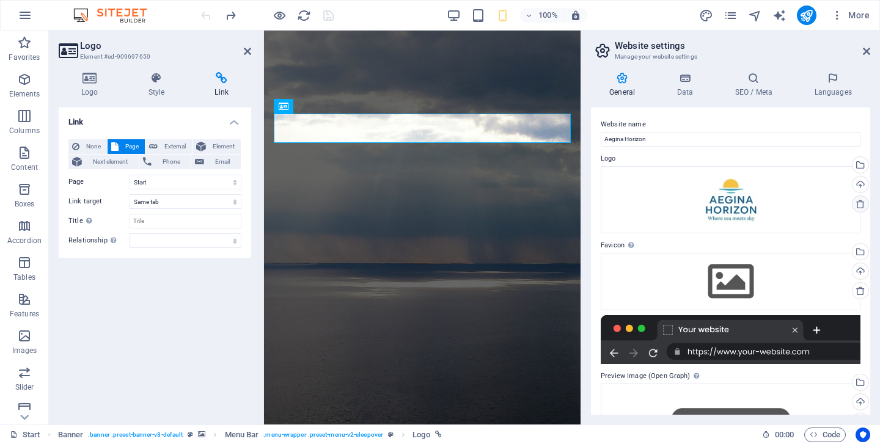
click at [857, 204] on icon at bounding box center [861, 204] width 10 height 10
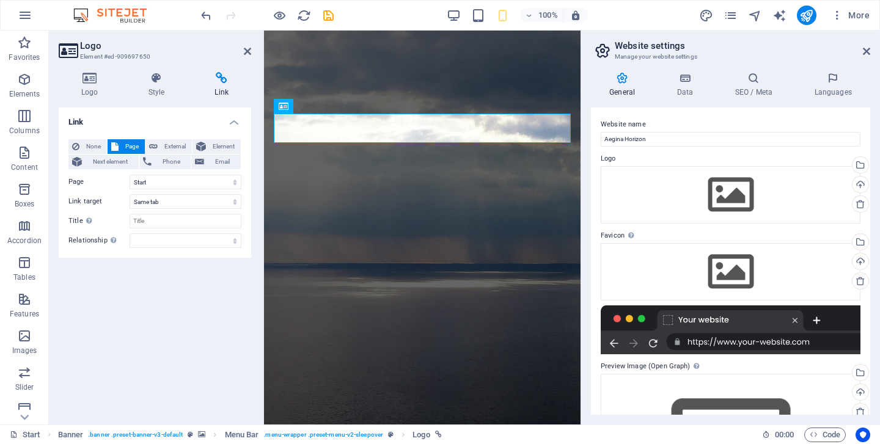
click at [822, 120] on label "Website name" at bounding box center [731, 124] width 260 height 15
click at [822, 132] on input "Aegina Horizon" at bounding box center [731, 139] width 260 height 15
click at [685, 87] on h4 "Data" at bounding box center [687, 85] width 58 height 26
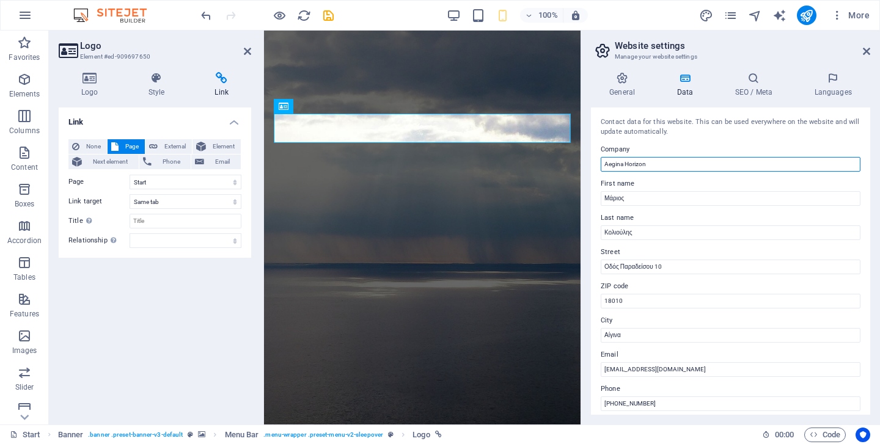
click at [669, 166] on input "Aegina Horizon" at bounding box center [731, 164] width 260 height 15
click at [753, 87] on h4 "SEO / Meta" at bounding box center [755, 85] width 79 height 26
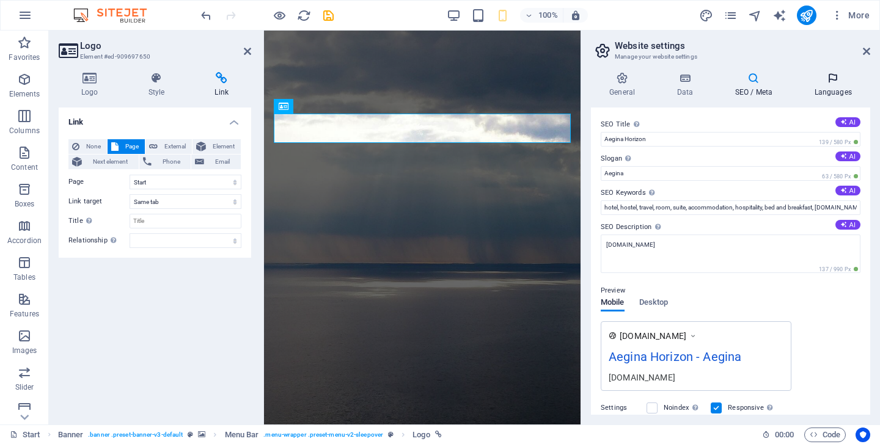
click at [835, 83] on icon at bounding box center [833, 78] width 75 height 12
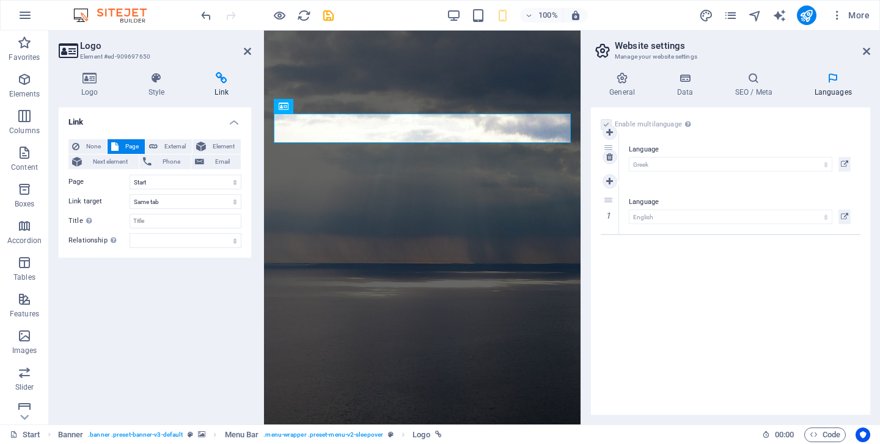
drag, startPoint x: 609, startPoint y: 202, endPoint x: 611, endPoint y: 150, distance: 52.0
select select "56"
click at [849, 169] on button at bounding box center [845, 168] width 12 height 15
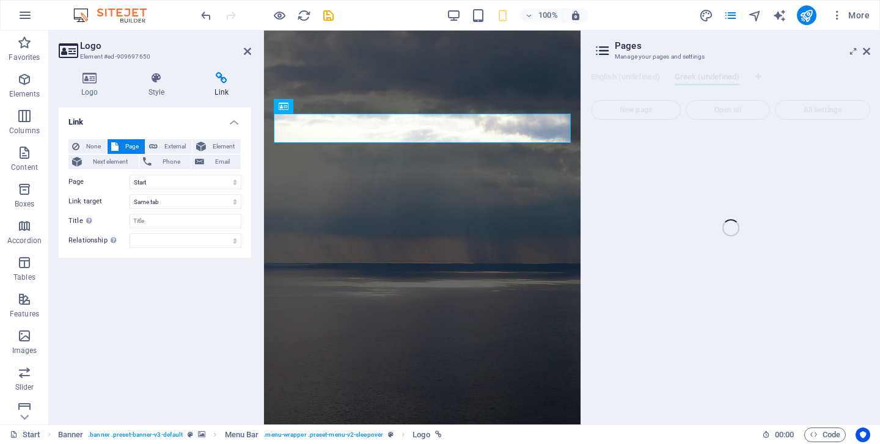
click at [644, 50] on div "Start (en) Favorites Elements Columns Content Boxes Accordion Tables Features I…" at bounding box center [440, 228] width 880 height 394
click at [866, 53] on div "Start (en) Favorites Elements Columns Content Boxes Accordion Tables Features I…" at bounding box center [440, 228] width 880 height 394
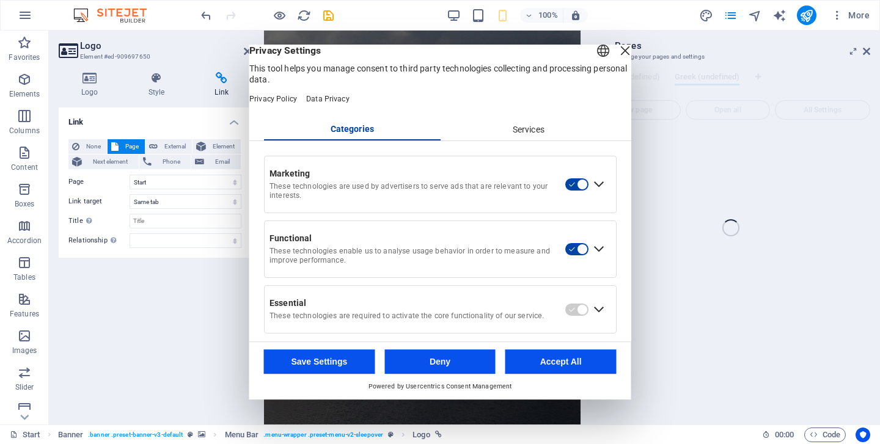
scroll to position [31, 0]
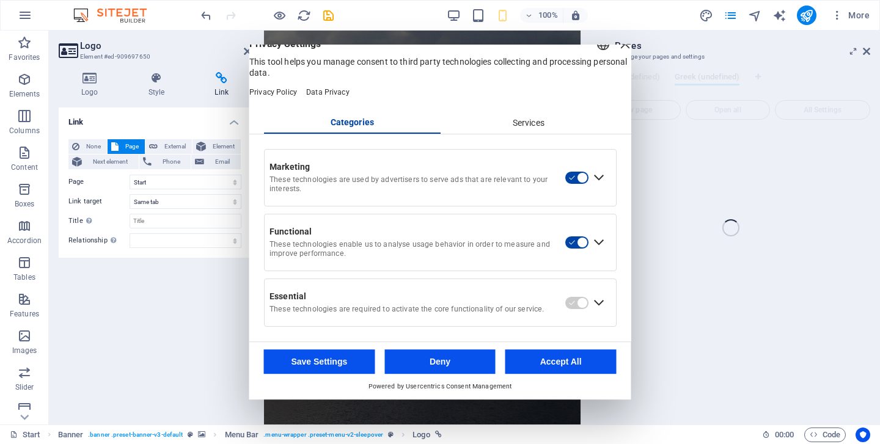
click at [525, 114] on div "Services" at bounding box center [528, 123] width 177 height 21
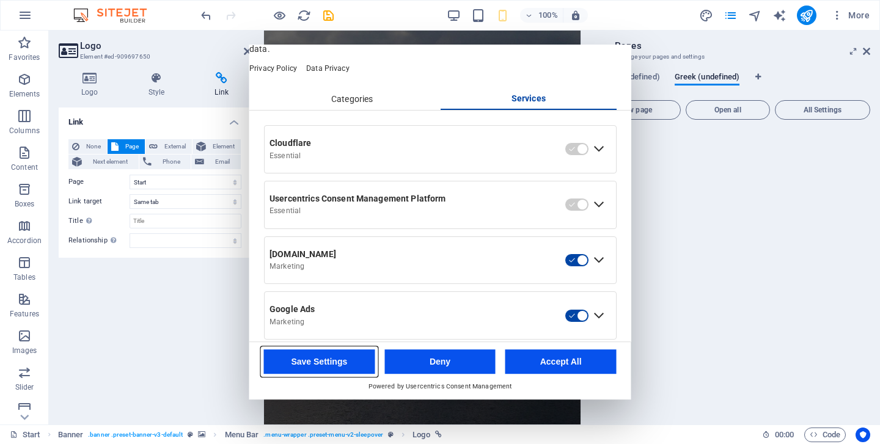
click at [329, 365] on button "Save Settings" at bounding box center [319, 362] width 111 height 24
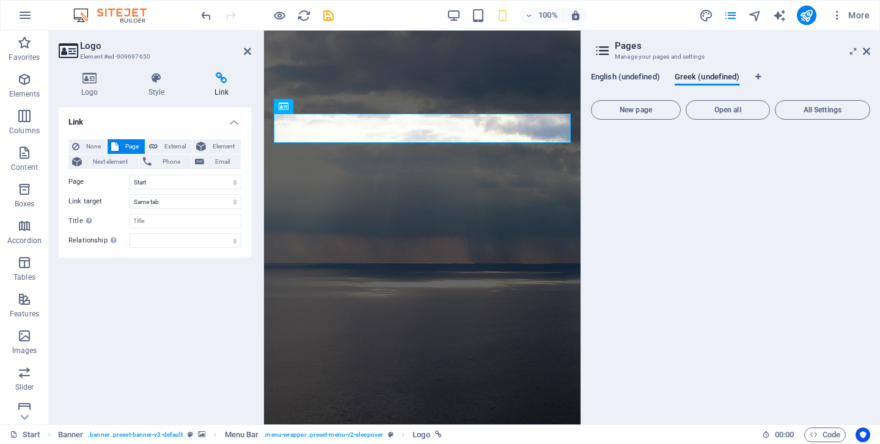
click at [643, 75] on span "English (undefined)" at bounding box center [625, 78] width 69 height 17
click at [868, 52] on icon at bounding box center [866, 51] width 7 height 10
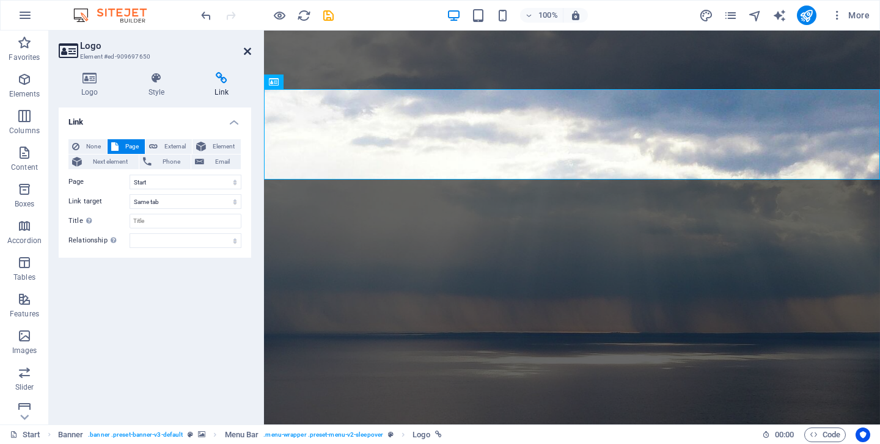
click at [246, 51] on icon at bounding box center [247, 51] width 7 height 10
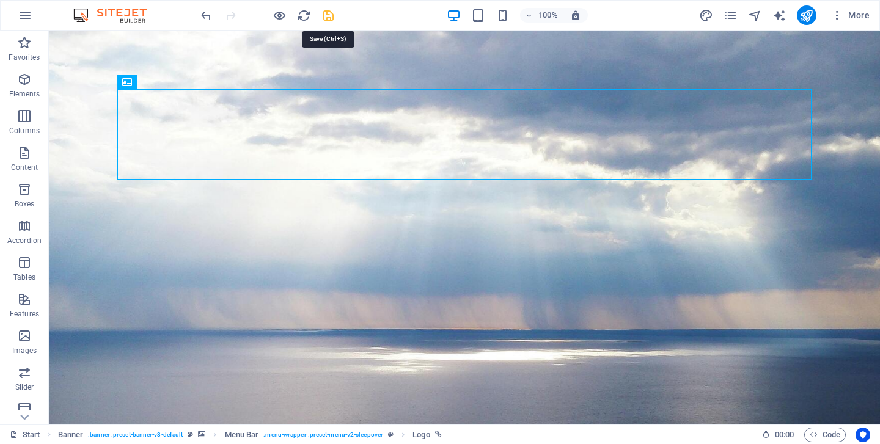
click at [0, 0] on icon "save" at bounding box center [0, 0] width 0 height 0
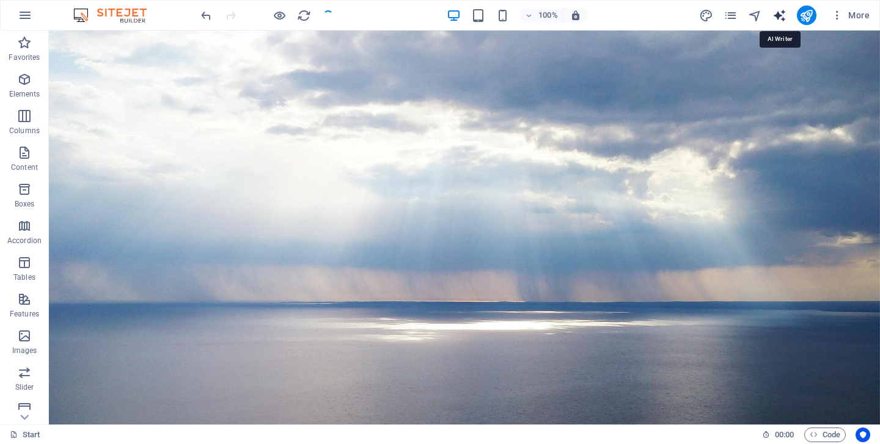
select select "English"
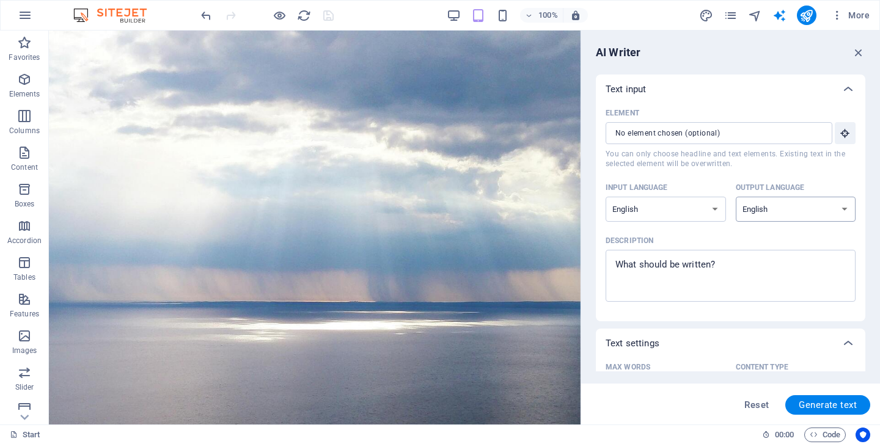
click at [787, 204] on select "Albanian Arabic Armenian Awadhi Azerbaijani Bashkir Basque Belarusian Bengali B…" at bounding box center [796, 209] width 120 height 25
select select "Greek"
click at [736, 197] on select "Albanian Arabic Armenian Awadhi Azerbaijani Bashkir Basque Belarusian Bengali B…" at bounding box center [796, 209] width 120 height 25
click at [759, 221] on select "Albanian Arabic Armenian Awadhi Azerbaijani Bashkir Basque Belarusian Bengali B…" at bounding box center [796, 209] width 120 height 25
drag, startPoint x: 857, startPoint y: 48, endPoint x: 809, endPoint y: 18, distance: 57.1
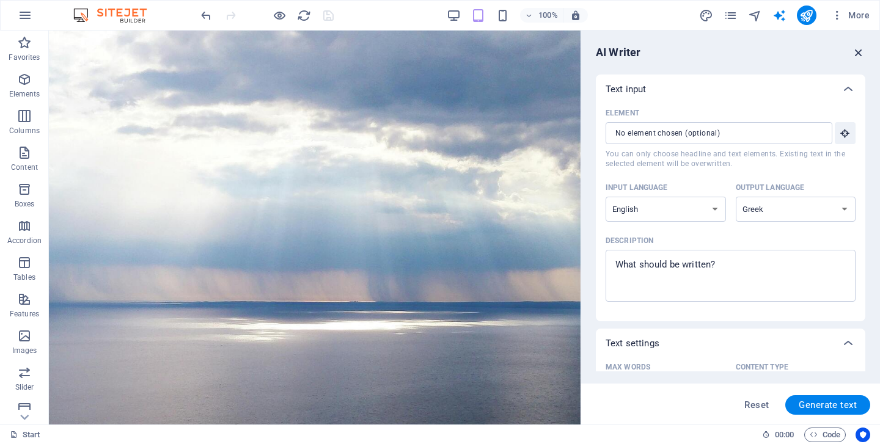
click at [857, 48] on icon "button" at bounding box center [858, 52] width 13 height 13
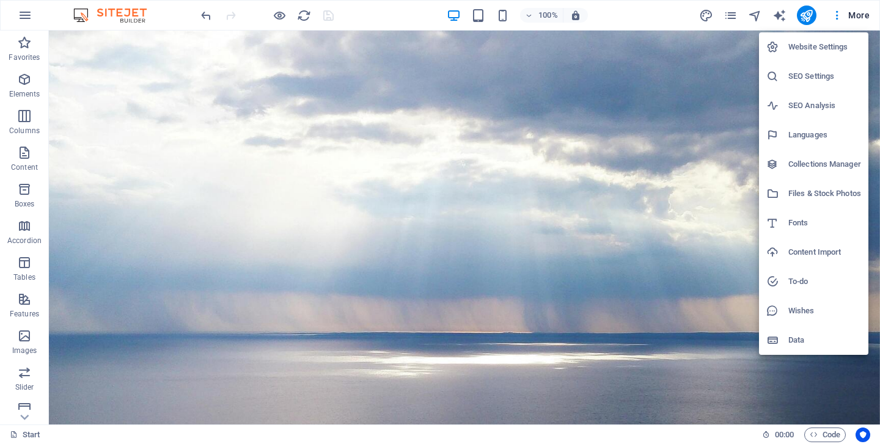
click at [810, 132] on h6 "Languages" at bounding box center [824, 135] width 73 height 15
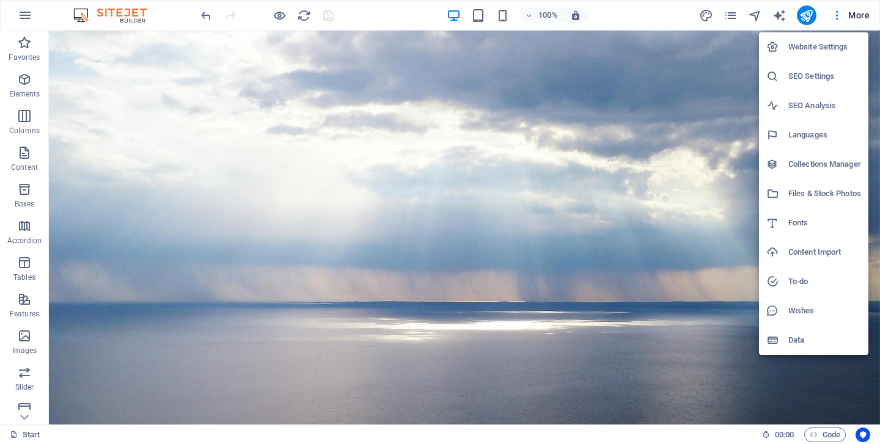
select select "56"
select select "41"
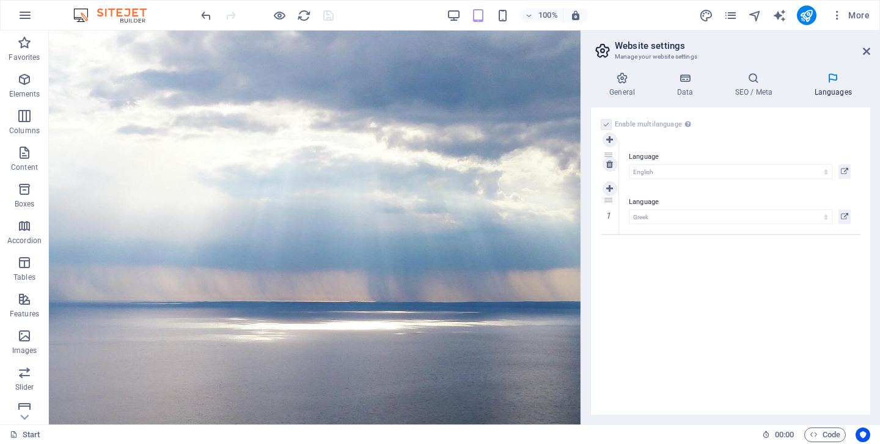
drag, startPoint x: 610, startPoint y: 201, endPoint x: 610, endPoint y: 156, distance: 44.6
select select "41"
click at [613, 79] on icon at bounding box center [622, 78] width 62 height 12
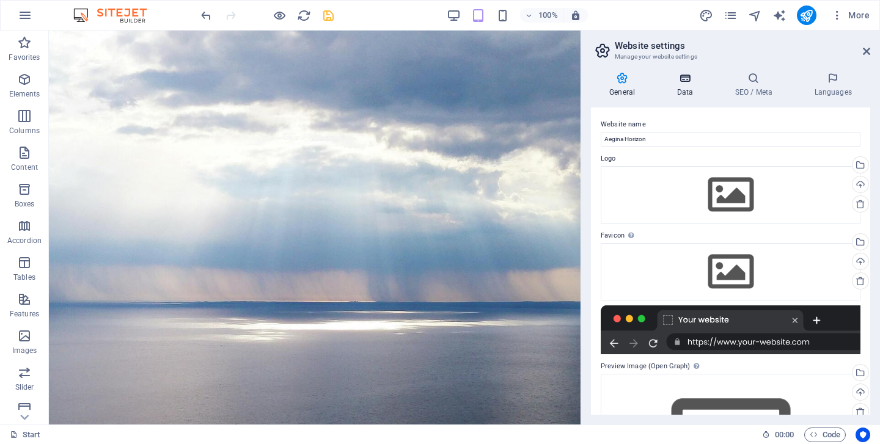
click at [685, 82] on icon at bounding box center [684, 78] width 53 height 12
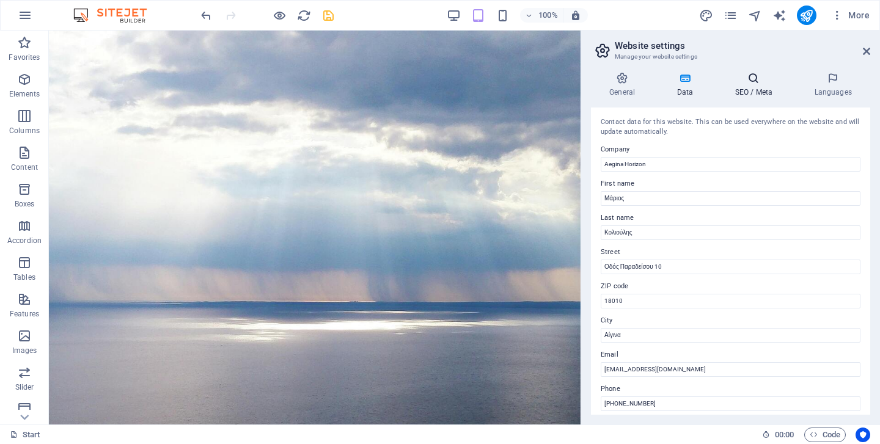
click at [754, 83] on icon at bounding box center [753, 78] width 75 height 12
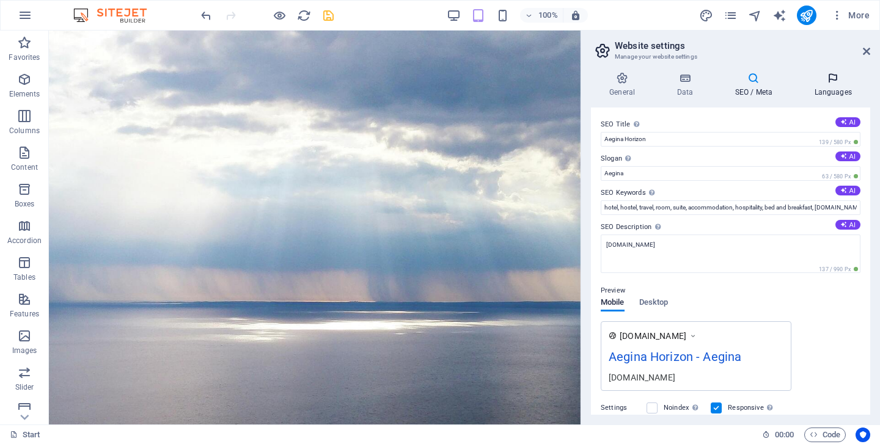
click at [837, 84] on icon at bounding box center [833, 78] width 75 height 12
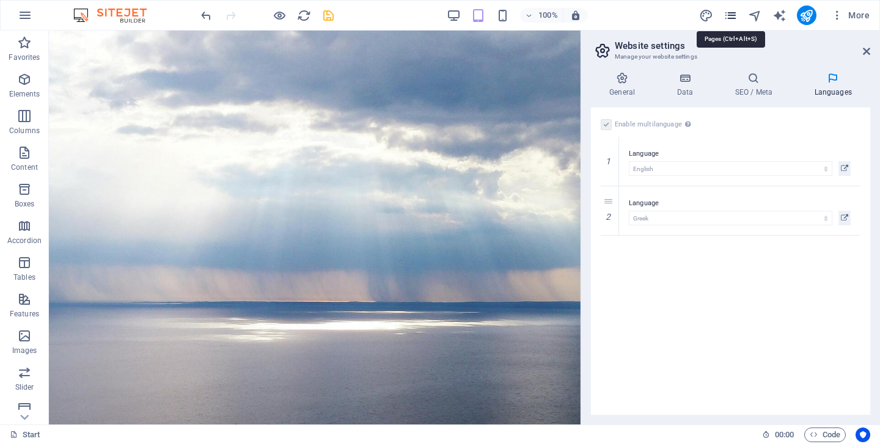
click at [729, 9] on icon "pages" at bounding box center [731, 16] width 14 height 14
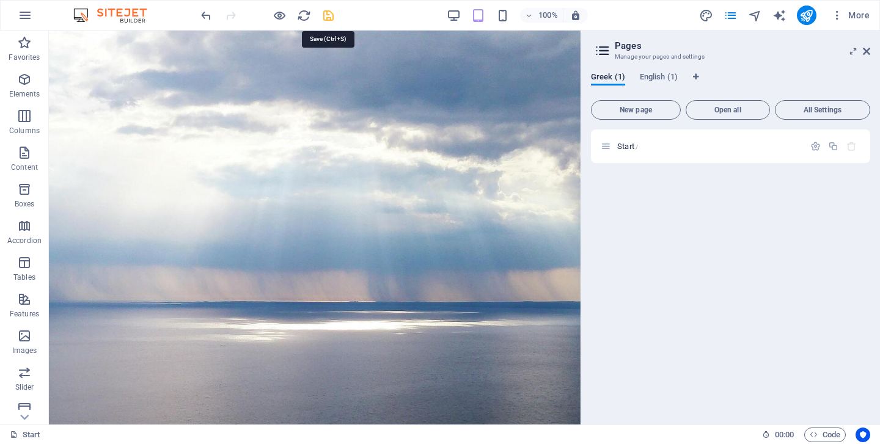
click at [328, 17] on icon "save" at bounding box center [328, 16] width 14 height 14
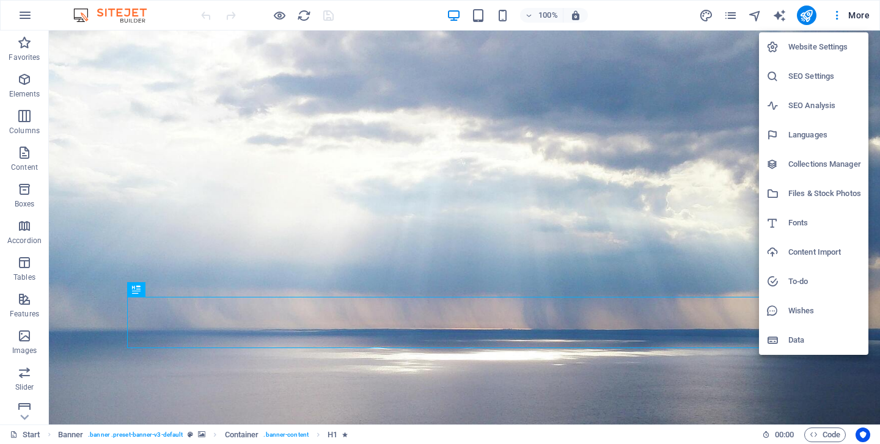
select select "41"
select select "56"
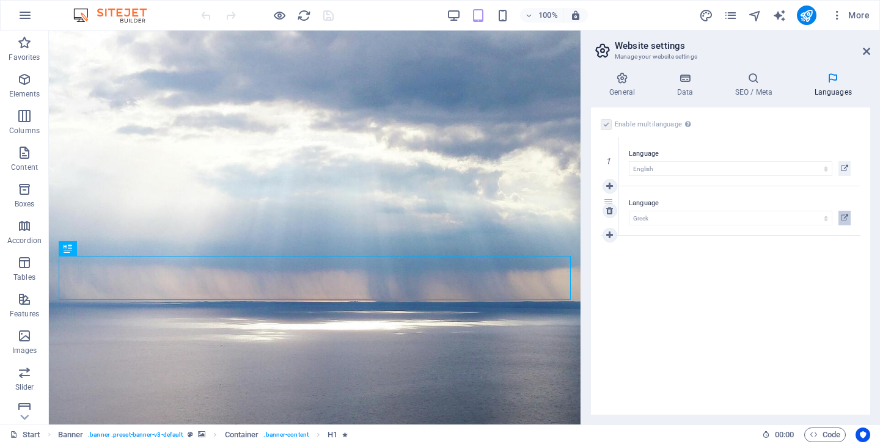
click at [846, 215] on icon at bounding box center [844, 218] width 7 height 15
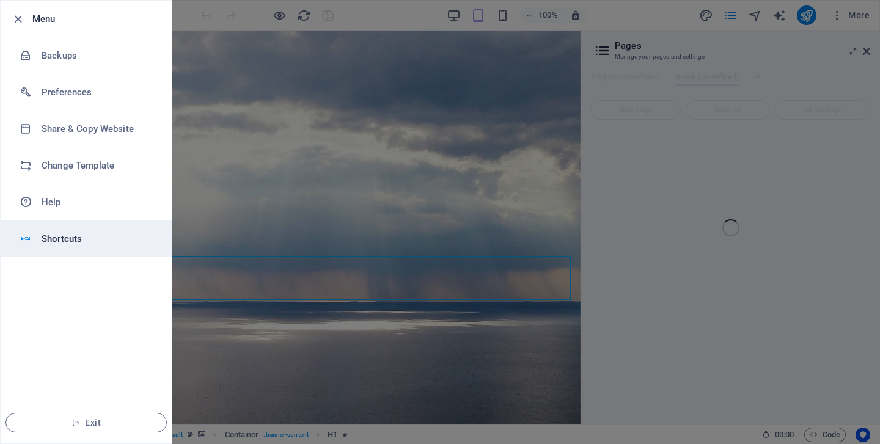
click at [70, 237] on h6 "Shortcuts" at bounding box center [98, 239] width 113 height 15
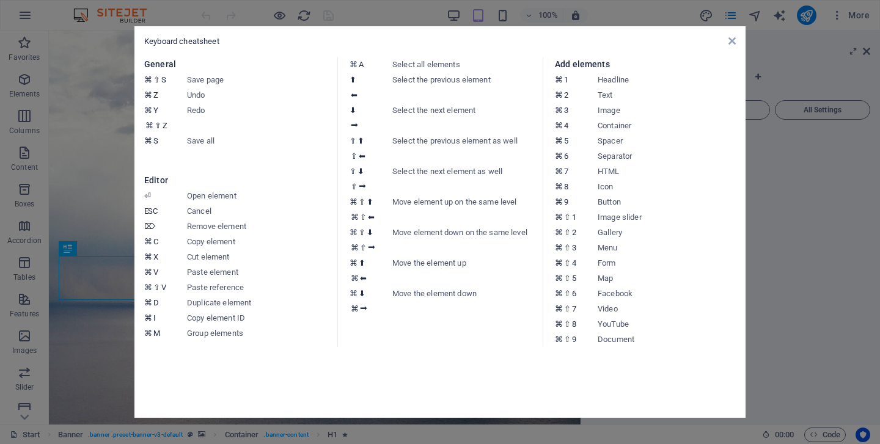
click at [731, 45] on icon at bounding box center [732, 41] width 7 height 10
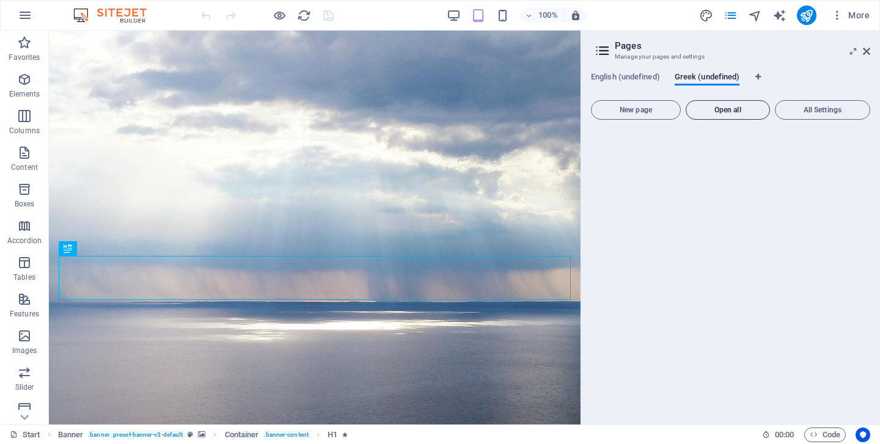
click at [727, 113] on span "Open all" at bounding box center [727, 109] width 73 height 7
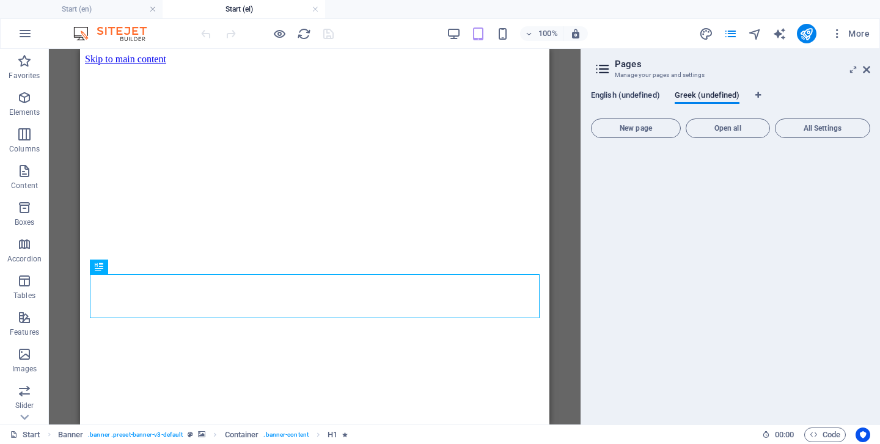
click at [629, 97] on span "English (undefined)" at bounding box center [625, 96] width 69 height 17
click at [705, 101] on span "Greek (undefined)" at bounding box center [707, 96] width 65 height 17
click at [820, 133] on button "All Settings" at bounding box center [822, 129] width 95 height 20
click at [609, 65] on icon at bounding box center [602, 69] width 18 height 17
click at [622, 89] on div "English (undefined) Greek (undefined) New page Open all All Settings" at bounding box center [730, 253] width 299 height 344
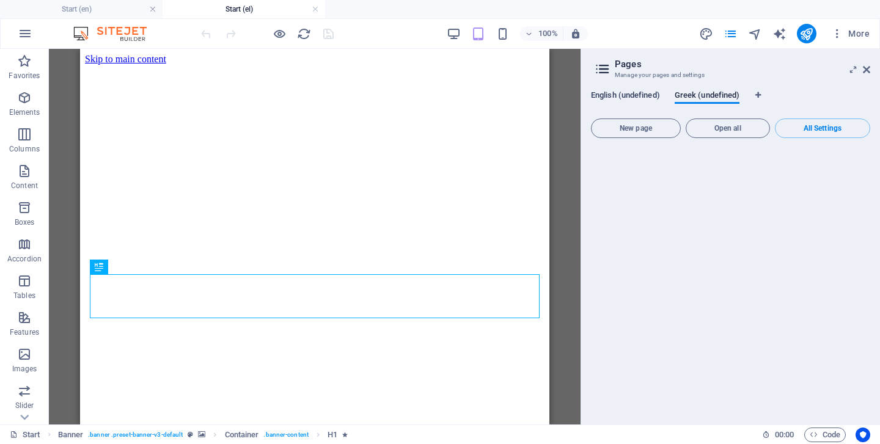
click at [623, 97] on span "English (undefined)" at bounding box center [625, 96] width 69 height 17
click at [739, 129] on span "Open all" at bounding box center [727, 128] width 73 height 7
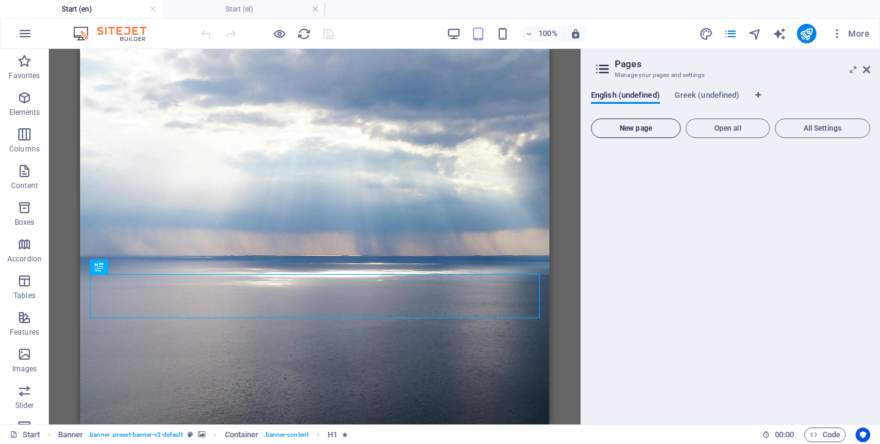
click at [648, 130] on span "New page" at bounding box center [636, 128] width 79 height 7
click at [707, 90] on div "English (undefined) Greek (undefined) New page Open all All Settings" at bounding box center [730, 253] width 299 height 344
click at [708, 97] on span "Greek (undefined)" at bounding box center [707, 96] width 65 height 17
click at [826, 128] on span "All Settings" at bounding box center [822, 128] width 84 height 7
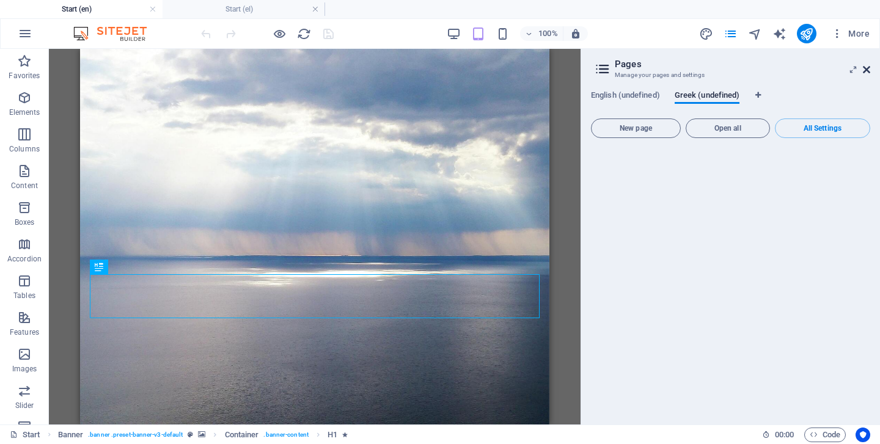
click at [865, 68] on icon at bounding box center [866, 70] width 7 height 10
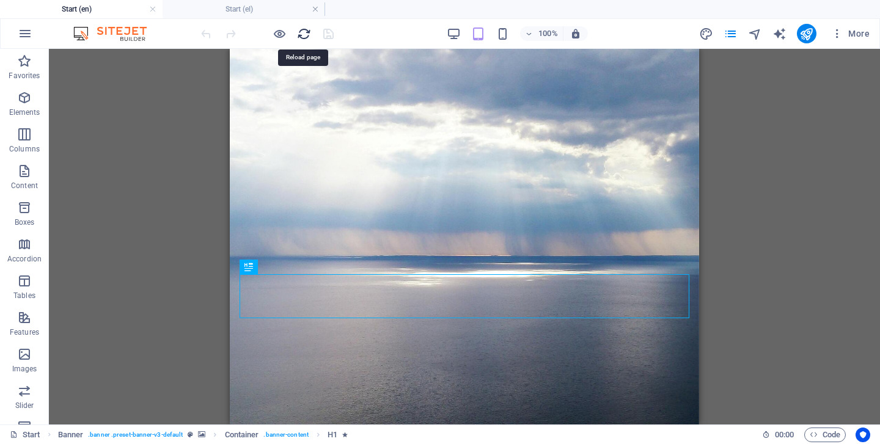
click at [752, 183] on div "Drag here to replace the existing content. Press “Ctrl” if you want to create a…" at bounding box center [464, 237] width 831 height 376
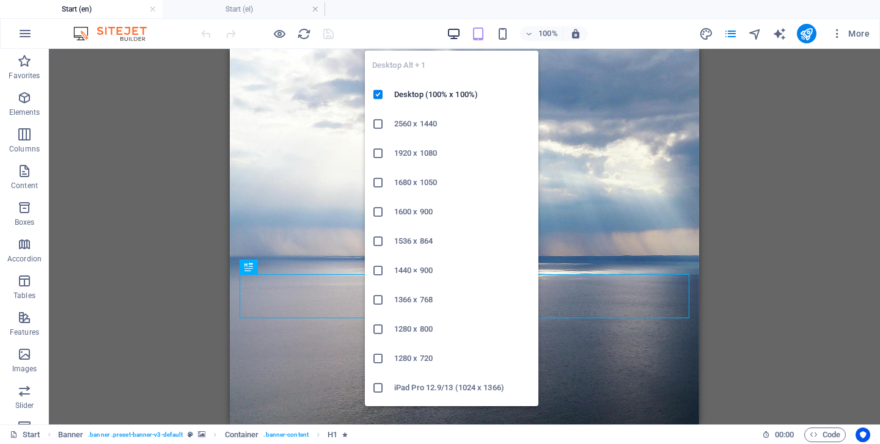
click at [422, 90] on h6 "Desktop (100% x 100%)" at bounding box center [462, 94] width 137 height 15
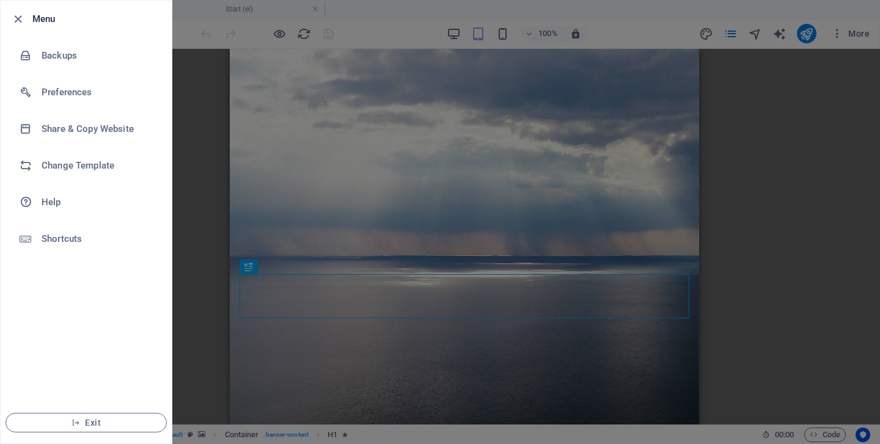
click at [45, 17] on h6 "Menu" at bounding box center [97, 19] width 130 height 15
click at [21, 17] on icon "button" at bounding box center [18, 19] width 14 height 14
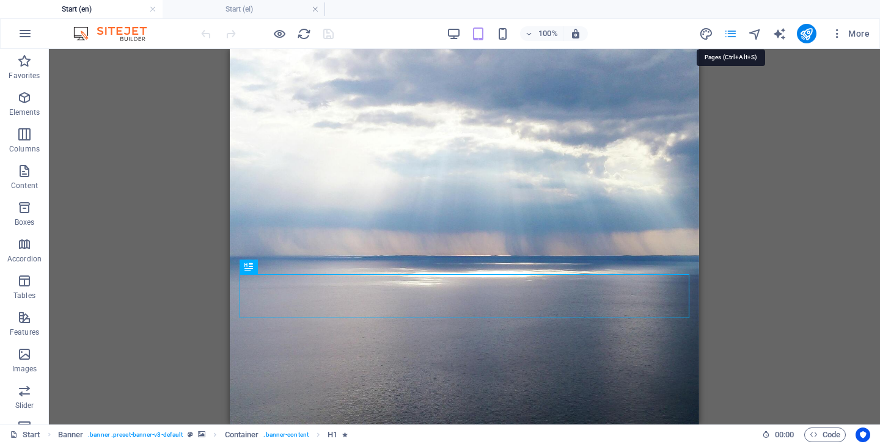
click at [734, 37] on icon "pages" at bounding box center [731, 34] width 14 height 14
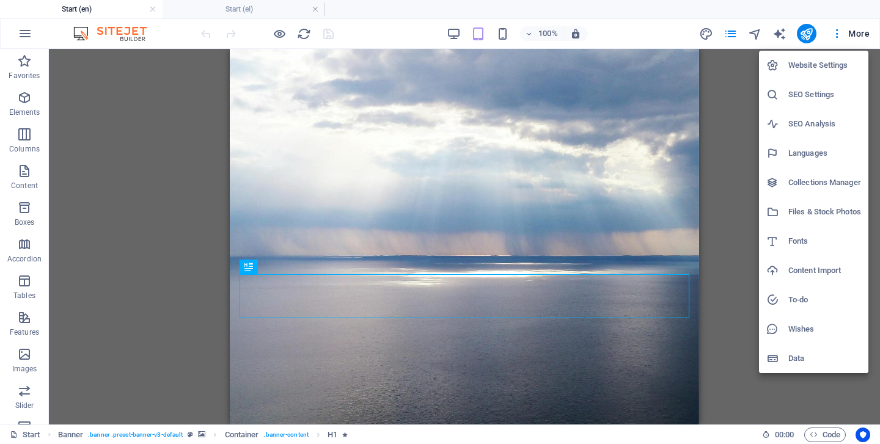
click at [817, 57] on li "Website Settings" at bounding box center [813, 65] width 109 height 29
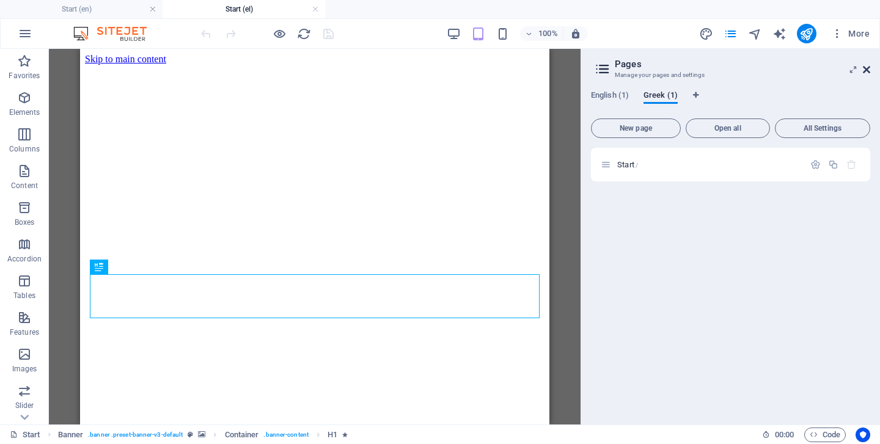
click at [0, 0] on icon at bounding box center [0, 0] width 0 height 0
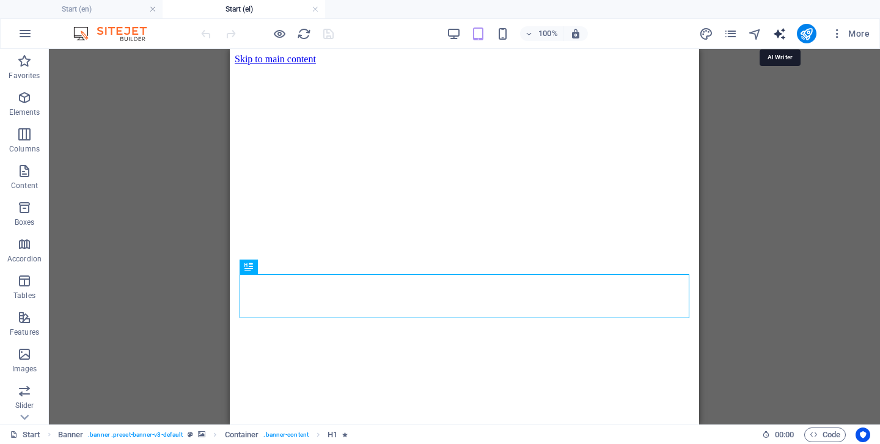
click at [783, 34] on icon "text_generator" at bounding box center [780, 34] width 14 height 14
select select "English"
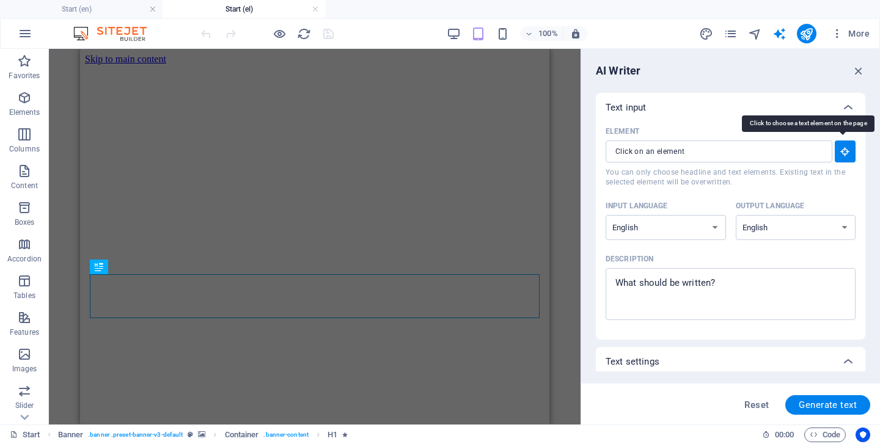
click at [0, 0] on span "You can only choose headline and text elements. Existing text in the selected e…" at bounding box center [0, 0] width 0 height 0
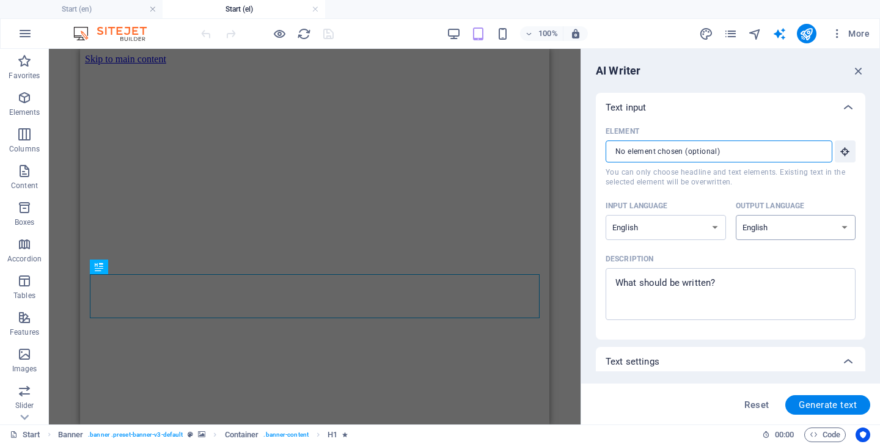
select select "Greek"
click at [778, 31] on icon "text_generator" at bounding box center [780, 34] width 14 height 14
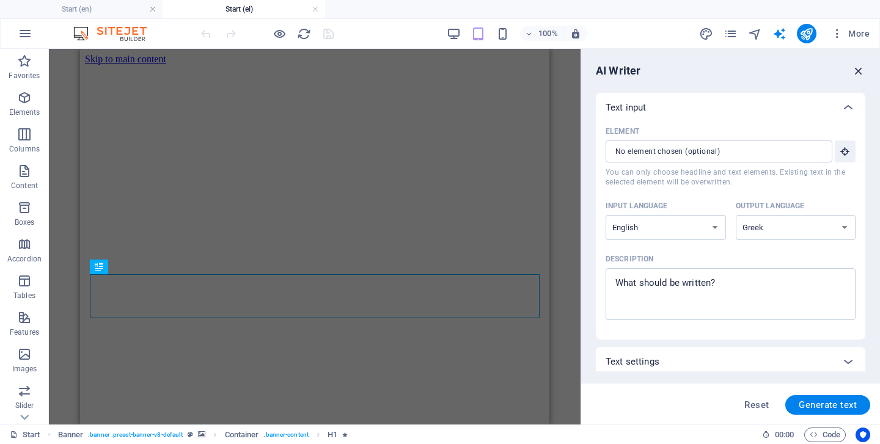
click at [0, 0] on icon "button" at bounding box center [0, 0] width 0 height 0
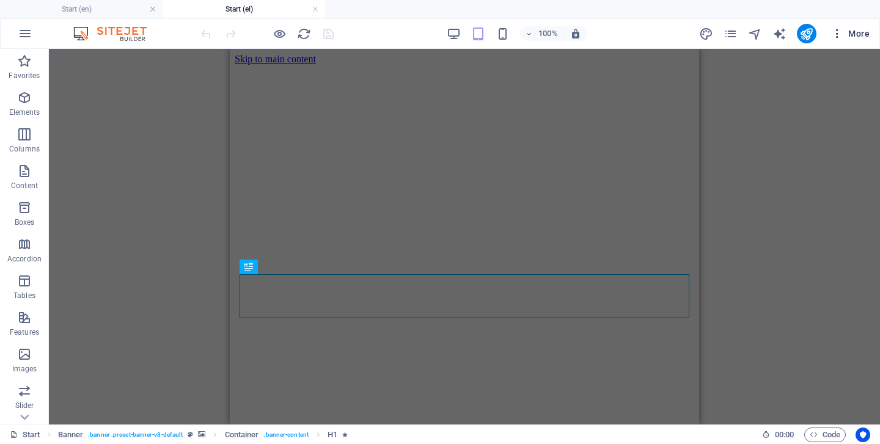
click at [0, 0] on span "More" at bounding box center [0, 0] width 0 height 0
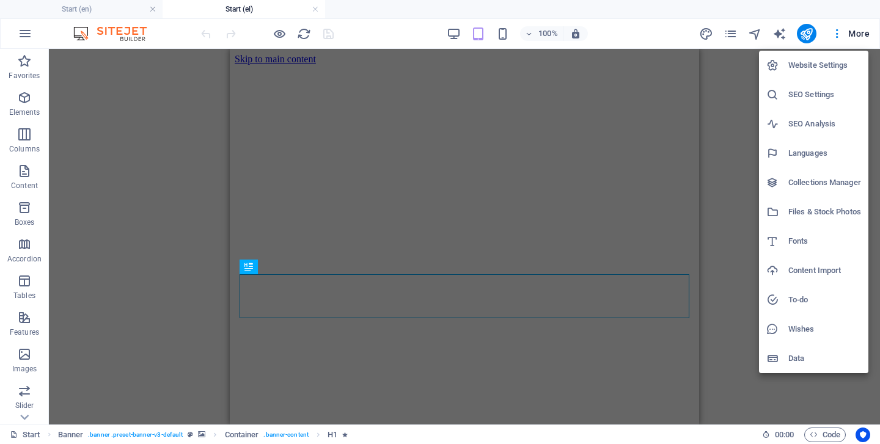
click at [0, 0] on h6 "Website Settings" at bounding box center [0, 0] width 0 height 0
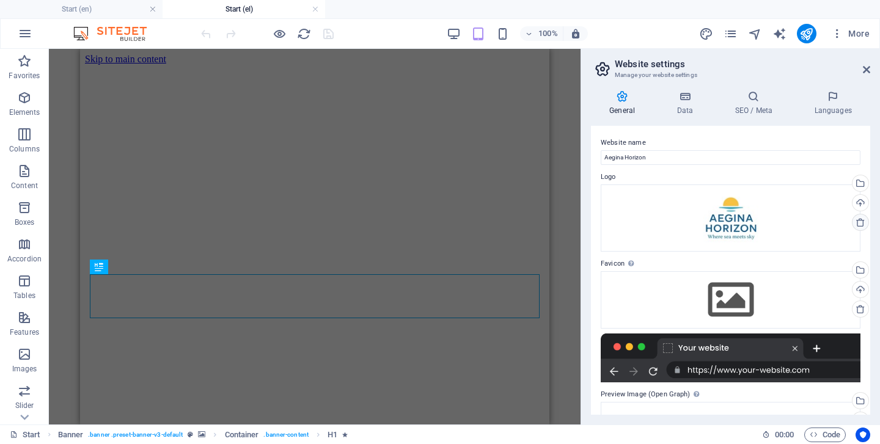
click at [0, 0] on icon at bounding box center [0, 0] width 0 height 0
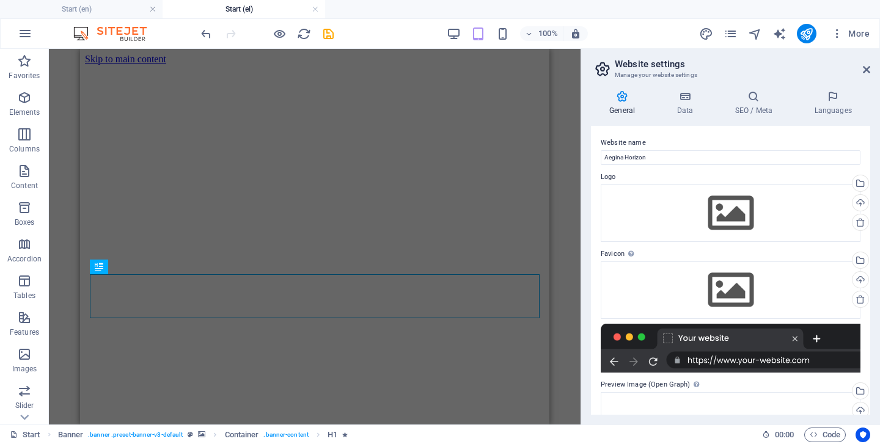
click at [0, 0] on label "Website name" at bounding box center [0, 0] width 0 height 0
click at [0, 0] on input "Aegina Horizon" at bounding box center [0, 0] width 0 height 0
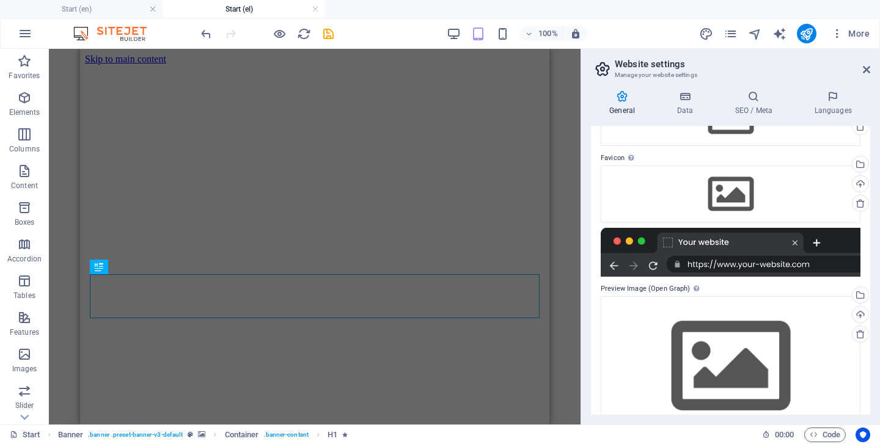
scroll to position [127, 0]
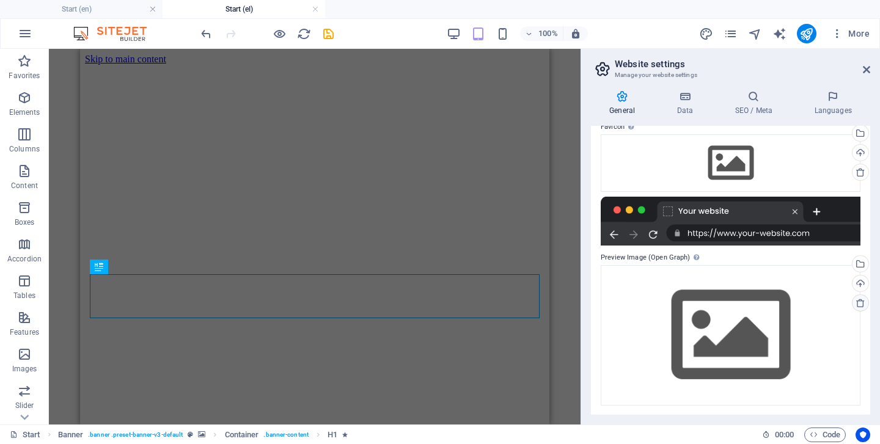
click at [0, 0] on icon at bounding box center [0, 0] width 0 height 0
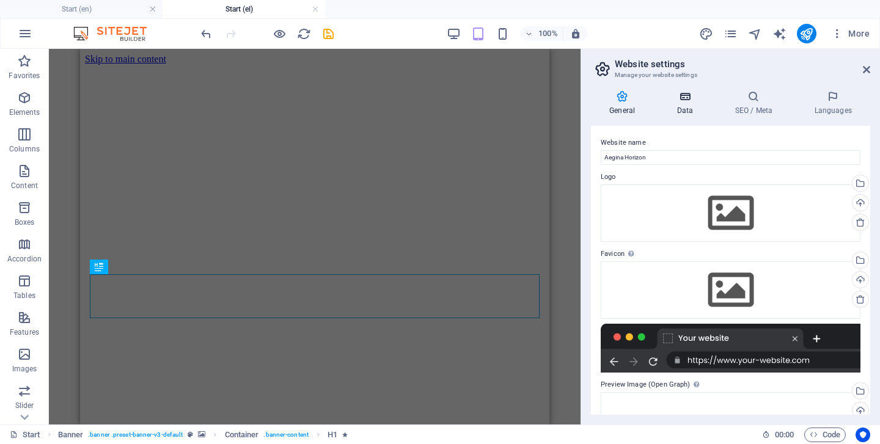
click at [0, 0] on icon at bounding box center [0, 0] width 0 height 0
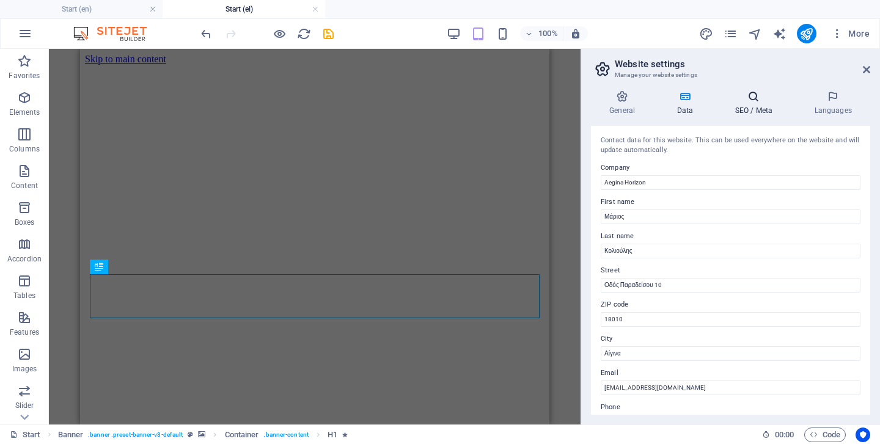
click at [0, 0] on h4 "SEO / Meta" at bounding box center [0, 0] width 0 height 0
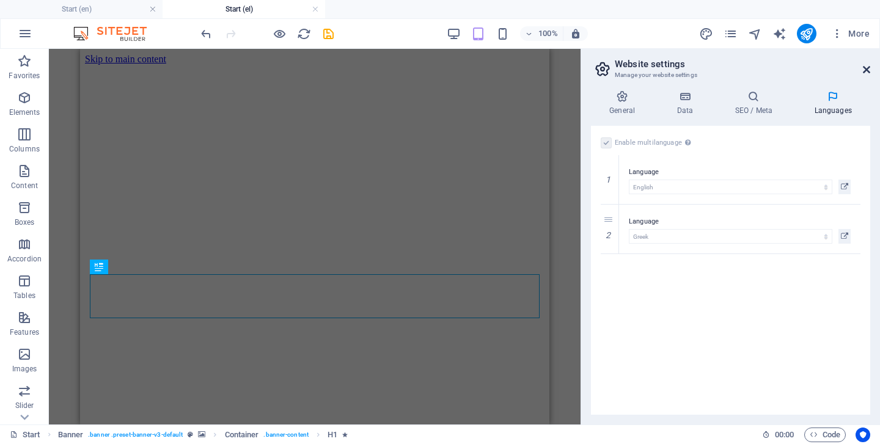
click at [0, 0] on icon at bounding box center [0, 0] width 0 height 0
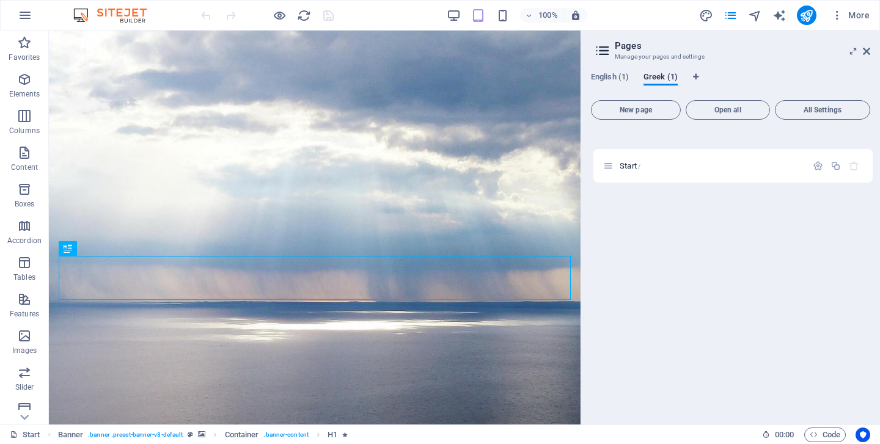
drag, startPoint x: 609, startPoint y: 149, endPoint x: 612, endPoint y: 172, distance: 23.4
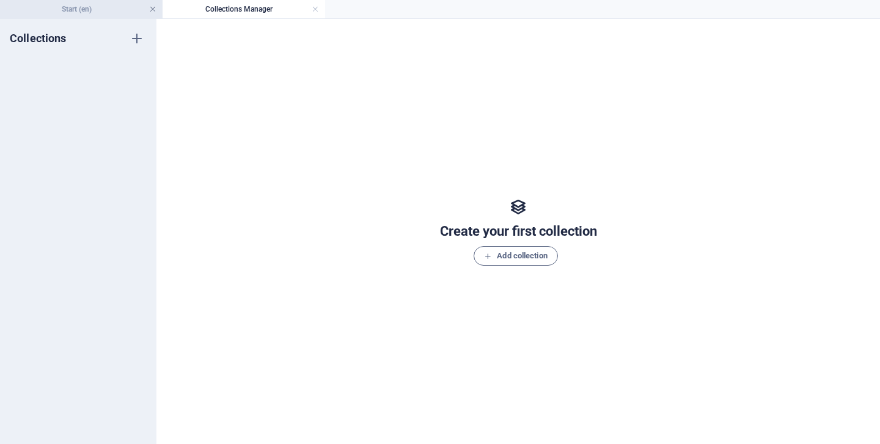
click at [154, 10] on link at bounding box center [152, 10] width 7 height 12
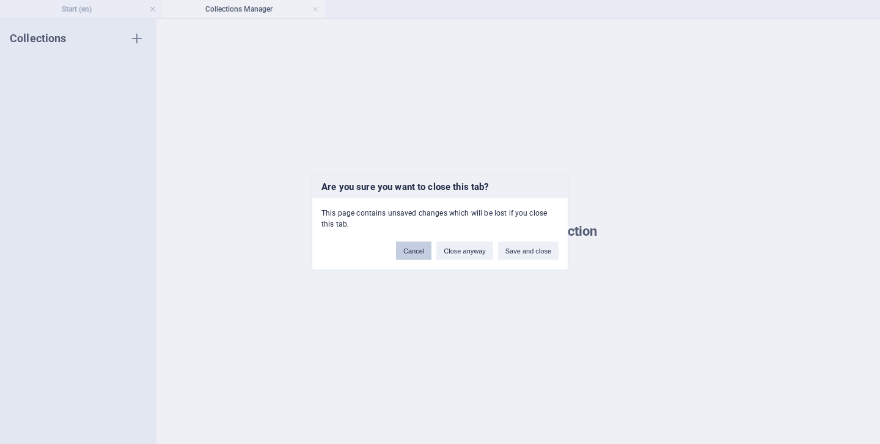
click at [416, 246] on button "Cancel" at bounding box center [413, 250] width 35 height 18
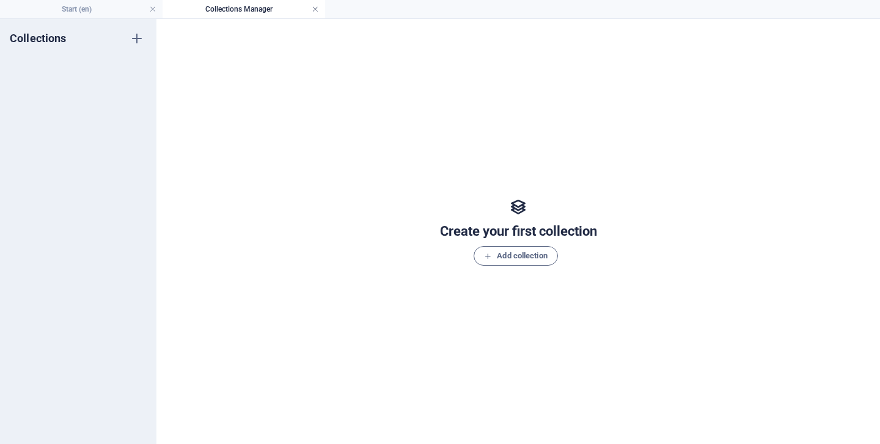
click at [315, 12] on link at bounding box center [315, 10] width 7 height 12
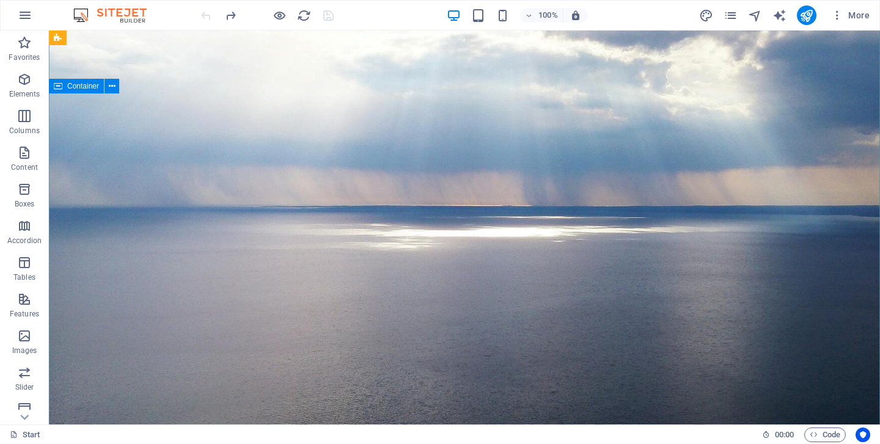
scroll to position [123, 0]
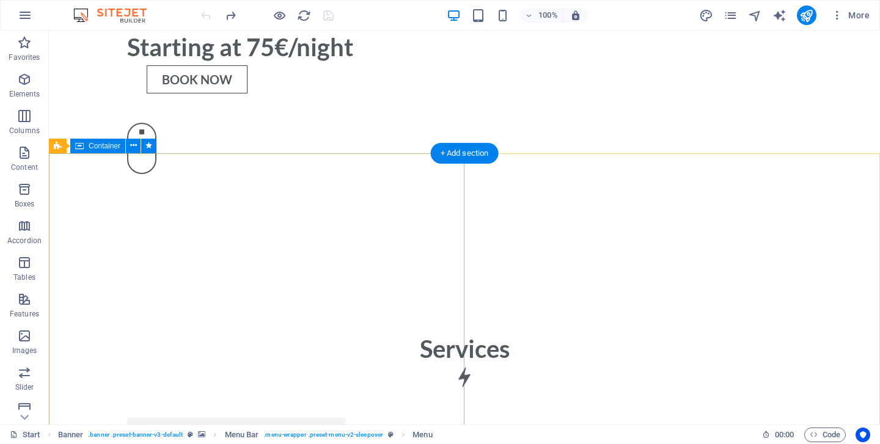
scroll to position [1046, 0]
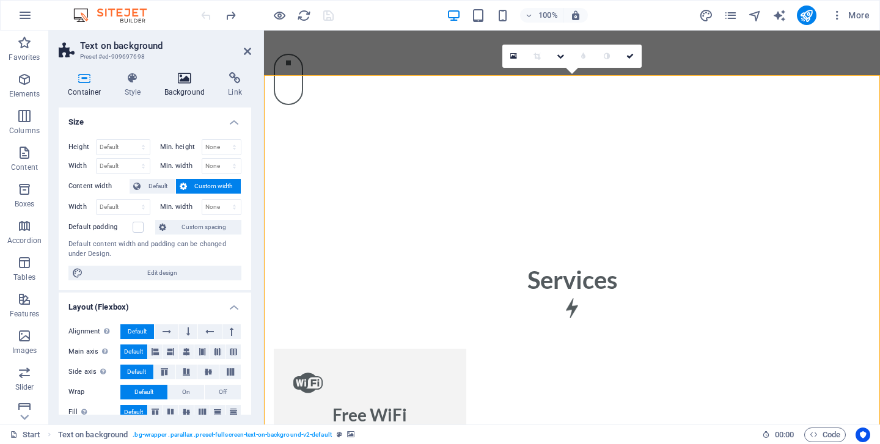
click at [180, 81] on icon at bounding box center [184, 78] width 59 height 12
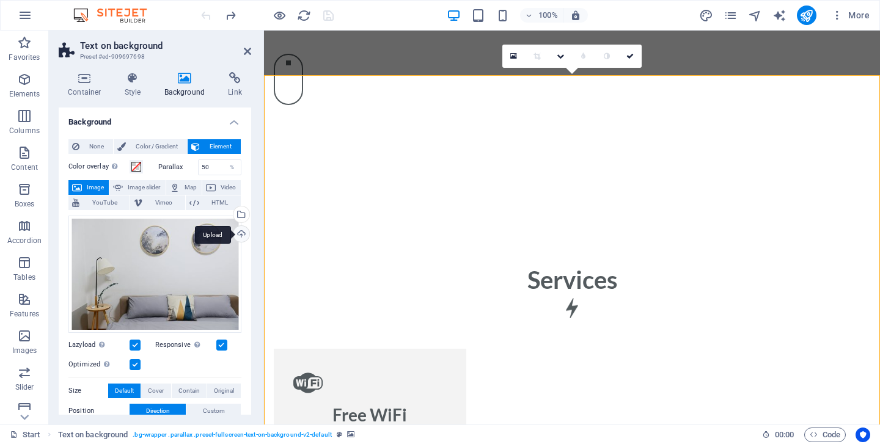
click at [238, 234] on div "Upload" at bounding box center [240, 235] width 18 height 18
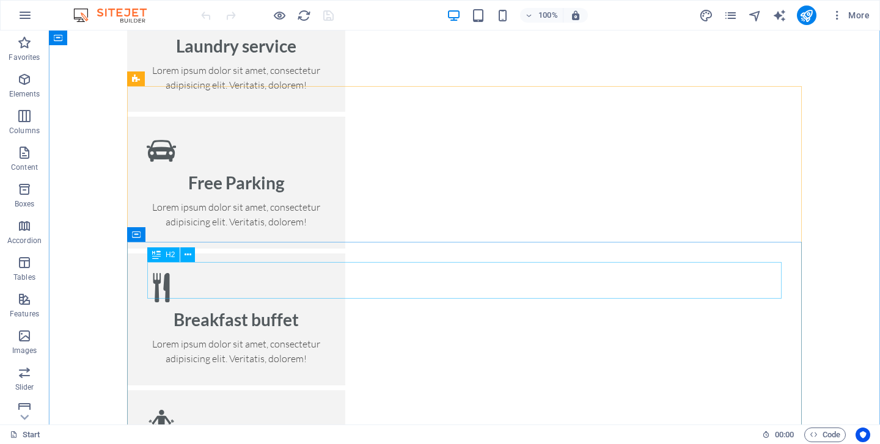
scroll to position [1556, 0]
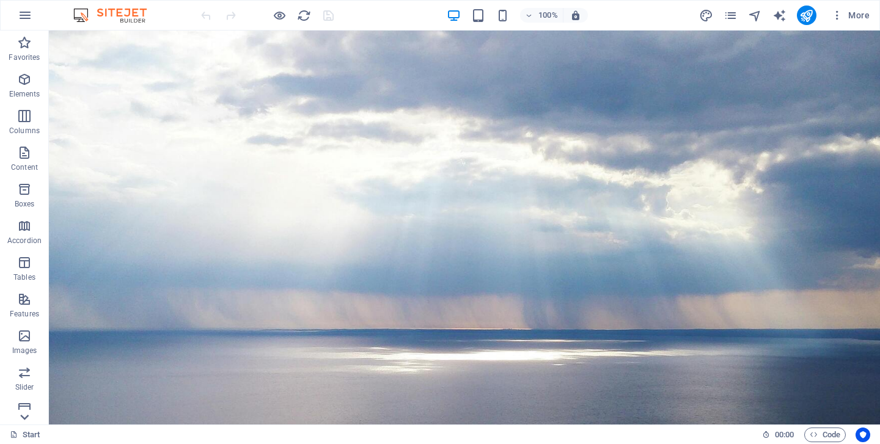
click at [25, 417] on icon at bounding box center [24, 418] width 9 height 6
click at [25, 417] on p "Collections" at bounding box center [24, 415] width 37 height 10
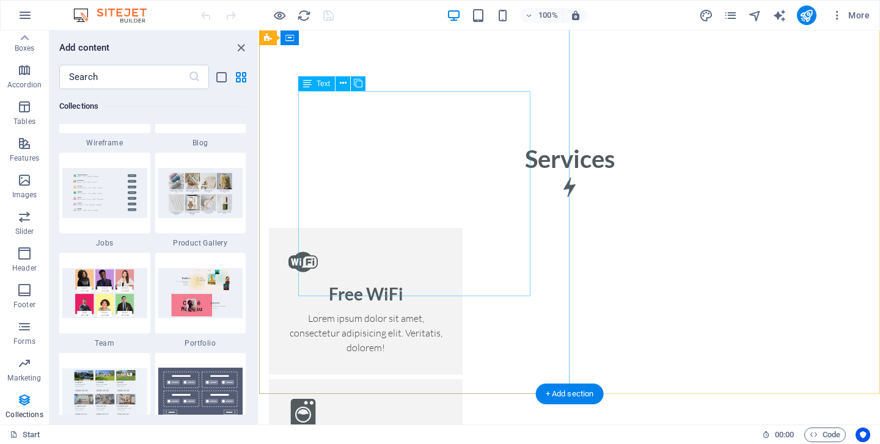
scroll to position [1169, 0]
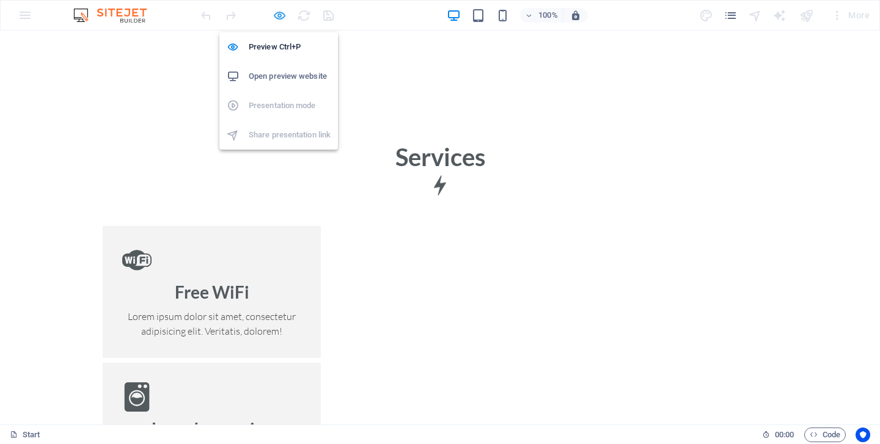
click at [0, 0] on icon "button" at bounding box center [0, 0] width 0 height 0
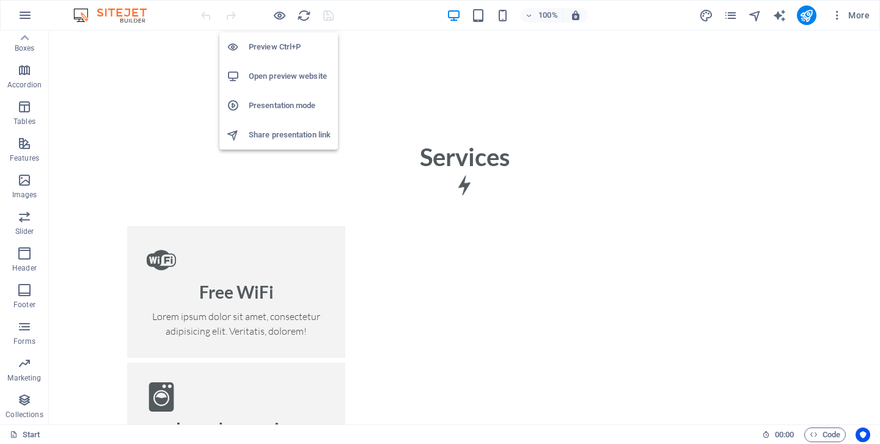
click at [275, 76] on h6 "Open preview website" at bounding box center [290, 76] width 82 height 15
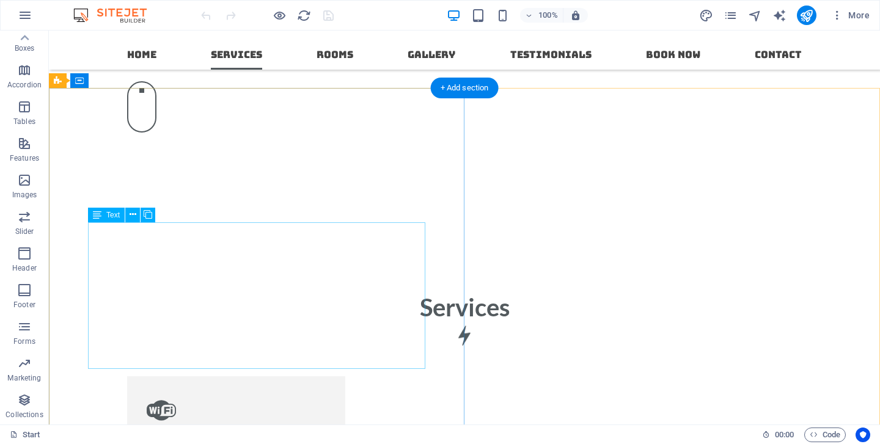
scroll to position [990, 0]
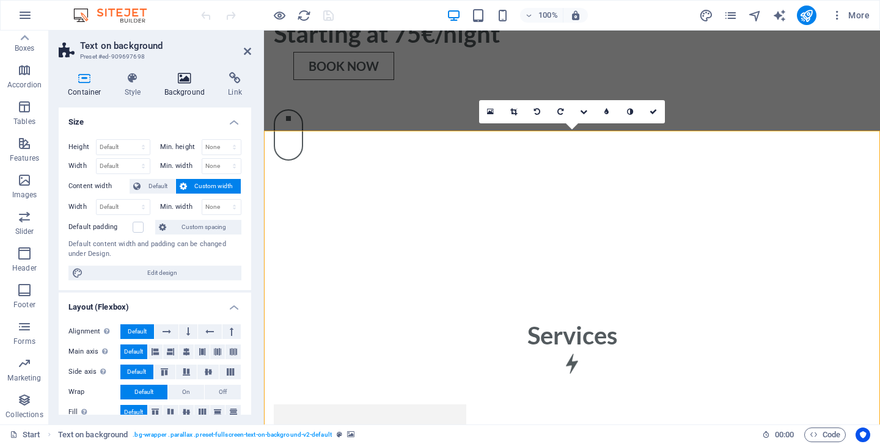
click at [180, 76] on icon at bounding box center [184, 78] width 59 height 12
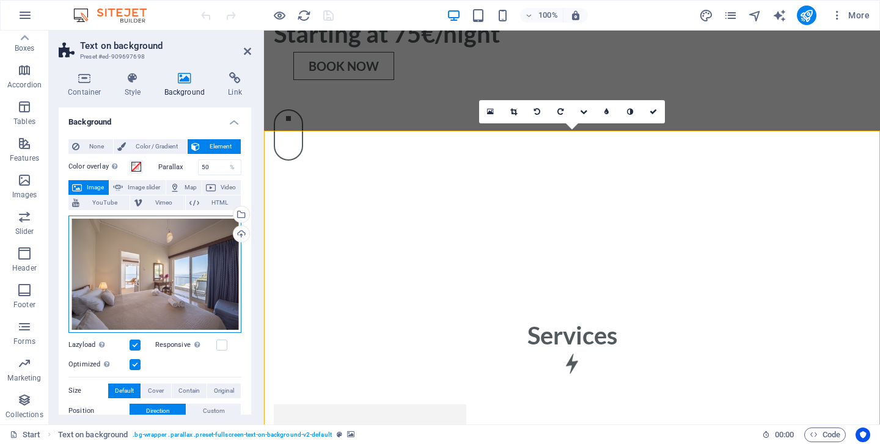
click at [158, 285] on div "Drag files here, click to choose files or select files from Files or our free s…" at bounding box center [154, 274] width 173 height 117
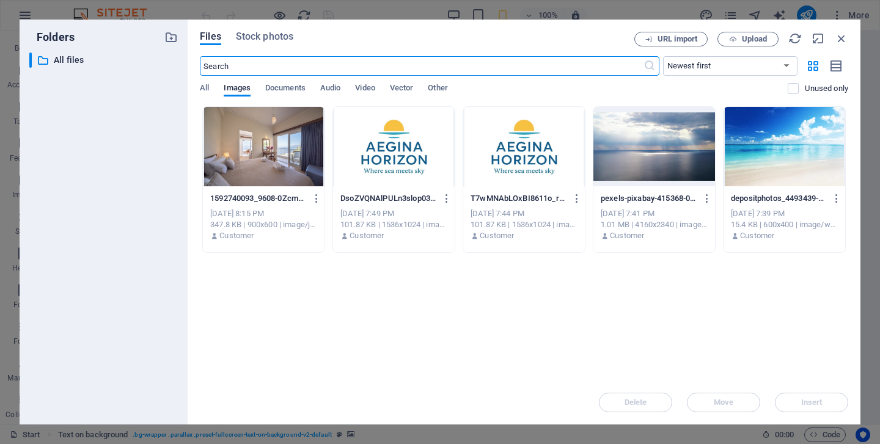
scroll to position [1329, 0]
click at [260, 145] on div at bounding box center [264, 146] width 122 height 79
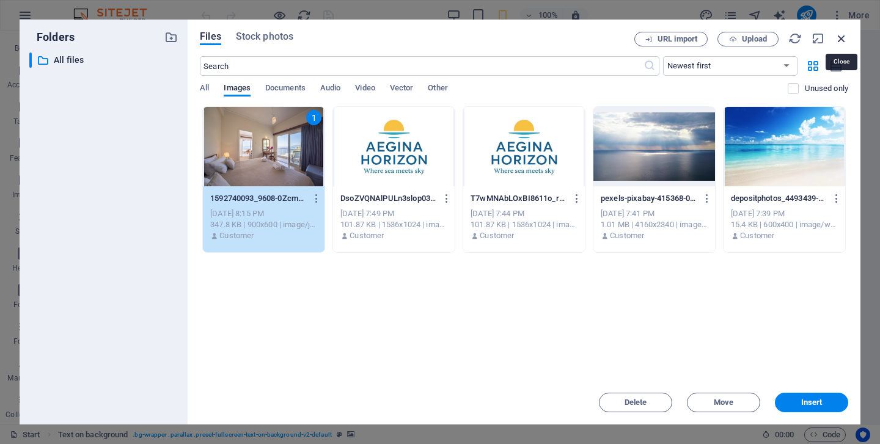
click at [841, 42] on icon "button" at bounding box center [841, 38] width 13 height 13
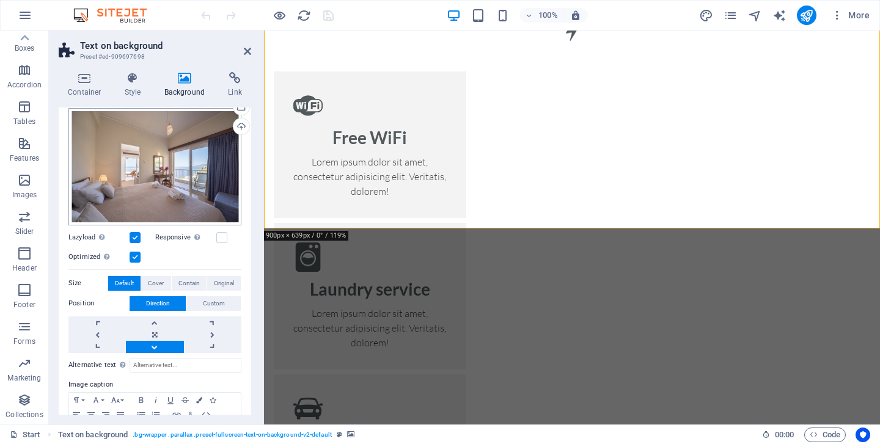
scroll to position [125, 0]
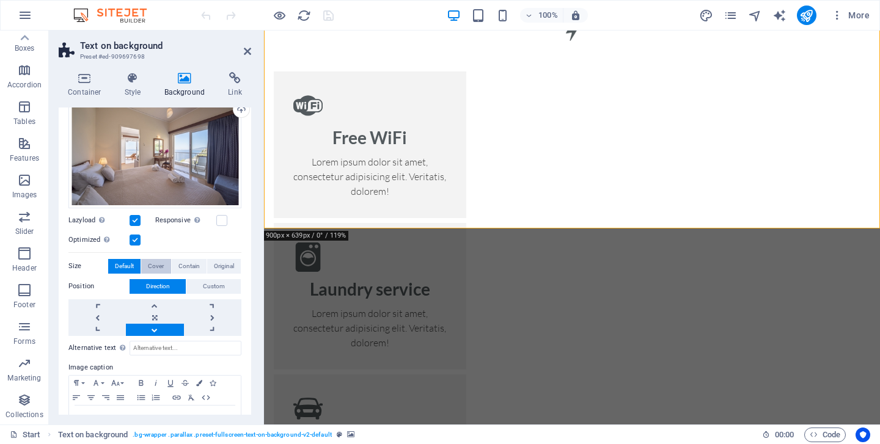
click at [159, 264] on span "Cover" at bounding box center [156, 266] width 16 height 15
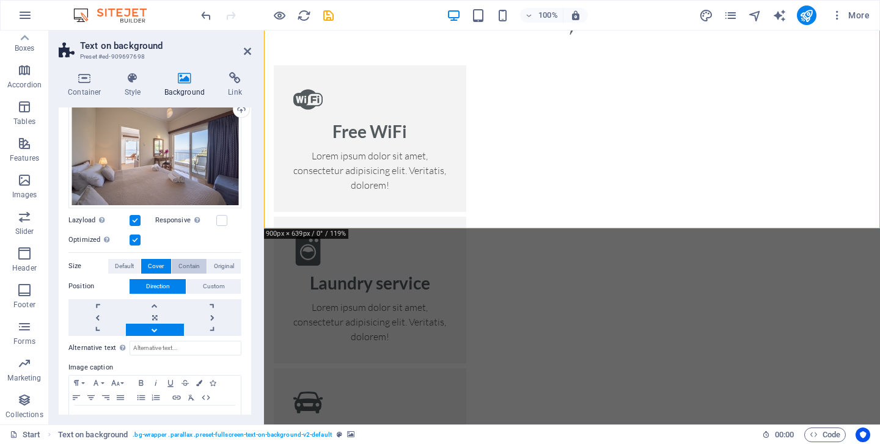
click at [190, 266] on span "Contain" at bounding box center [188, 266] width 21 height 15
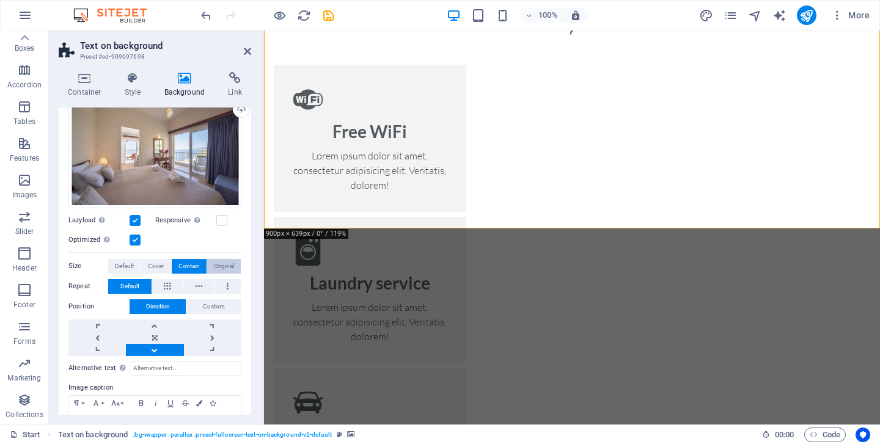
click at [219, 268] on span "Original" at bounding box center [224, 266] width 20 height 15
click at [153, 266] on span "Cover" at bounding box center [156, 266] width 16 height 15
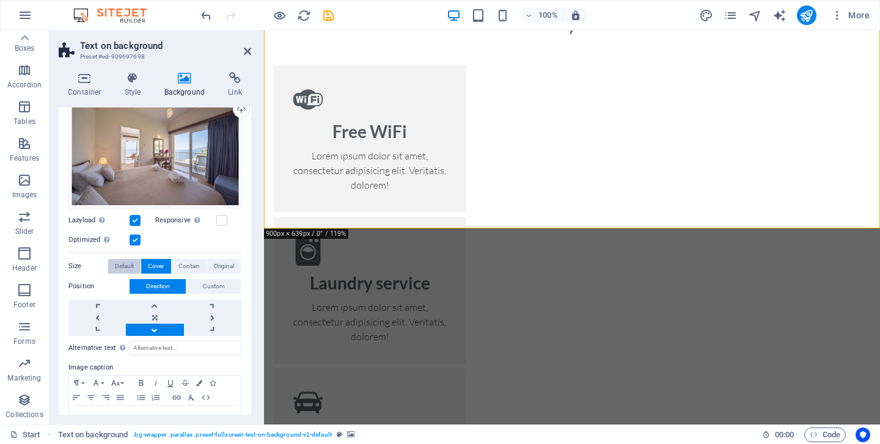
click at [120, 266] on span "Default" at bounding box center [124, 266] width 19 height 15
click at [152, 262] on span "Cover" at bounding box center [156, 266] width 16 height 15
click at [182, 266] on span "Contain" at bounding box center [188, 266] width 21 height 15
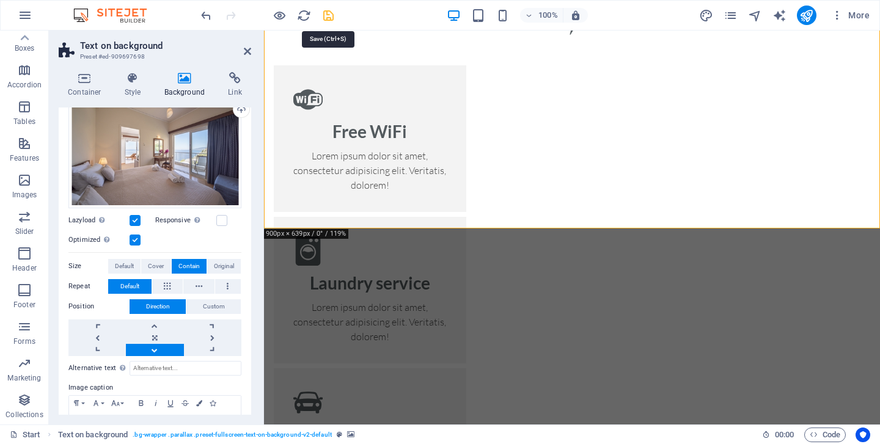
click at [327, 15] on icon "save" at bounding box center [328, 16] width 14 height 14
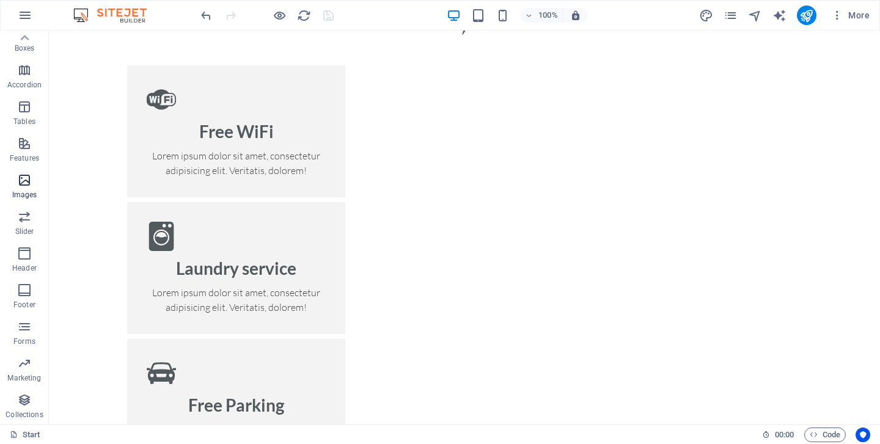
click at [20, 182] on icon "button" at bounding box center [24, 180] width 15 height 15
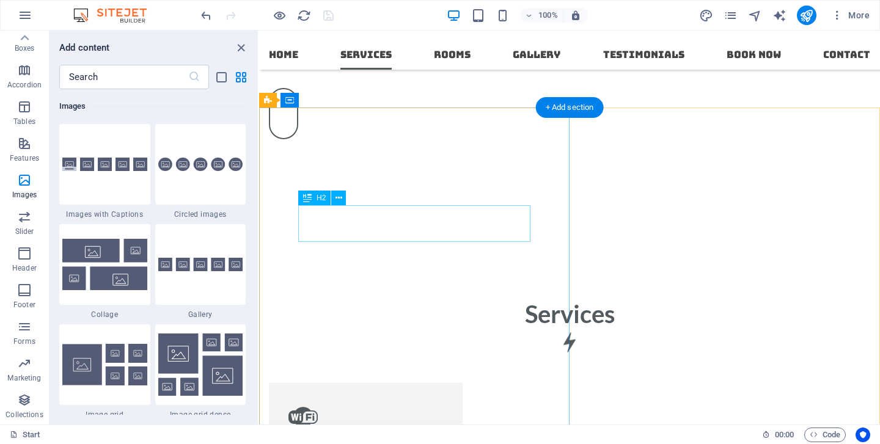
scroll to position [1011, 0]
click at [573, 108] on div "+ Add section" at bounding box center [570, 109] width 68 height 21
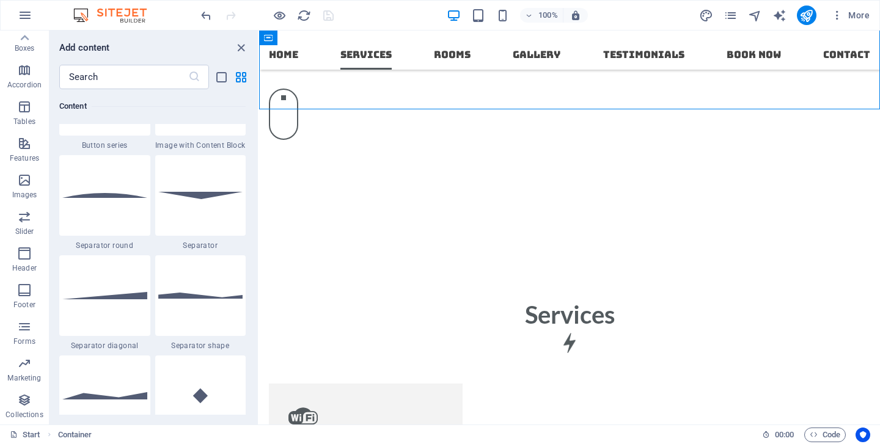
scroll to position [2919, 0]
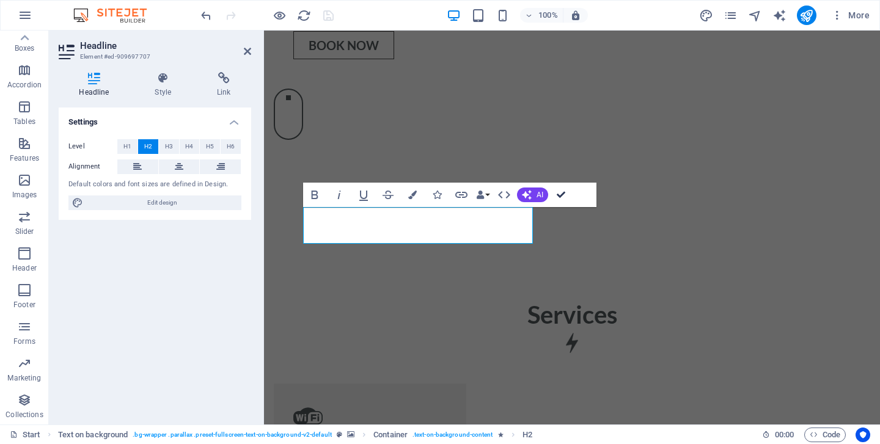
scroll to position [982, 0]
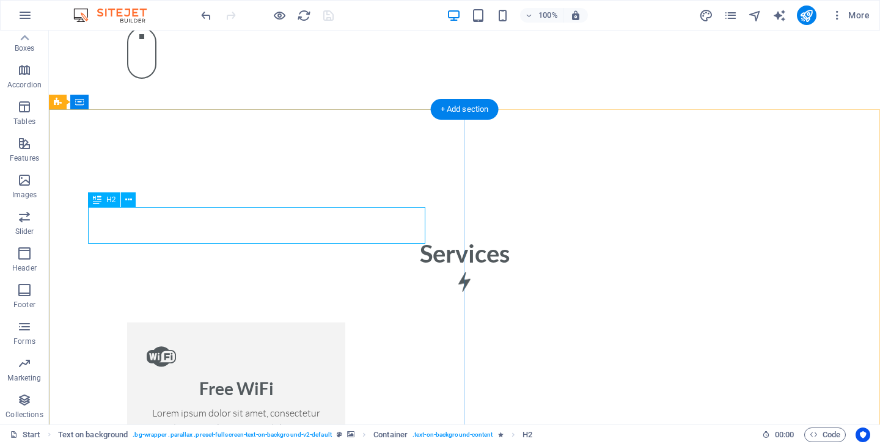
click at [0, 0] on icon at bounding box center [0, 0] width 0 height 0
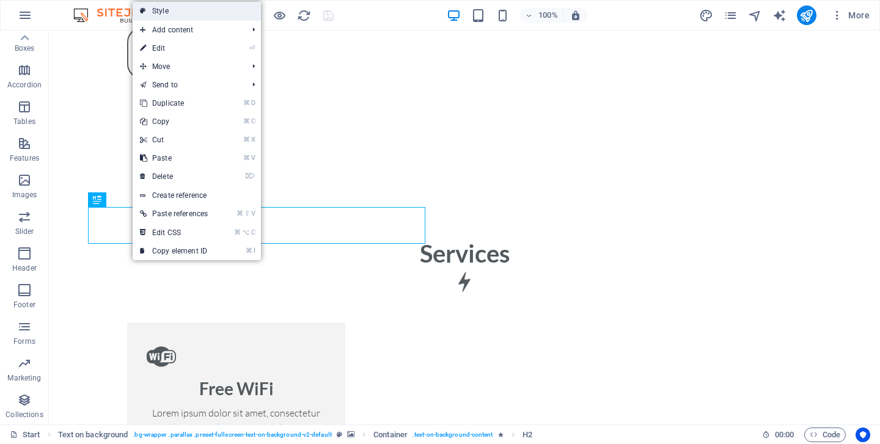
click at [202, 15] on link "Style" at bounding box center [197, 11] width 128 height 18
select select "%"
select select "rem"
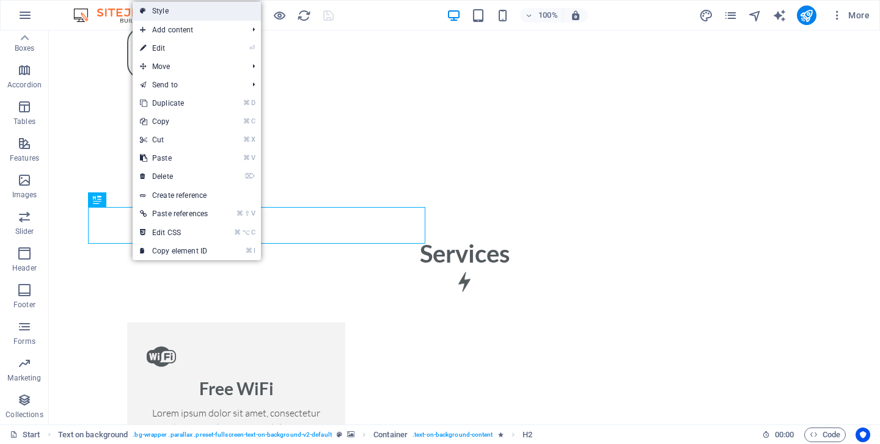
select select "rem"
select select "px"
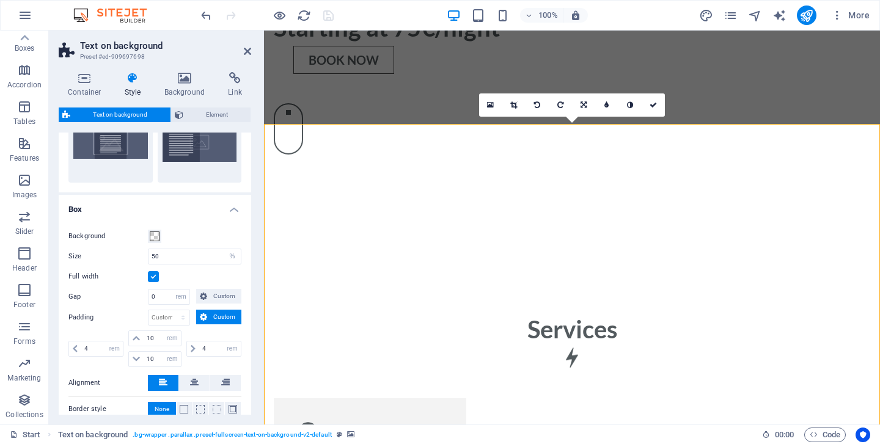
scroll to position [75, 0]
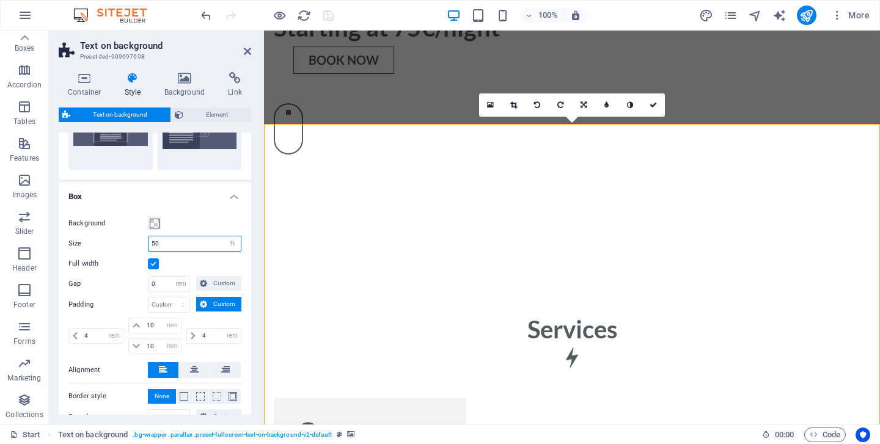
click at [196, 245] on input "50" at bounding box center [195, 244] width 92 height 15
type input "5"
click at [180, 242] on input "55" at bounding box center [195, 244] width 92 height 15
type input "5"
click at [178, 245] on input "60" at bounding box center [195, 244] width 92 height 15
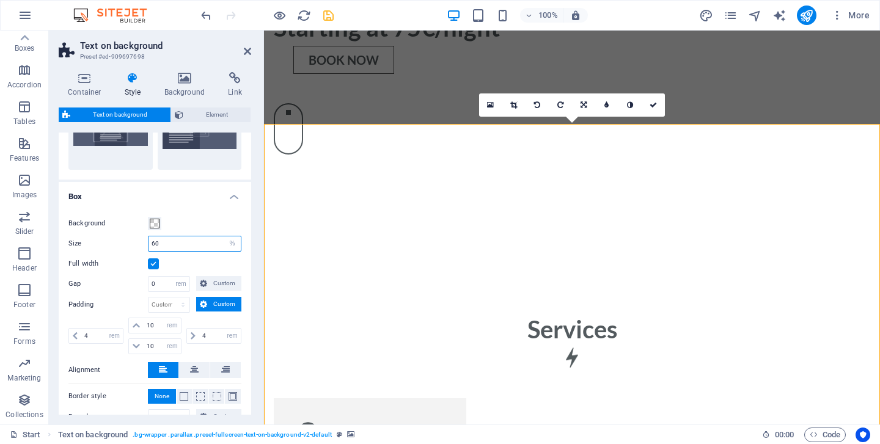
click at [178, 245] on input "60" at bounding box center [195, 244] width 92 height 15
click at [196, 194] on h4 "Box" at bounding box center [155, 193] width 193 height 22
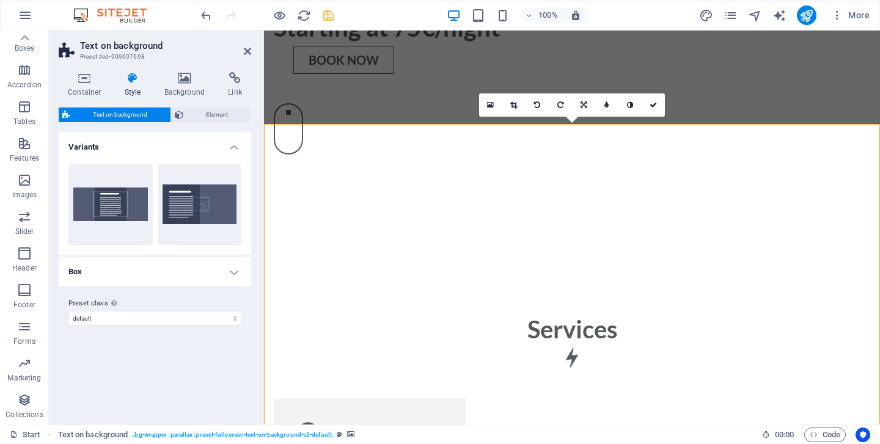
scroll to position [0, 0]
click at [188, 268] on h4 "Box" at bounding box center [155, 271] width 193 height 29
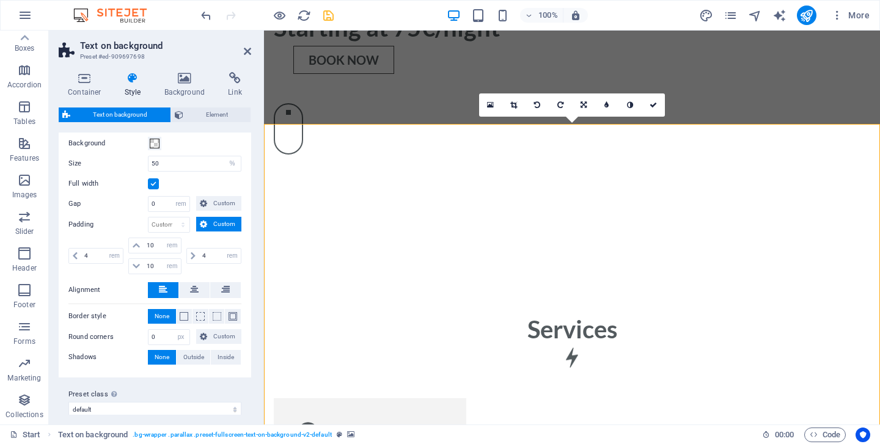
scroll to position [166, 0]
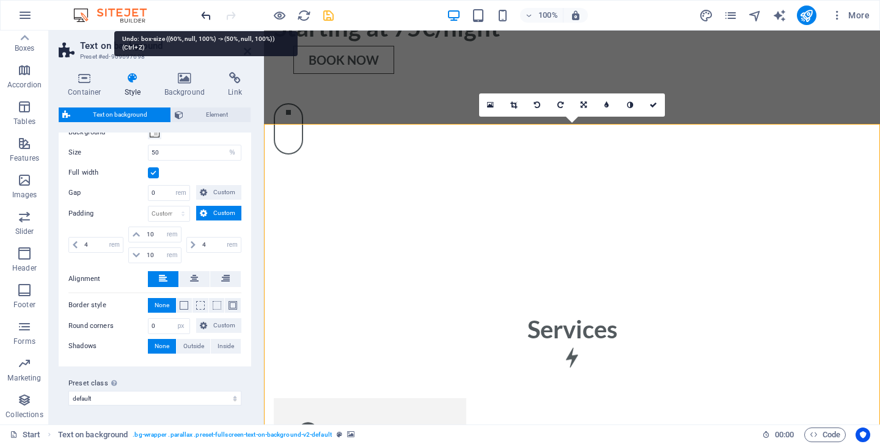
type input "50"
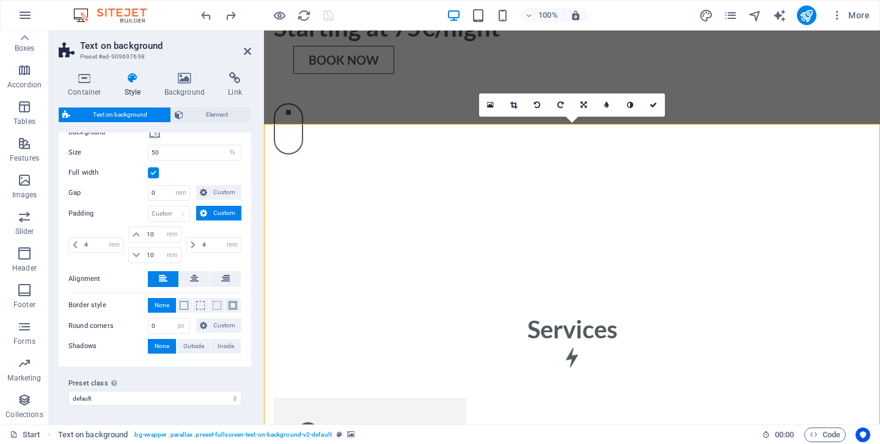
click at [192, 71] on div "Container Style Background Link Size Height Default px rem % vh vw Min. height …" at bounding box center [155, 243] width 212 height 362
click at [188, 75] on icon at bounding box center [184, 78] width 59 height 12
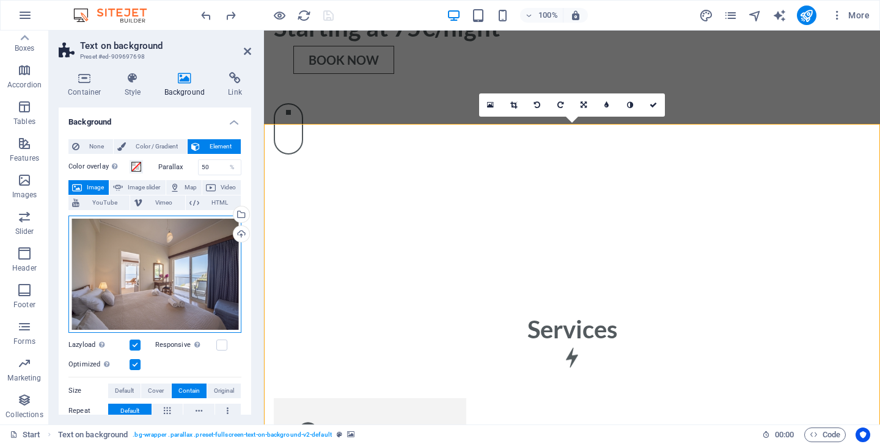
click at [141, 281] on div "Drag files here, click to choose files or select files from Files or our free s…" at bounding box center [154, 274] width 173 height 117
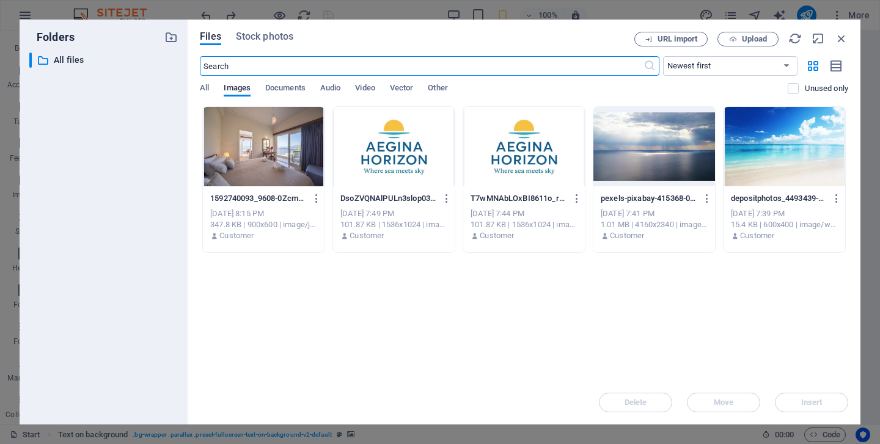
scroll to position [1329, 0]
click at [838, 40] on icon "button" at bounding box center [841, 38] width 13 height 13
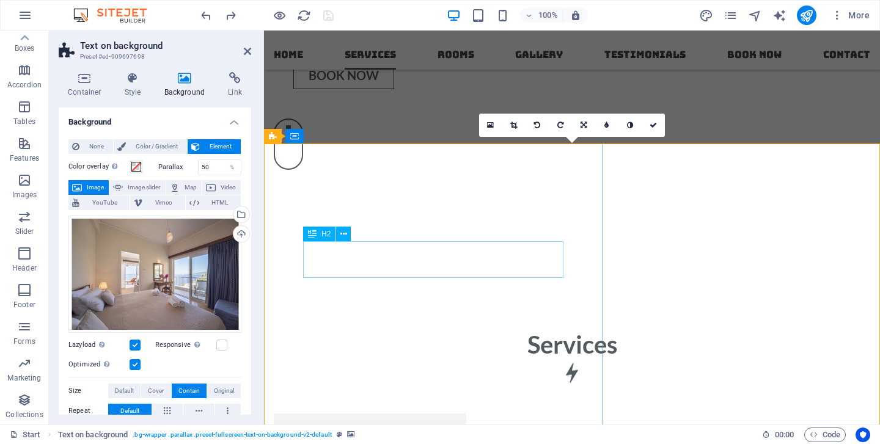
scroll to position [973, 0]
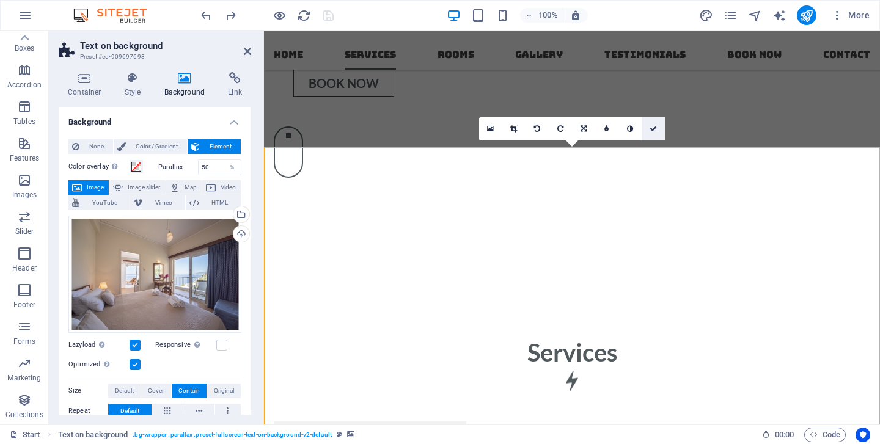
click at [651, 130] on icon at bounding box center [653, 128] width 7 height 7
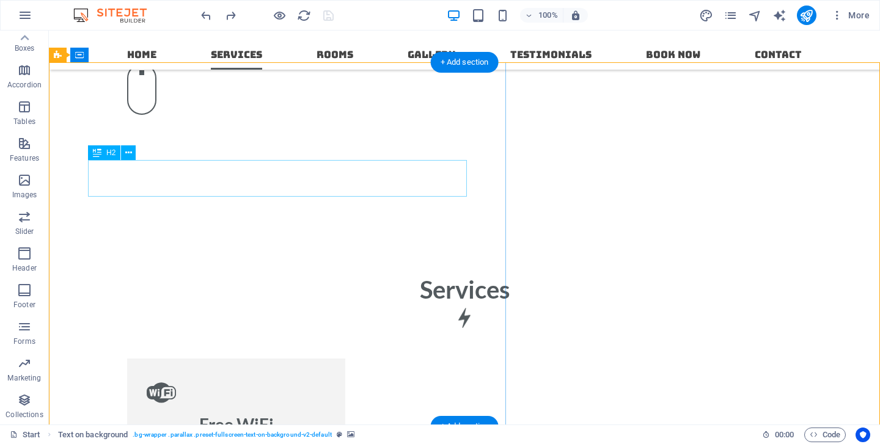
scroll to position [1018, 0]
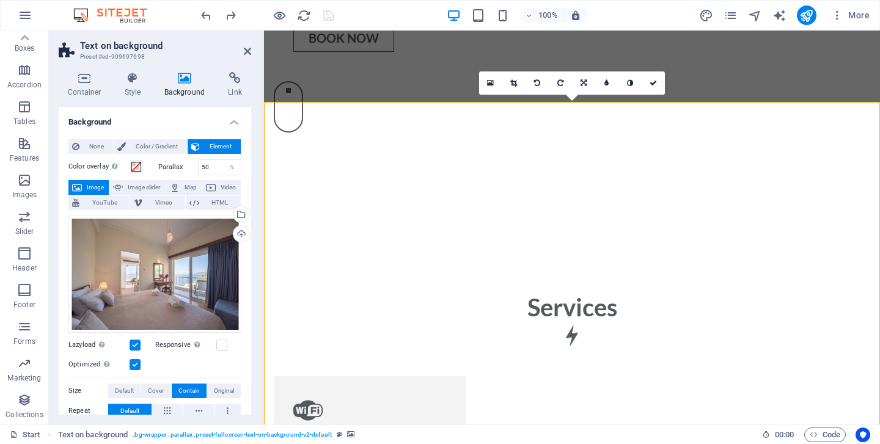
click at [191, 78] on icon at bounding box center [184, 78] width 59 height 12
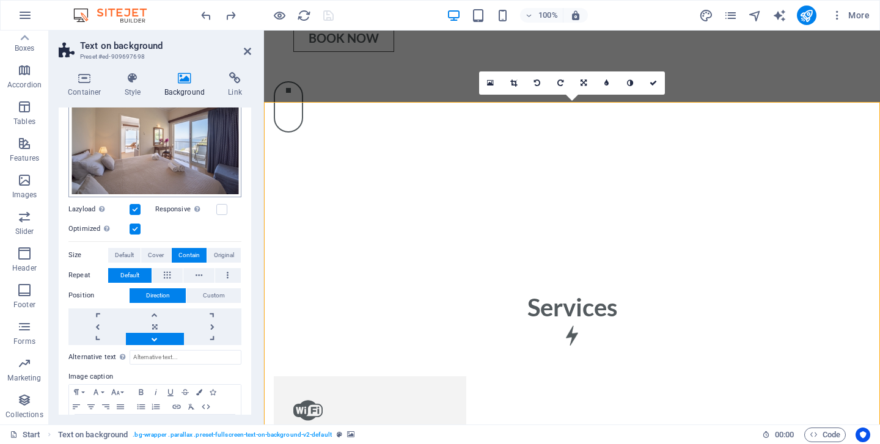
scroll to position [152, 0]
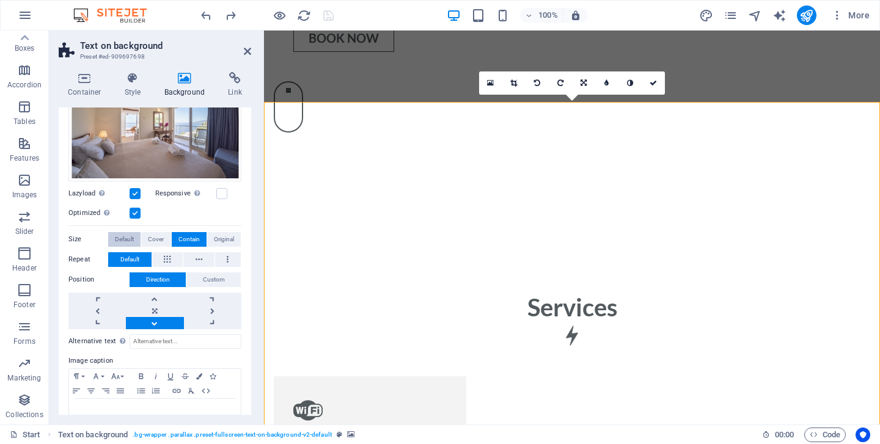
click at [119, 233] on span "Default" at bounding box center [124, 239] width 19 height 15
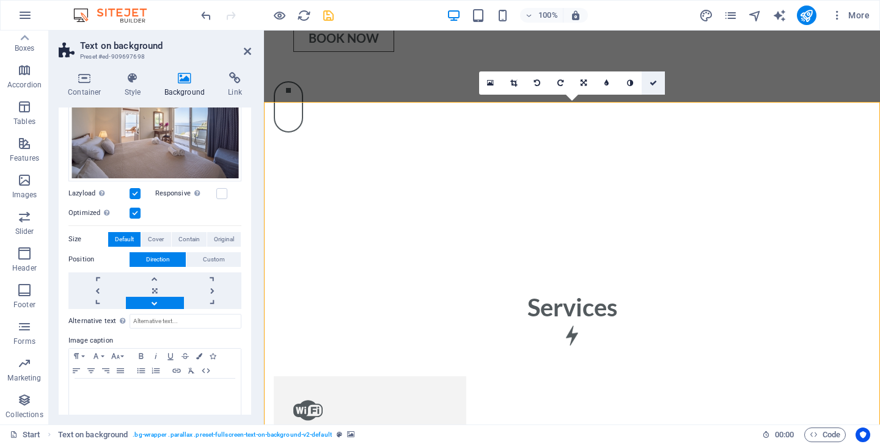
click at [658, 84] on link at bounding box center [653, 83] width 23 height 23
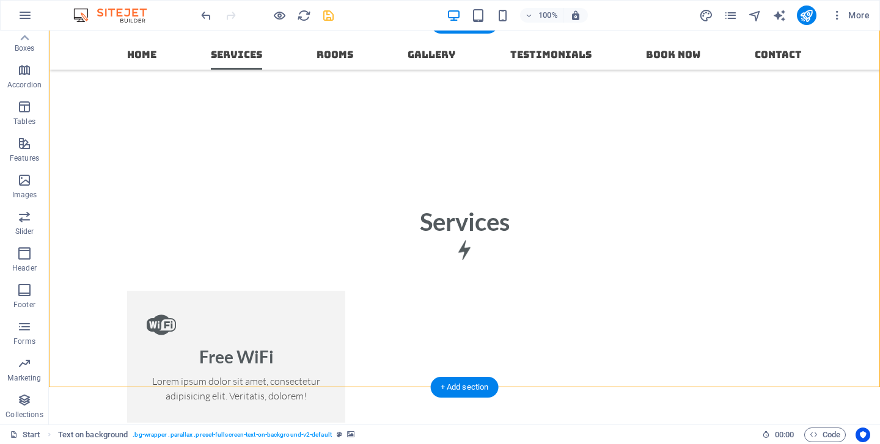
scroll to position [1052, 0]
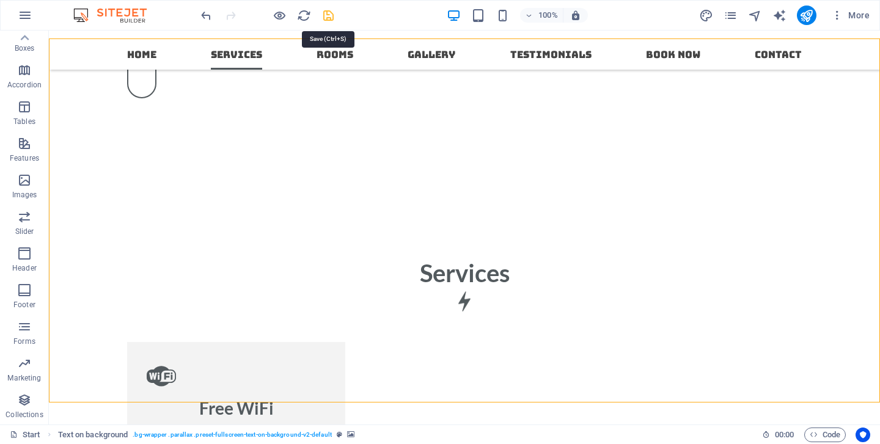
click at [331, 9] on icon "save" at bounding box center [328, 16] width 14 height 14
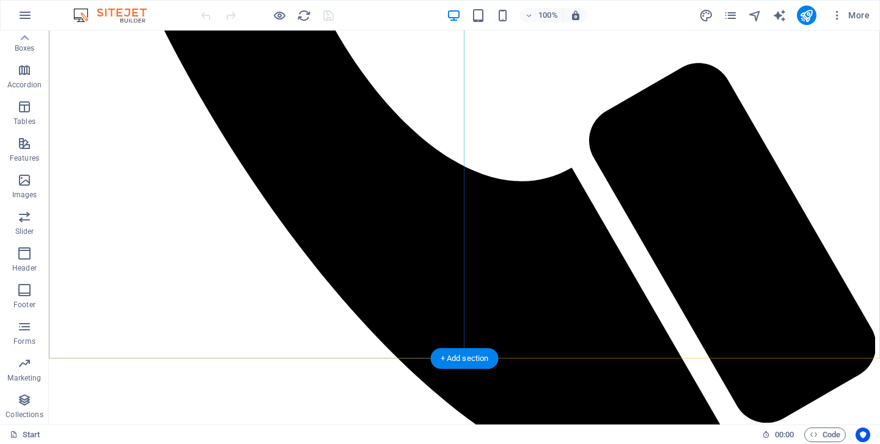
scroll to position [1114, 0]
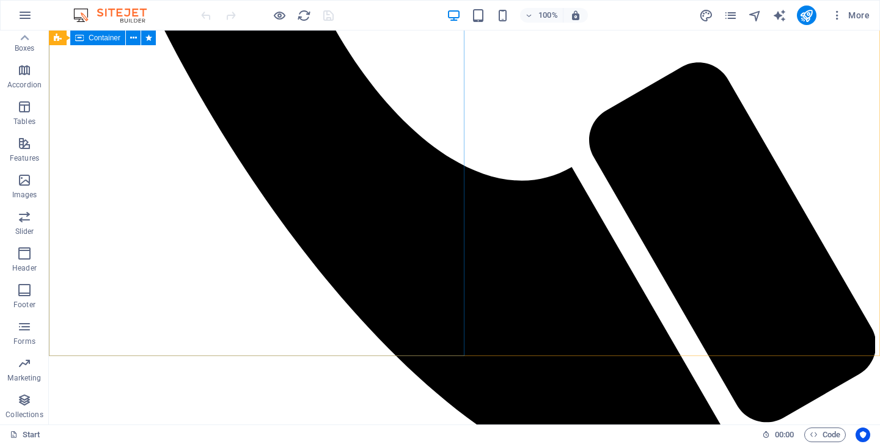
click at [105, 37] on span "Container" at bounding box center [105, 37] width 32 height 7
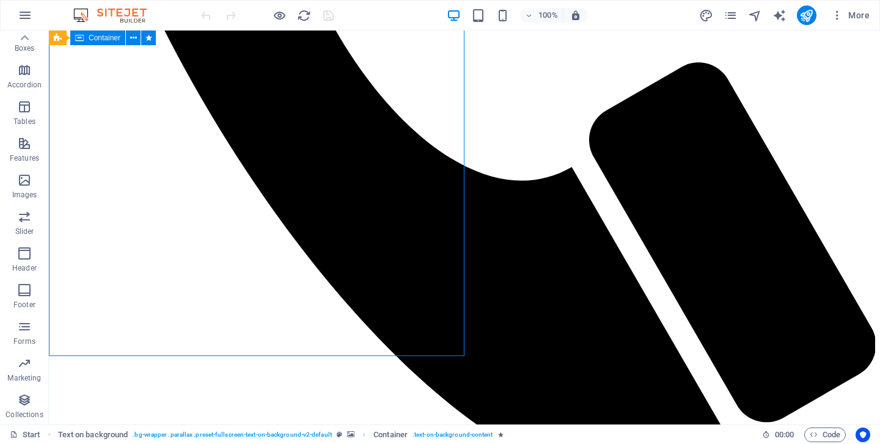
click at [105, 37] on span "Container" at bounding box center [105, 37] width 32 height 7
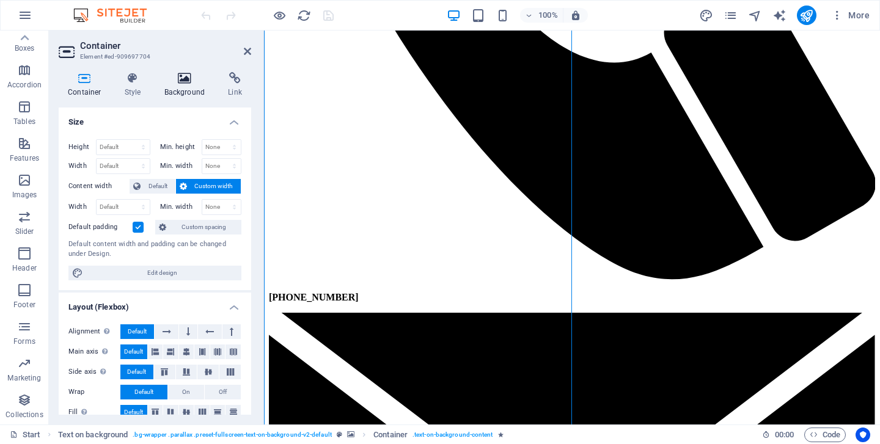
click at [182, 75] on icon at bounding box center [184, 78] width 59 height 12
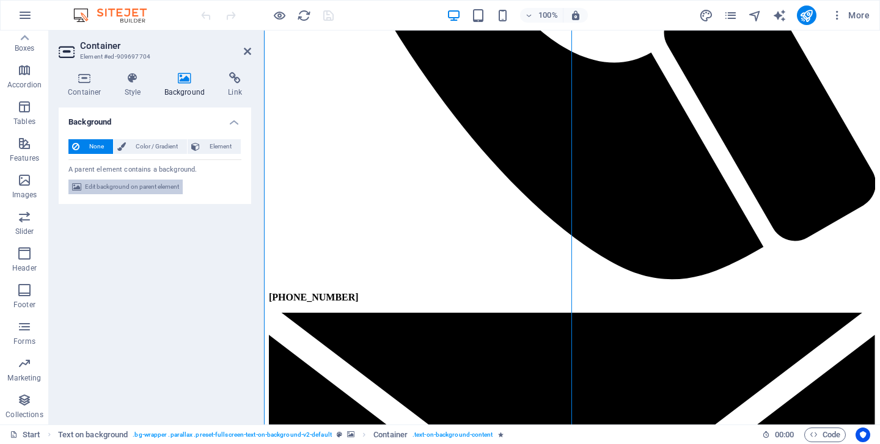
click at [138, 180] on span "Edit background on parent element" at bounding box center [132, 187] width 94 height 15
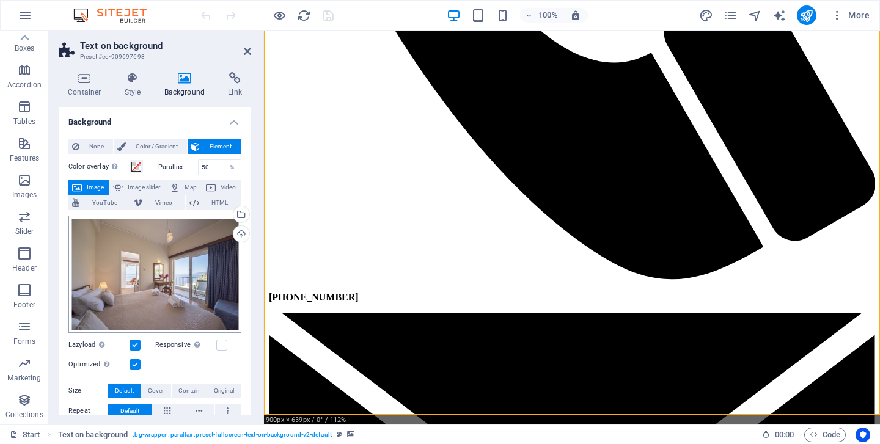
scroll to position [1144, 0]
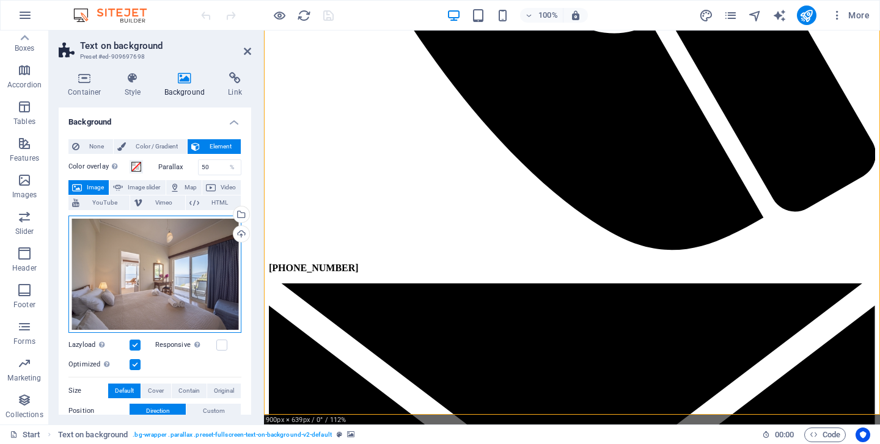
click at [134, 282] on div "Drag files here, click to choose files or select files from Files or our free s…" at bounding box center [154, 274] width 173 height 117
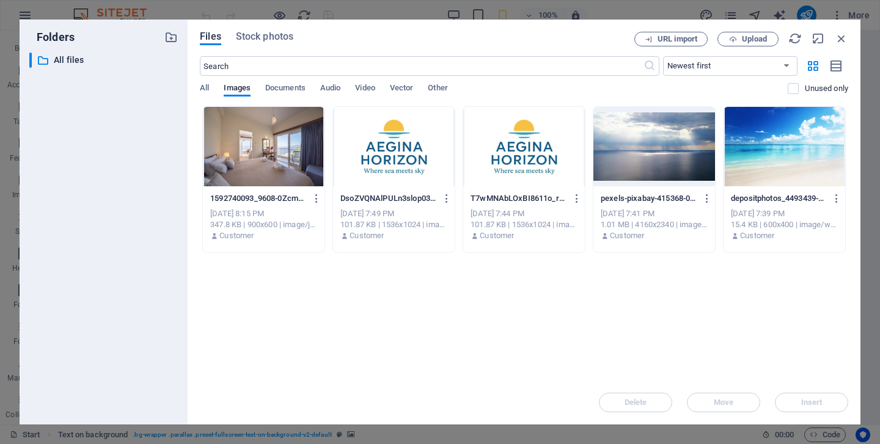
click at [649, 131] on div at bounding box center [654, 146] width 122 height 79
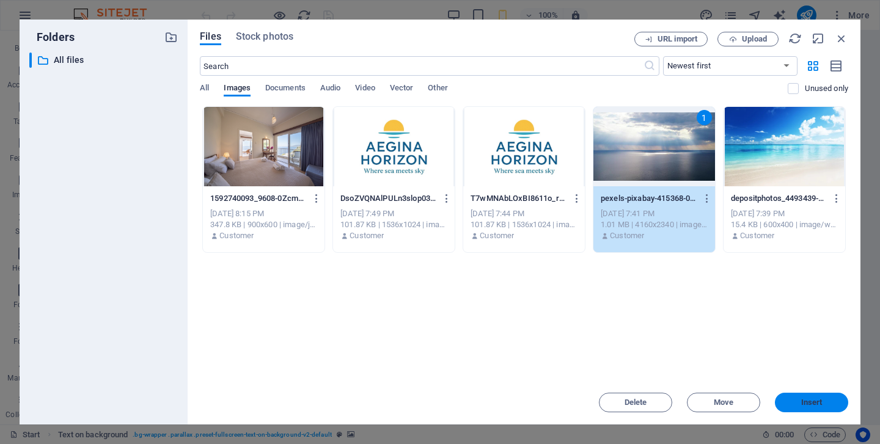
drag, startPoint x: 810, startPoint y: 398, endPoint x: 557, endPoint y: 361, distance: 255.2
click at [810, 399] on span "Insert" at bounding box center [811, 402] width 21 height 7
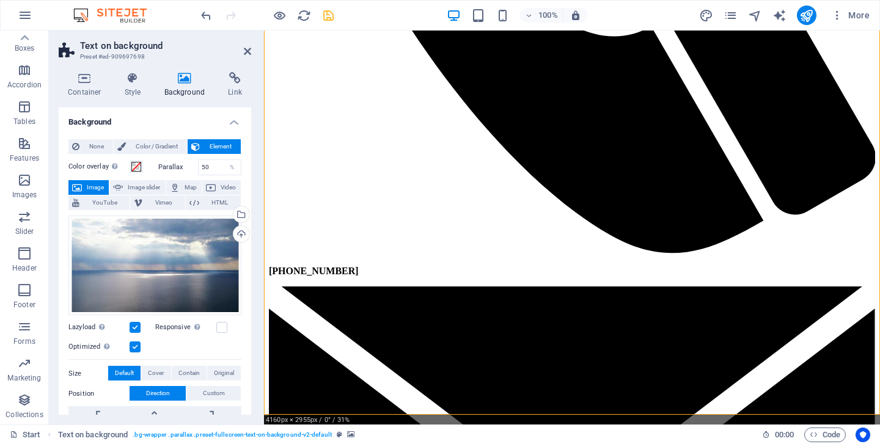
click at [0, 0] on span "save" at bounding box center [0, 0] width 0 height 0
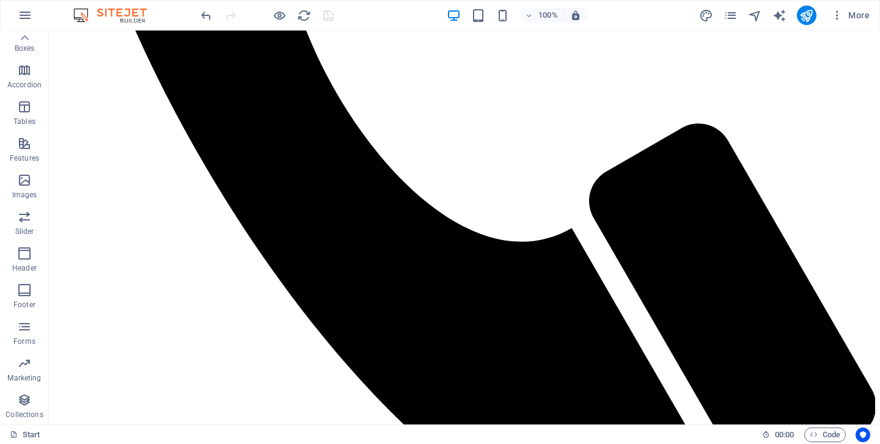
click at [817, 15] on div "More" at bounding box center [786, 16] width 175 height 20
